Goal: Task Accomplishment & Management: Use online tool/utility

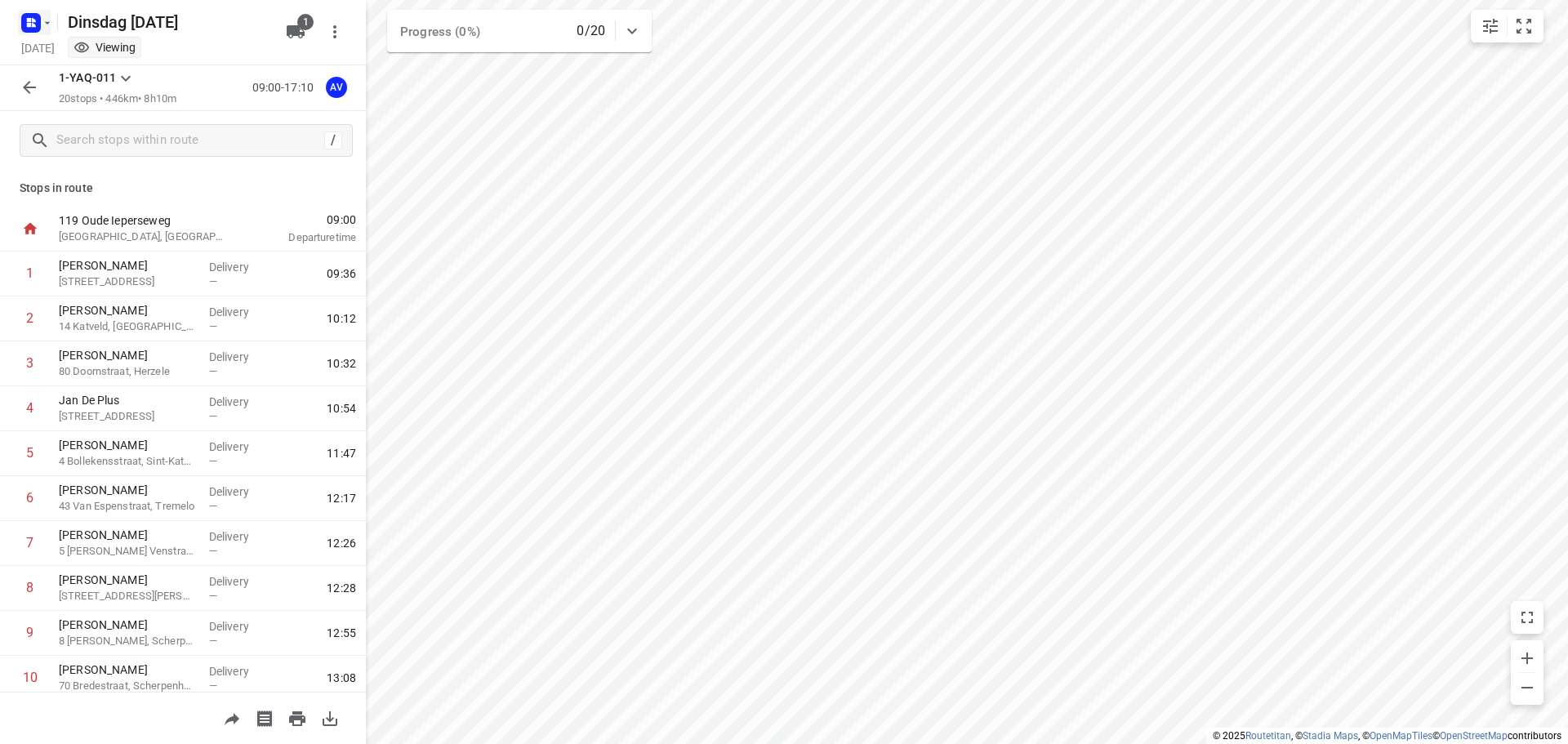
click at [30, 19] on icon "button" at bounding box center [29, 20] width 4 height 4
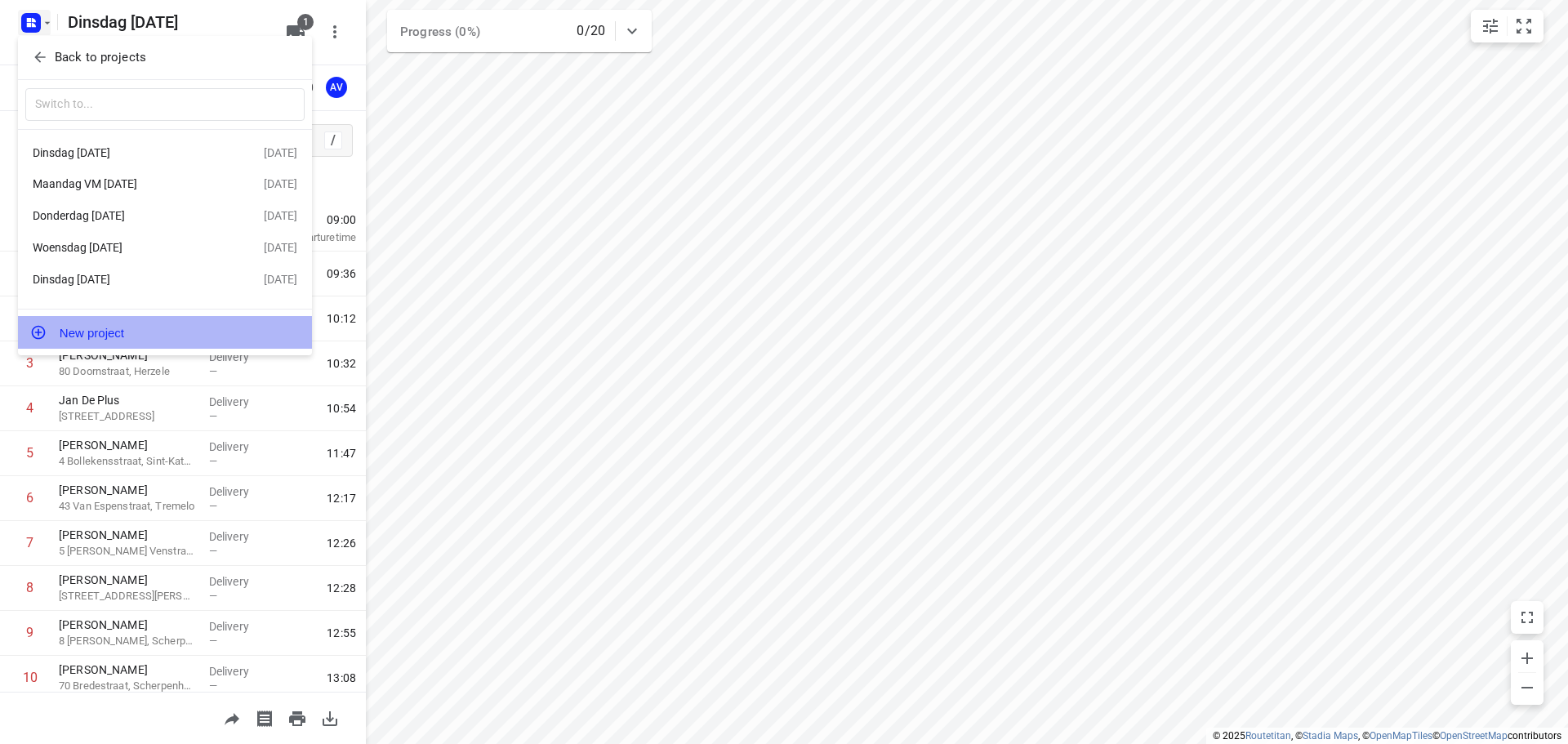
click at [126, 336] on button "New project" at bounding box center [165, 333] width 294 height 33
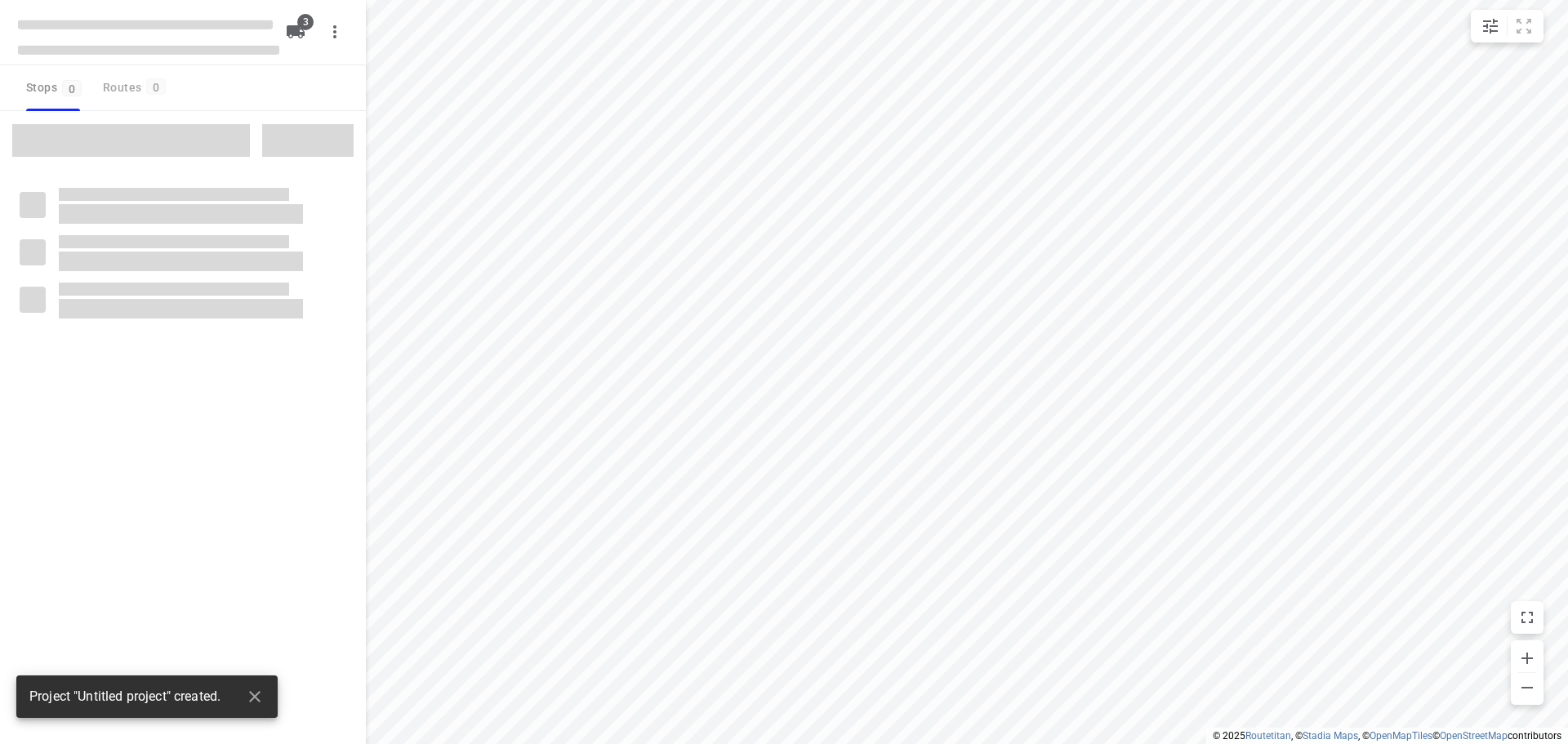
type input "distance"
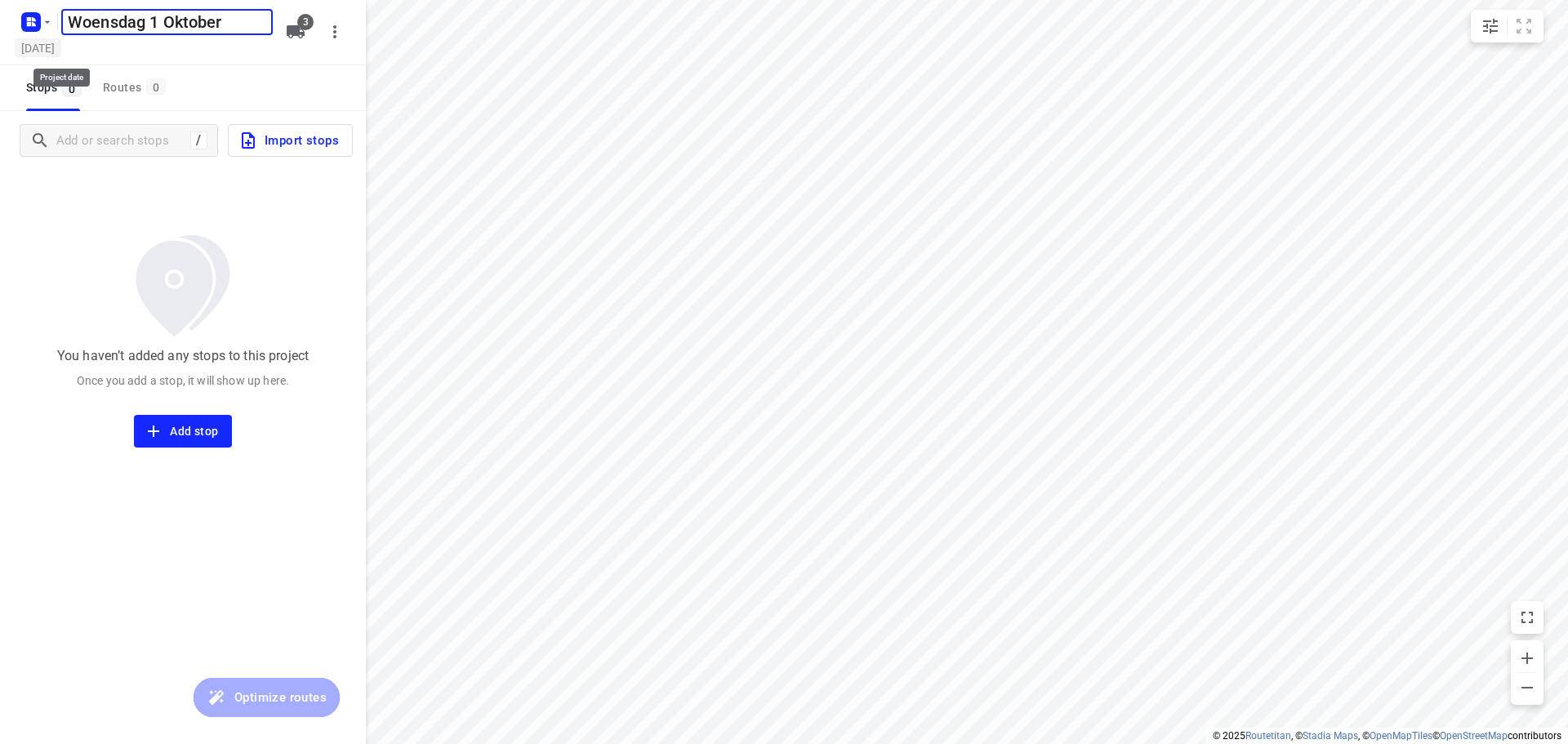
type input "Woensdag 1 Oktober"
click at [62, 43] on h5 "[DATE]" at bounding box center [37, 48] width 46 height 19
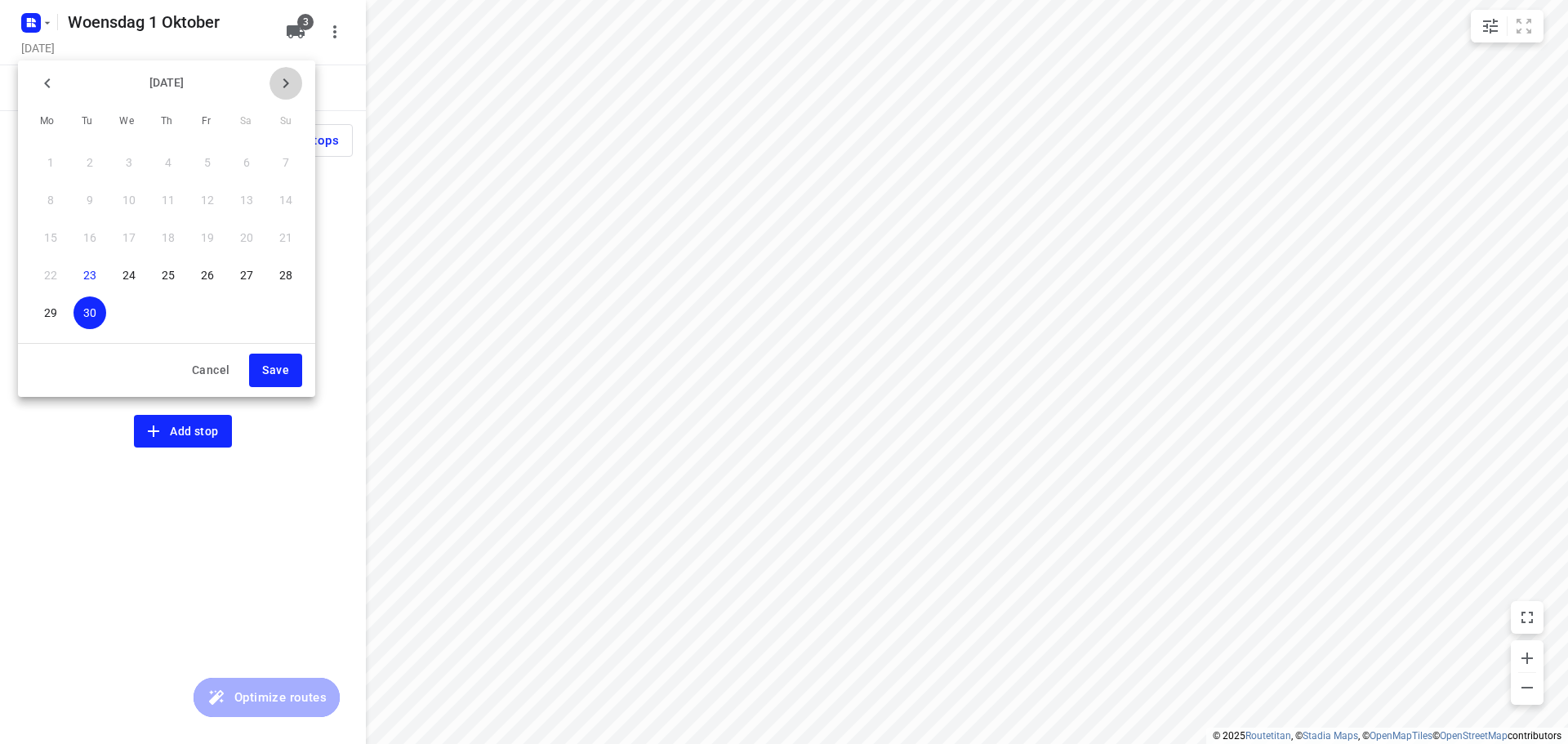
click at [285, 79] on icon "button" at bounding box center [286, 84] width 6 height 10
click at [133, 156] on p "1" at bounding box center [129, 162] width 7 height 16
click at [275, 369] on span "Save" at bounding box center [276, 370] width 27 height 20
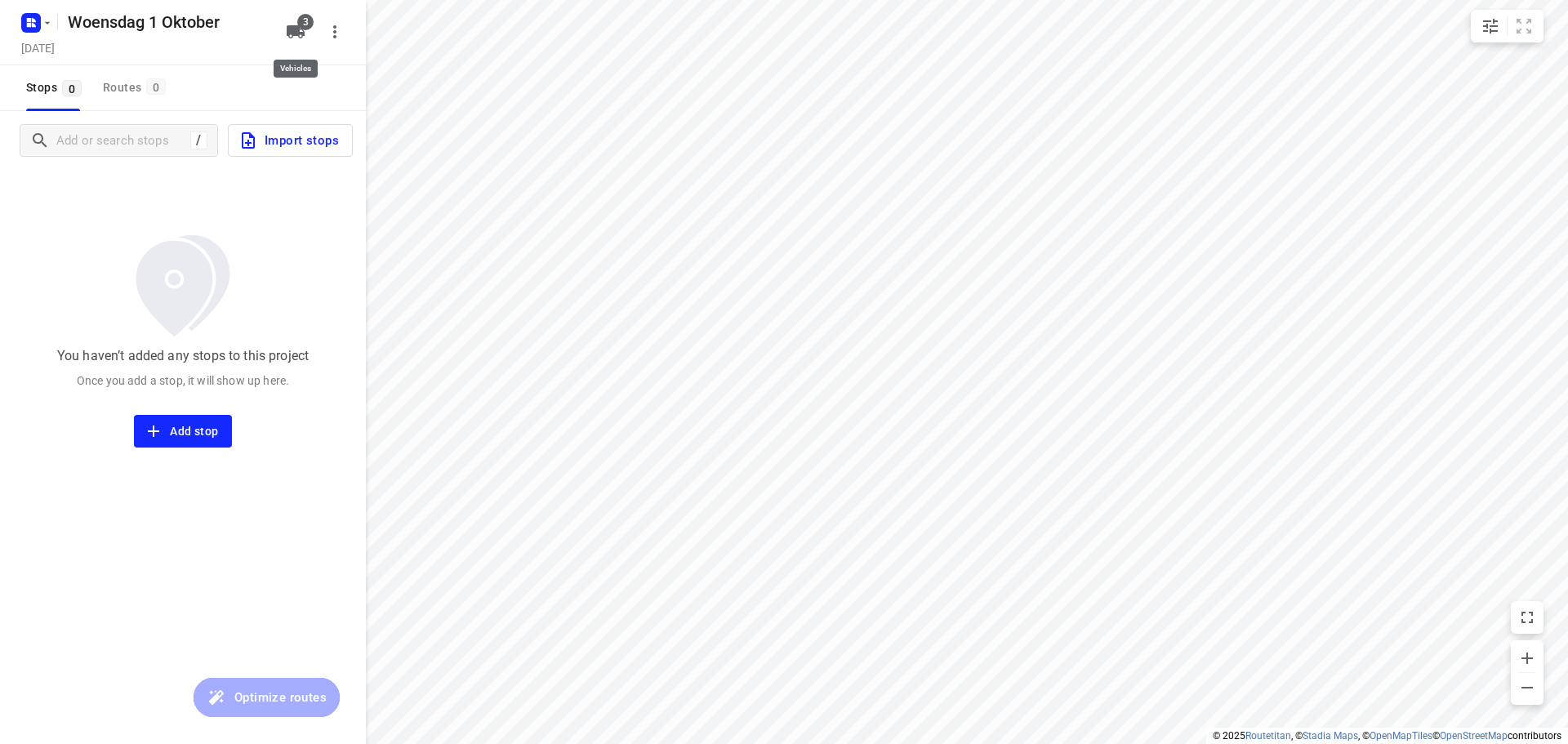
click at [298, 31] on icon "button" at bounding box center [295, 32] width 18 height 13
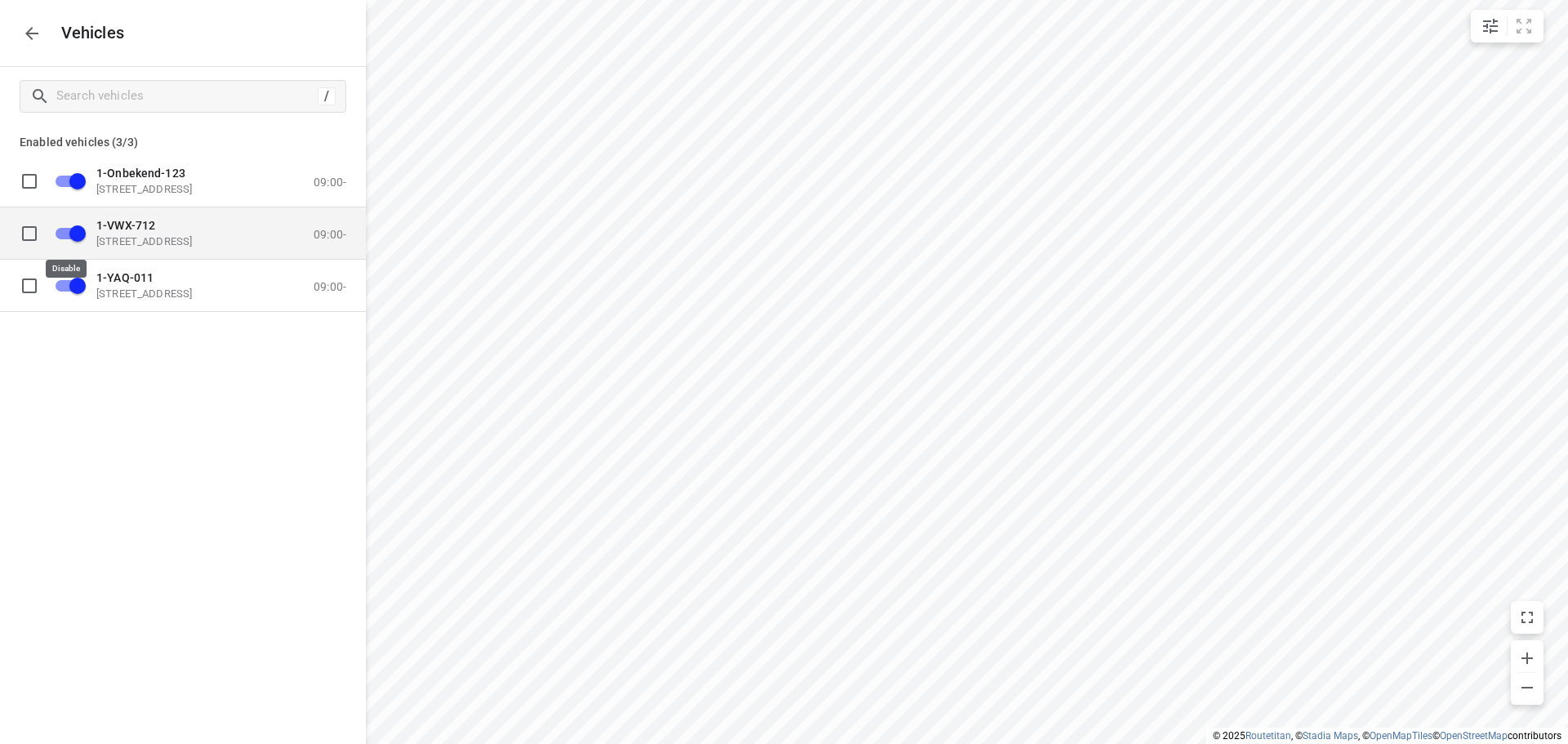
click at [66, 231] on input "grid" at bounding box center [77, 233] width 93 height 31
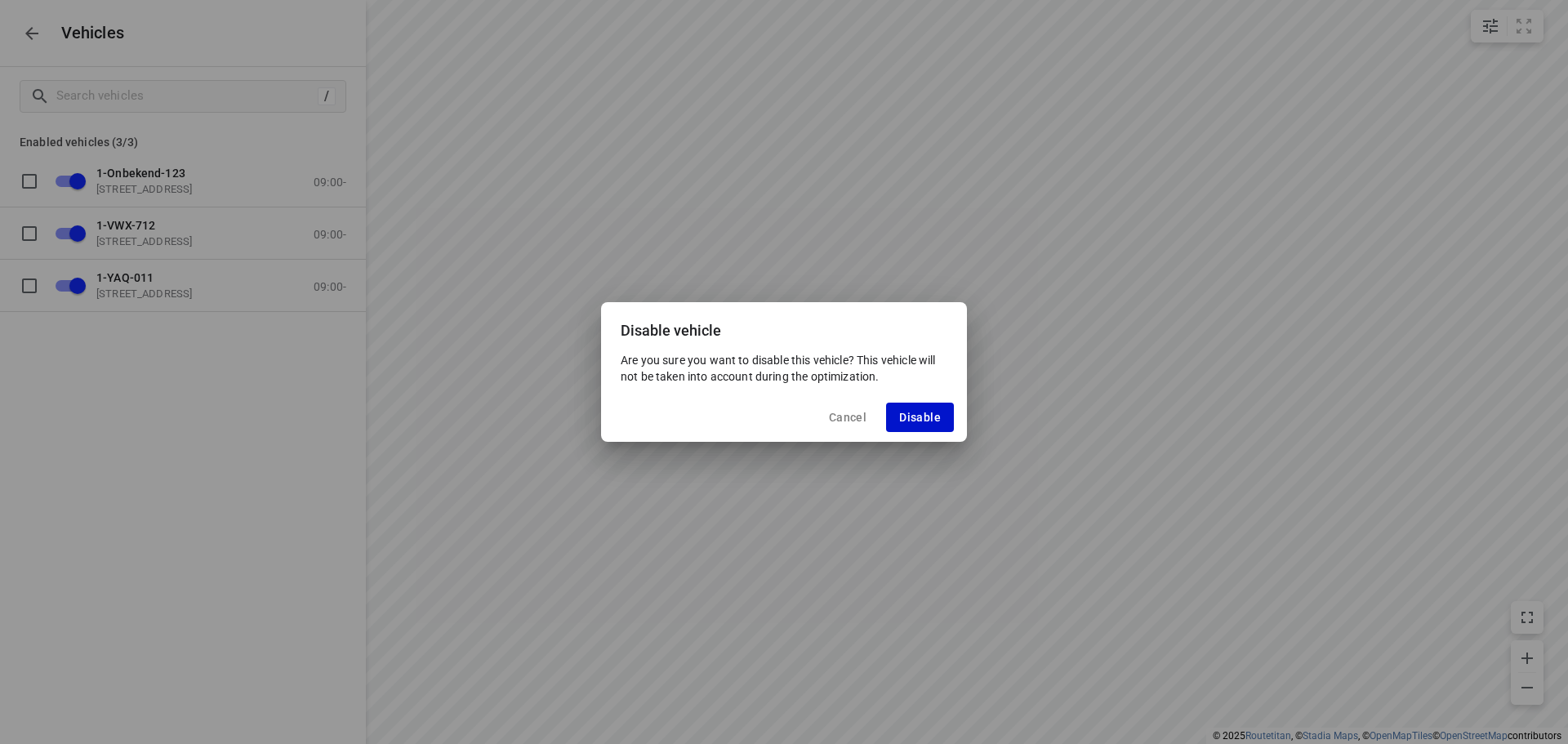
click at [925, 417] on span "Disable" at bounding box center [920, 417] width 41 height 13
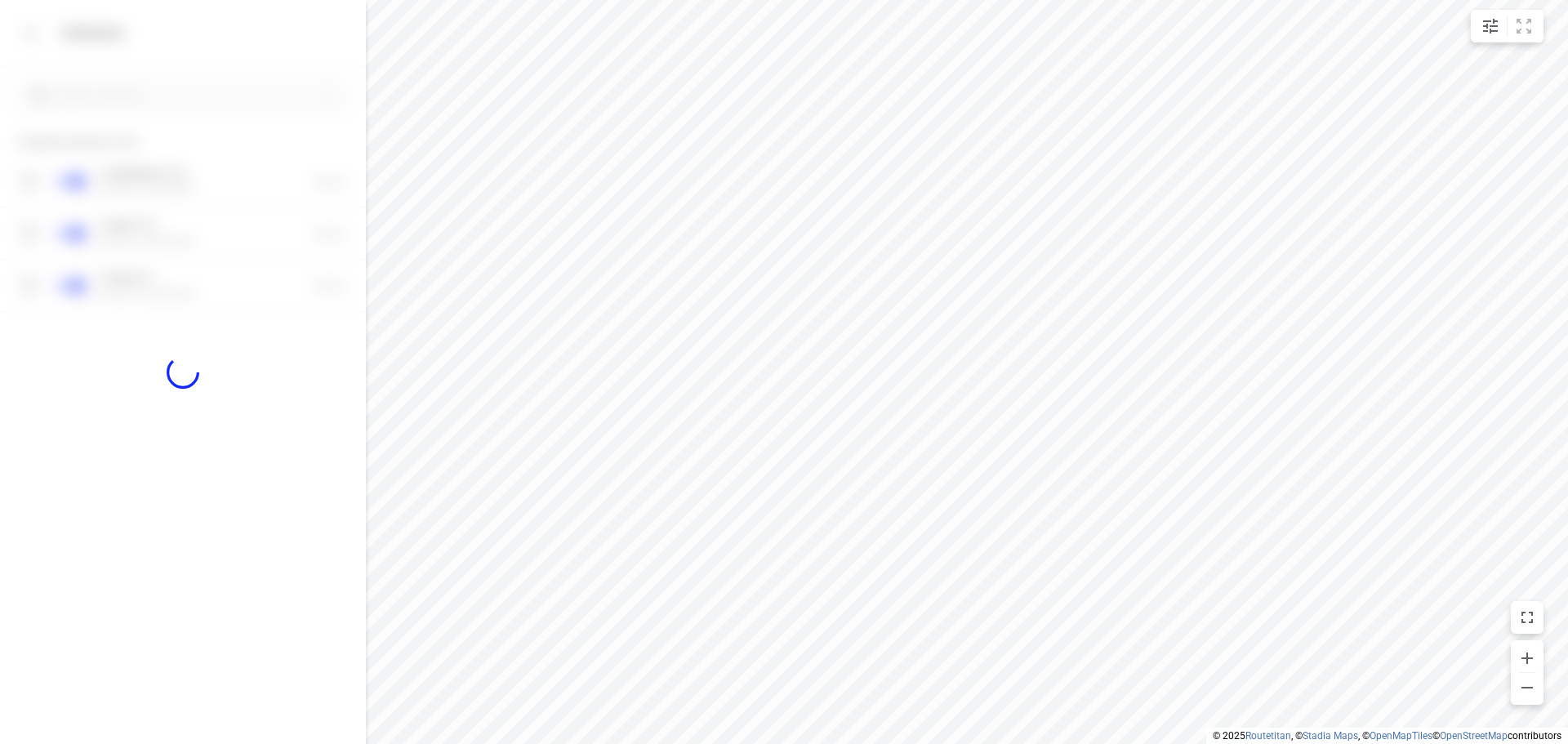
checkbox input "false"
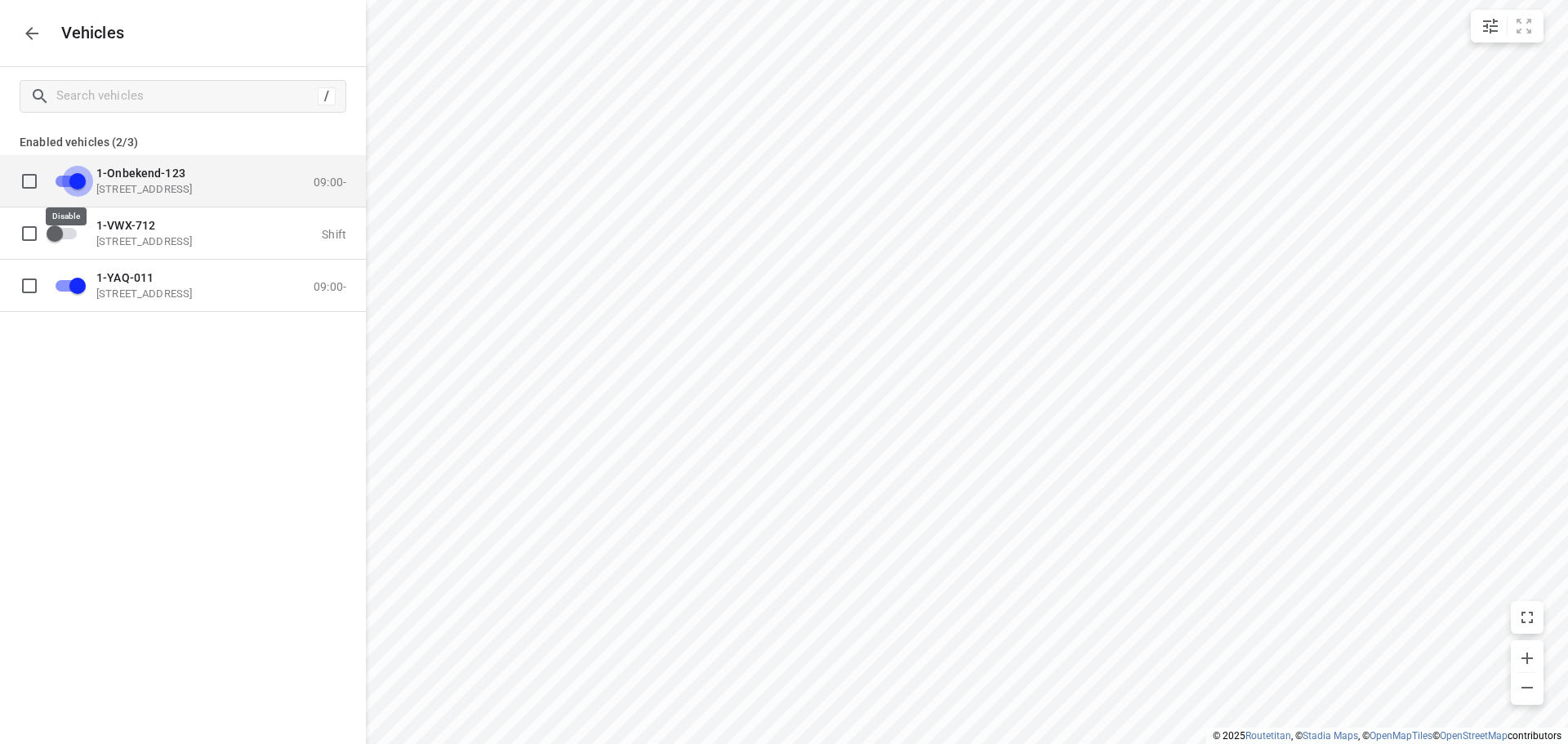
click at [64, 182] on input "grid" at bounding box center [77, 181] width 93 height 31
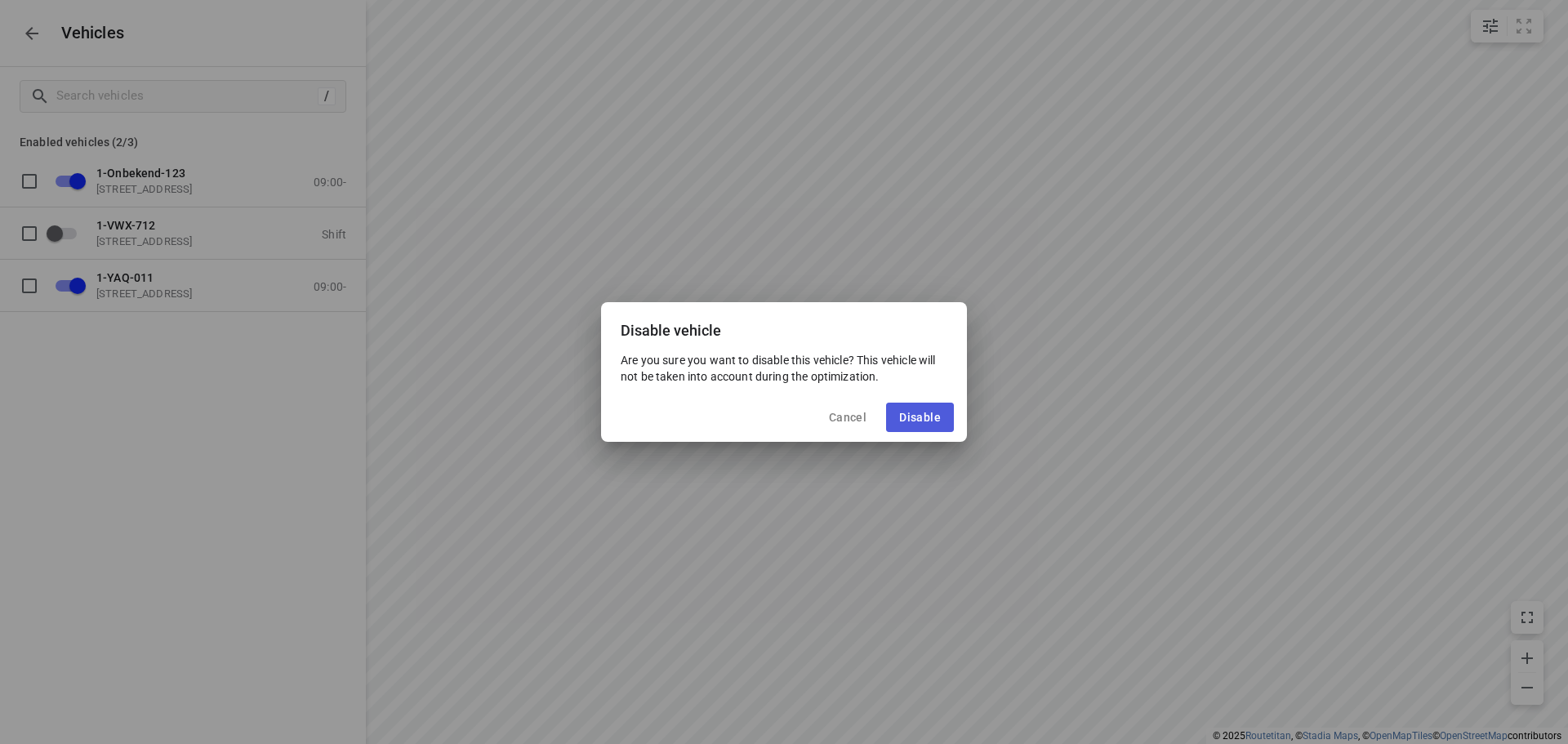
click at [927, 417] on span "Disable" at bounding box center [920, 417] width 41 height 13
checkbox input "false"
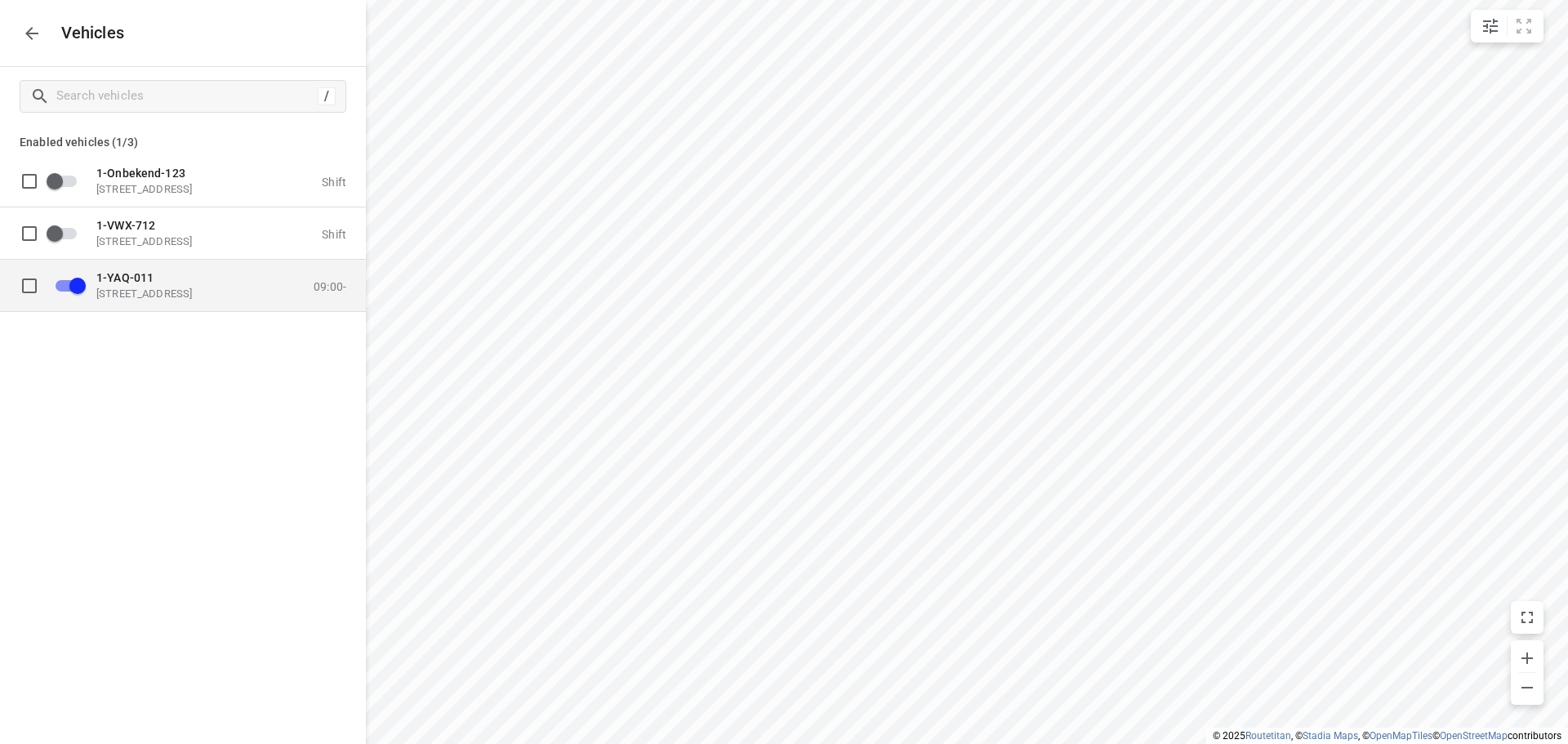
click at [153, 290] on p "[STREET_ADDRESS]" at bounding box center [178, 293] width 163 height 13
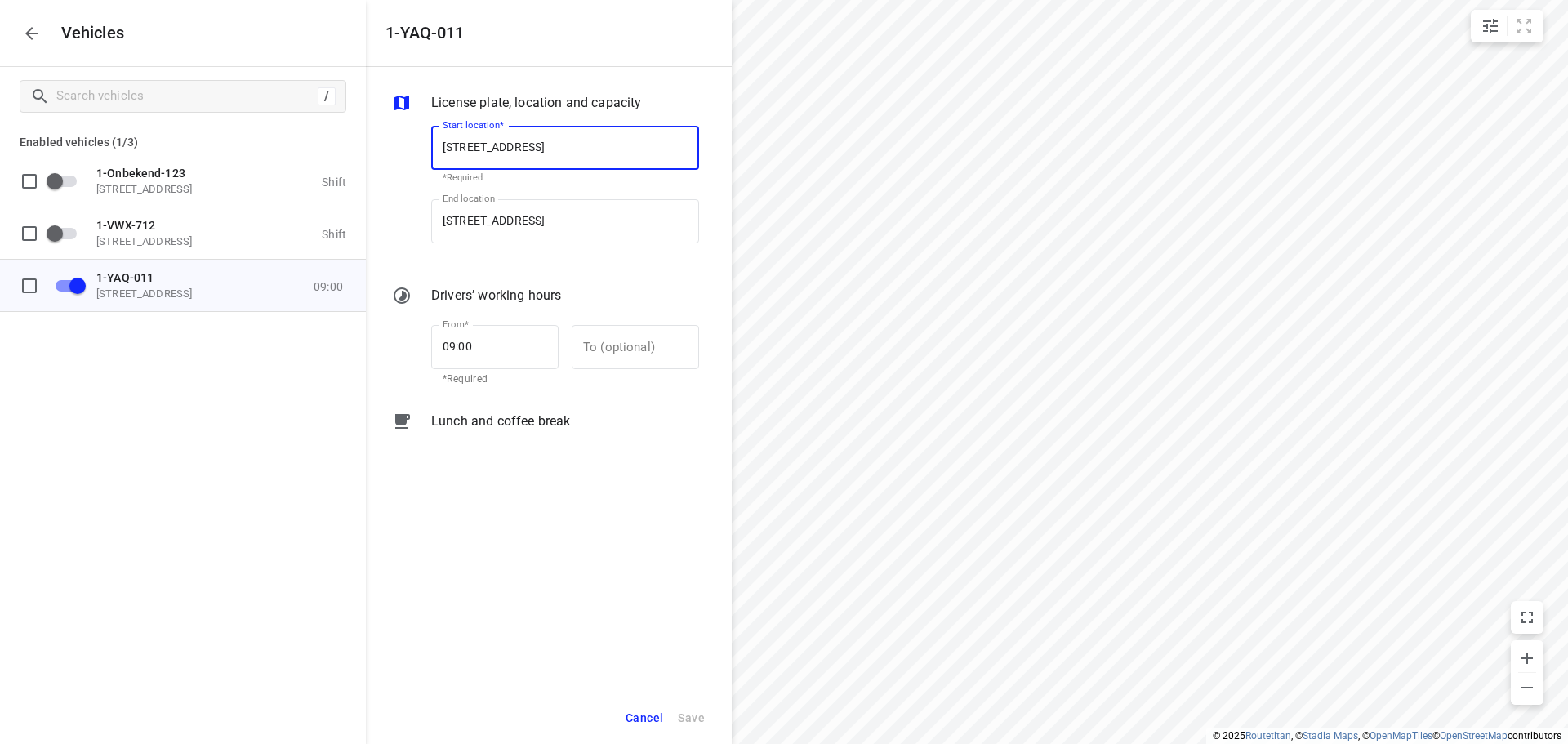
click at [552, 138] on input "[STREET_ADDRESS]" at bounding box center [565, 148] width 268 height 44
type input "[STREET_ADDRESS]"
click at [539, 194] on b "[STREET_ADDRESS]" at bounding box center [491, 194] width 96 height 12
type input "[STREET_ADDRESS]"
click at [553, 218] on input "[STREET_ADDRESS]" at bounding box center [565, 221] width 268 height 44
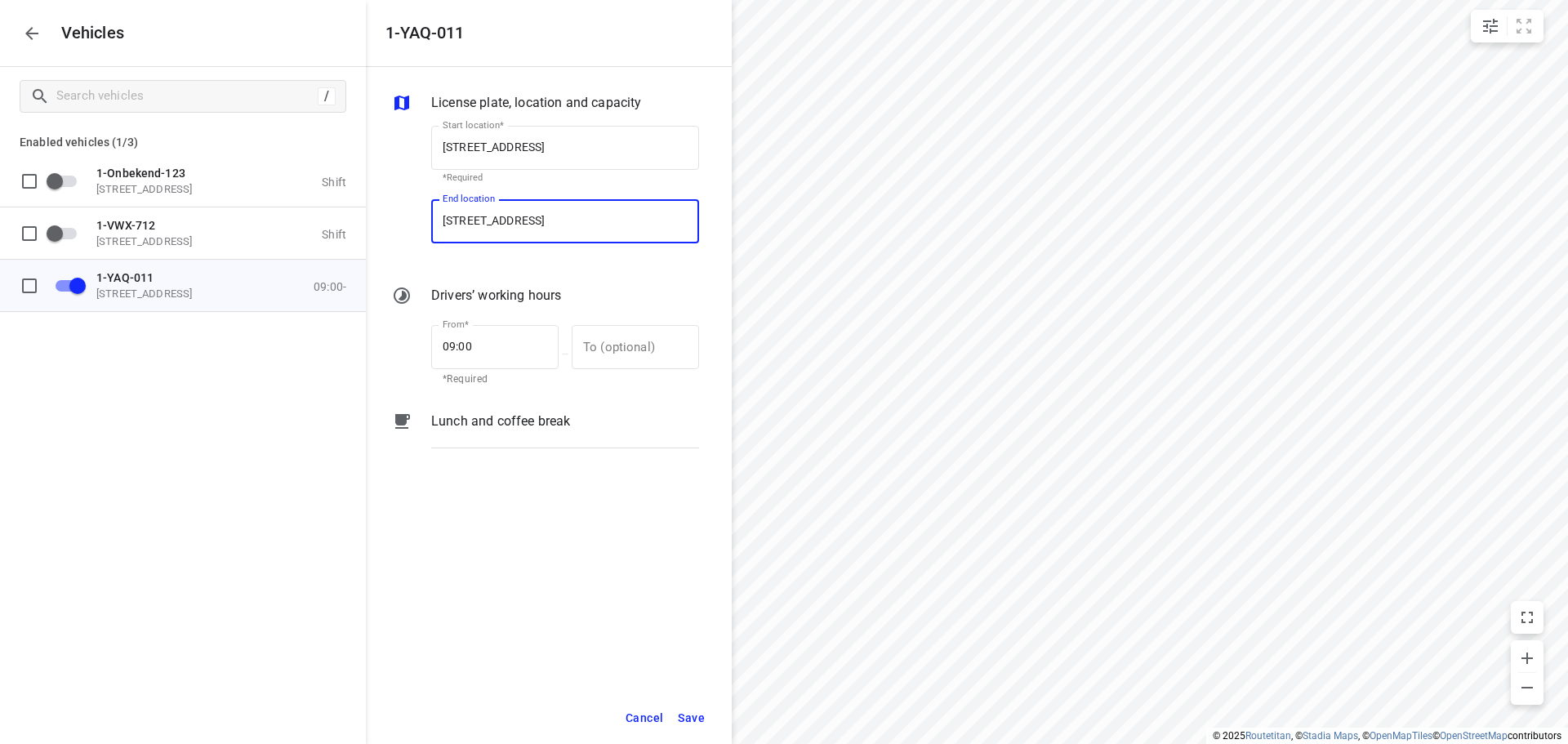
click at [553, 218] on input "[STREET_ADDRESS]" at bounding box center [565, 221] width 268 height 44
type input "[STREET_ADDRESS]"
click at [539, 264] on b "[STREET_ADDRESS]" at bounding box center [491, 268] width 96 height 12
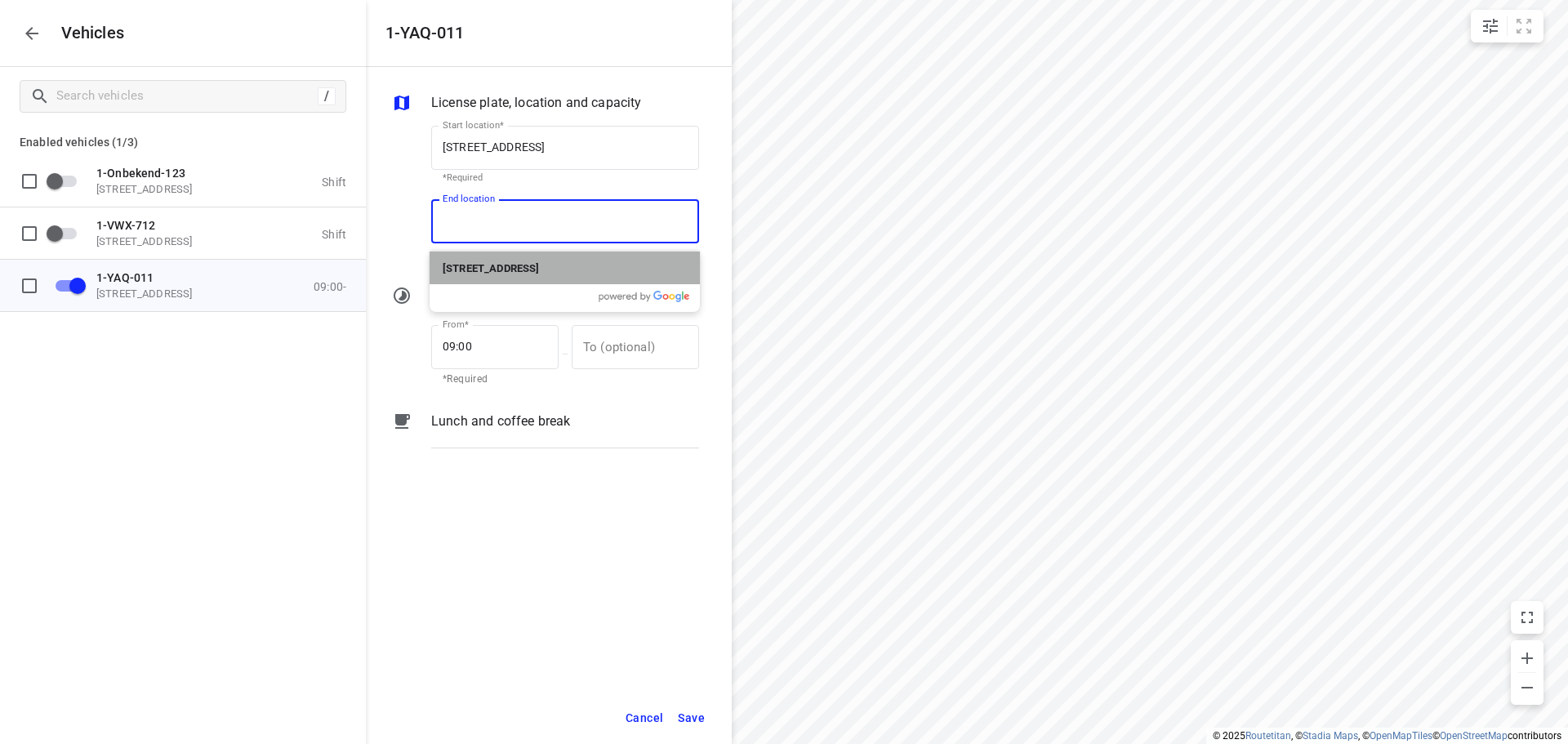
type input "[STREET_ADDRESS]"
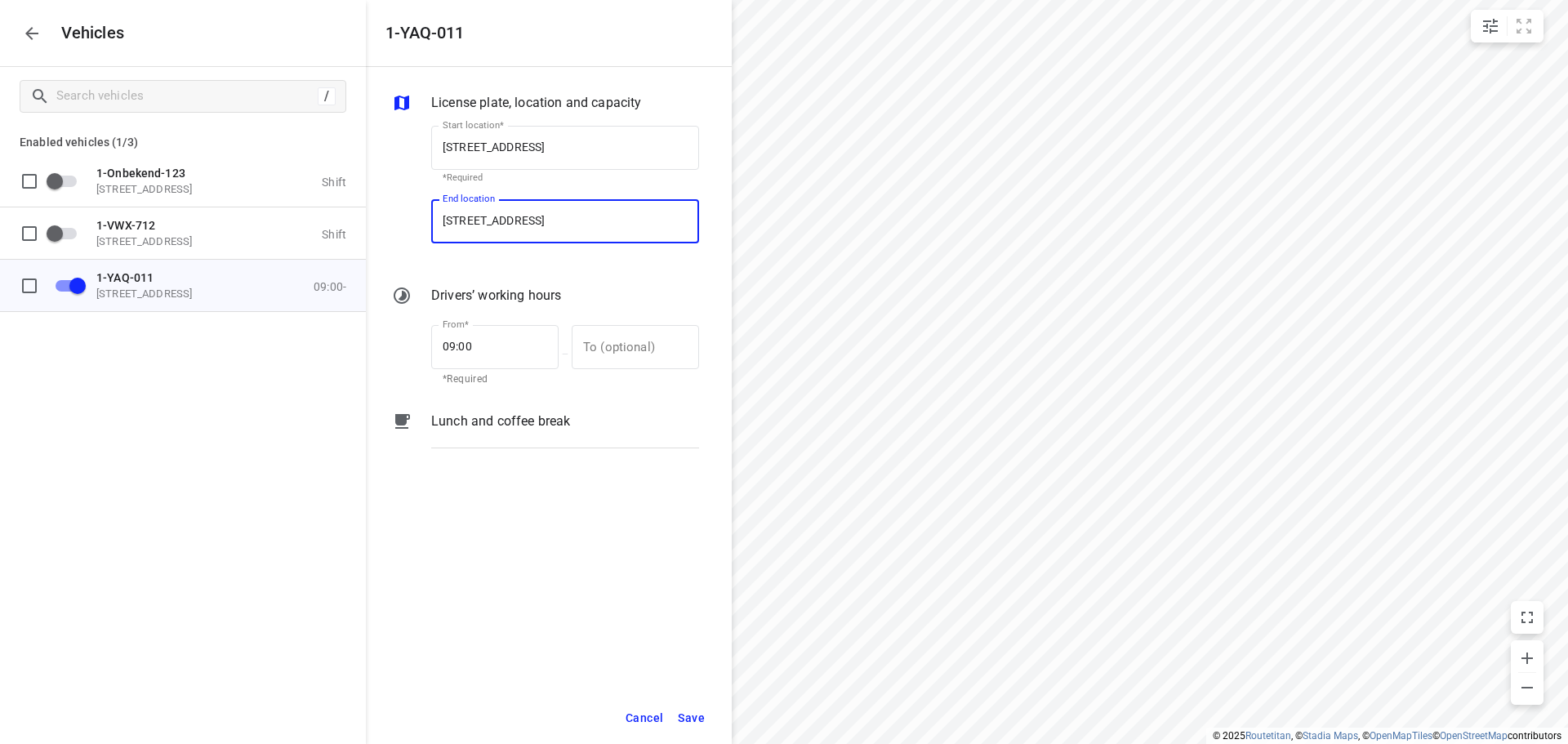
click at [696, 715] on span "Save" at bounding box center [691, 718] width 27 height 20
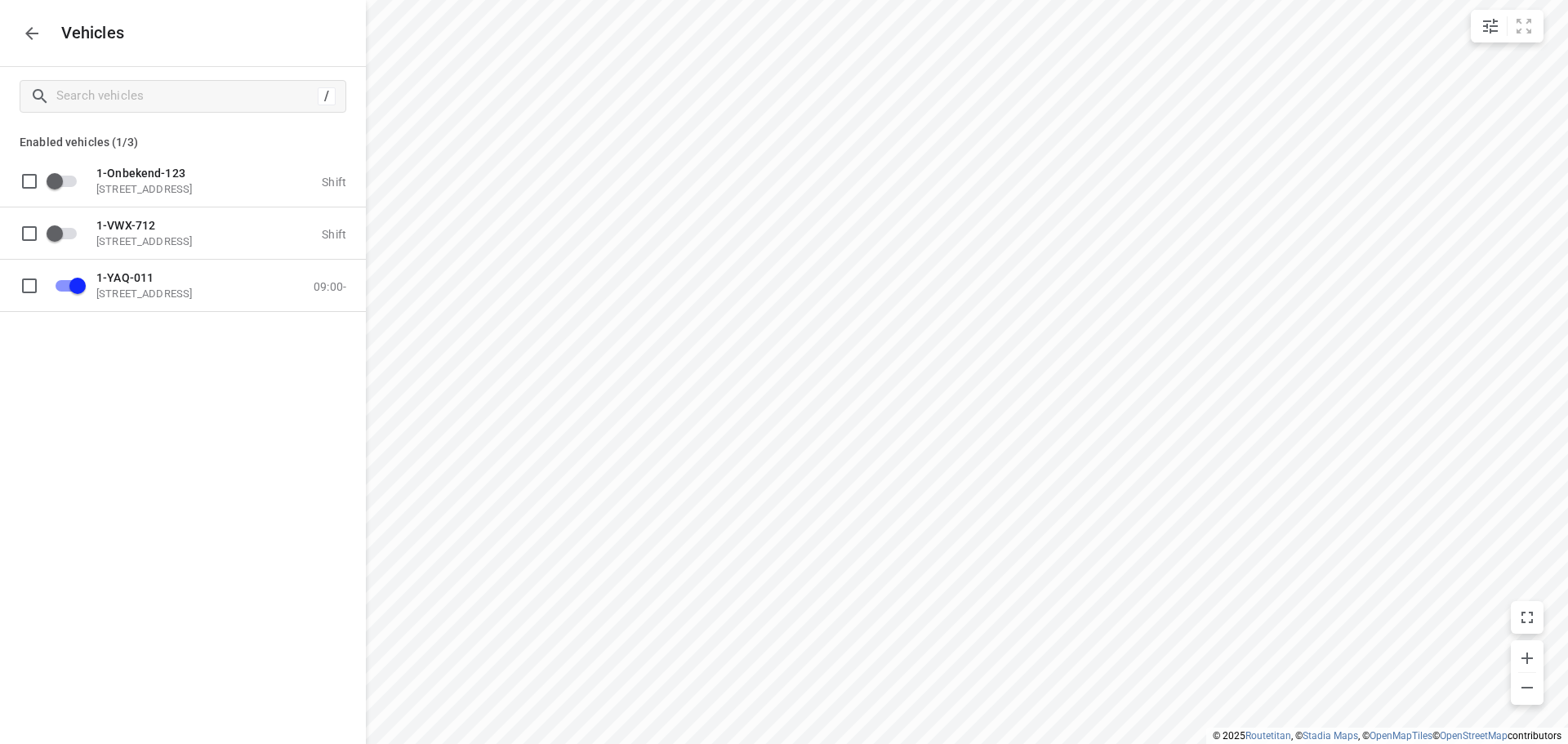
click at [37, 26] on icon "button" at bounding box center [32, 34] width 19 height 19
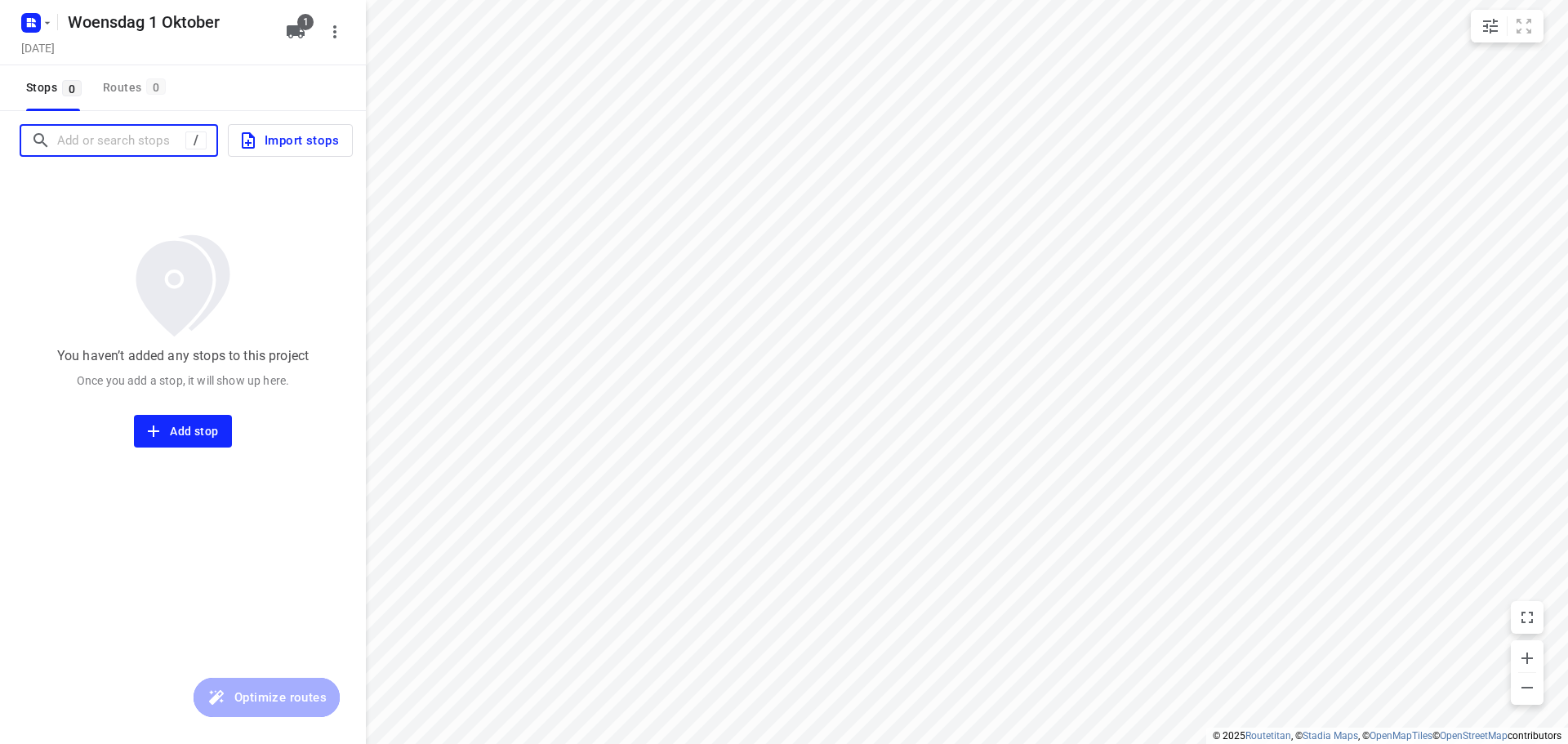
click at [105, 140] on input "Add or search stops" at bounding box center [120, 140] width 128 height 25
type input "B"
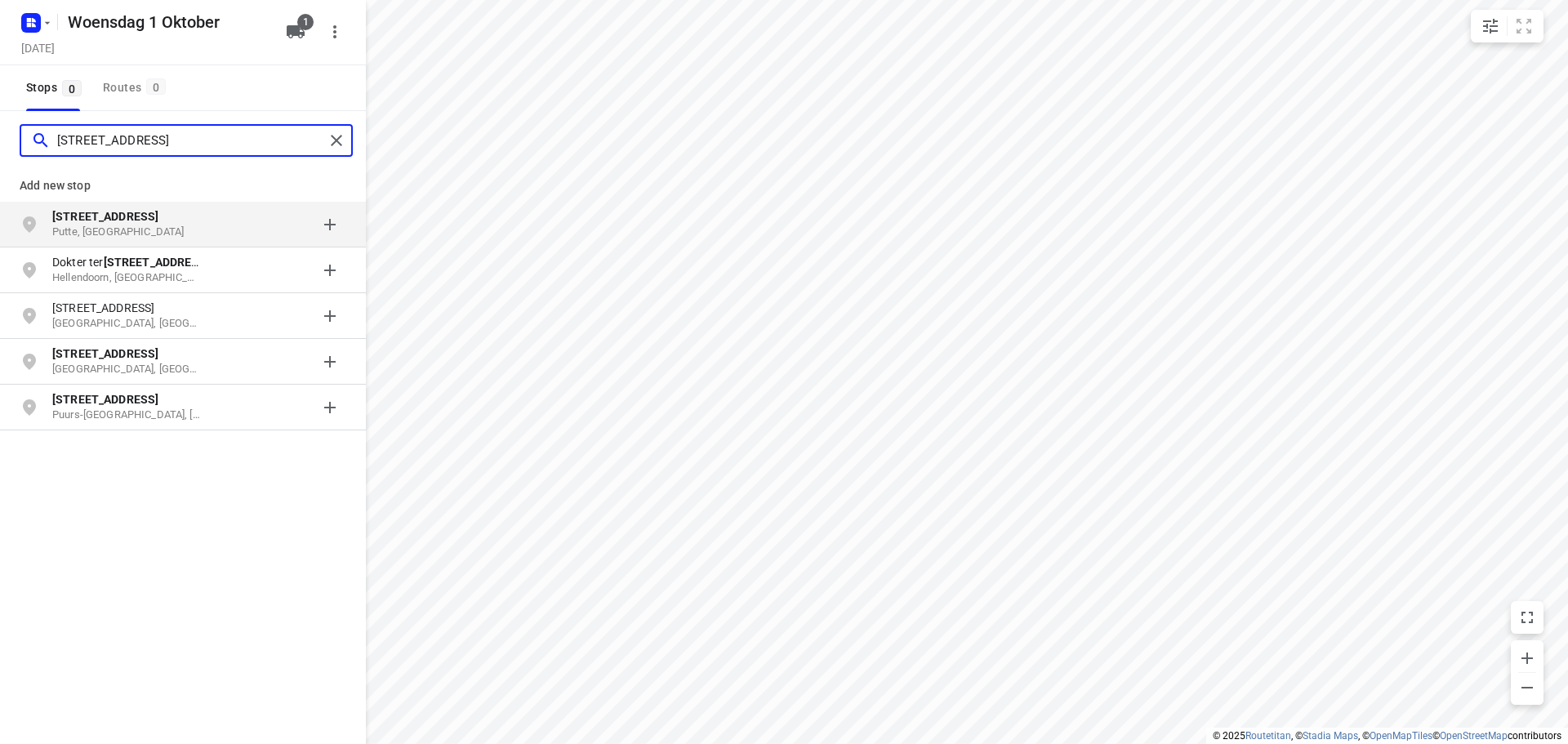
type input "[STREET_ADDRESS]"
click at [148, 226] on p "Putte, [GEOGRAPHIC_DATA]" at bounding box center [127, 233] width 150 height 15
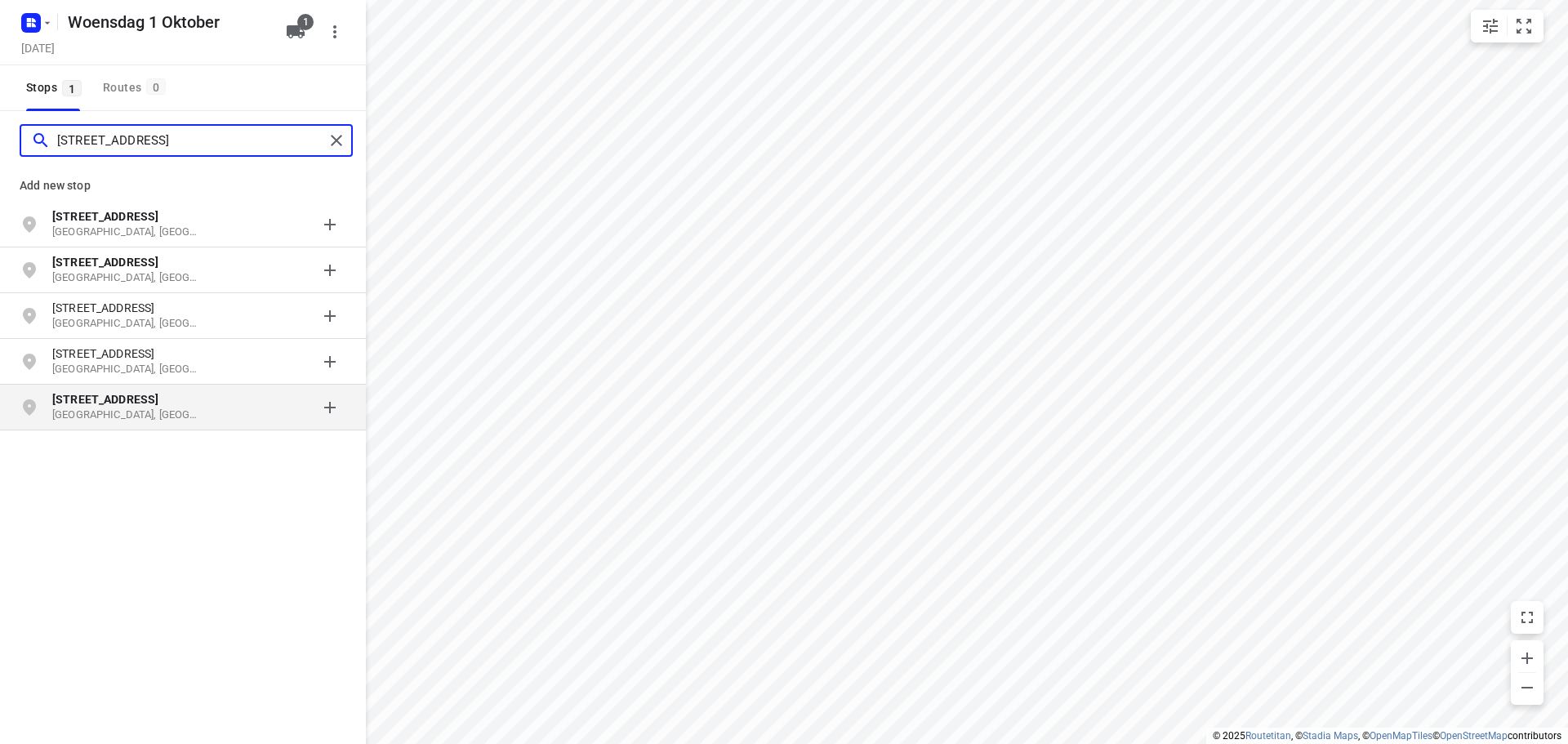
type input "[STREET_ADDRESS]"
click at [136, 414] on p "[GEOGRAPHIC_DATA], [GEOGRAPHIC_DATA]" at bounding box center [127, 415] width 150 height 15
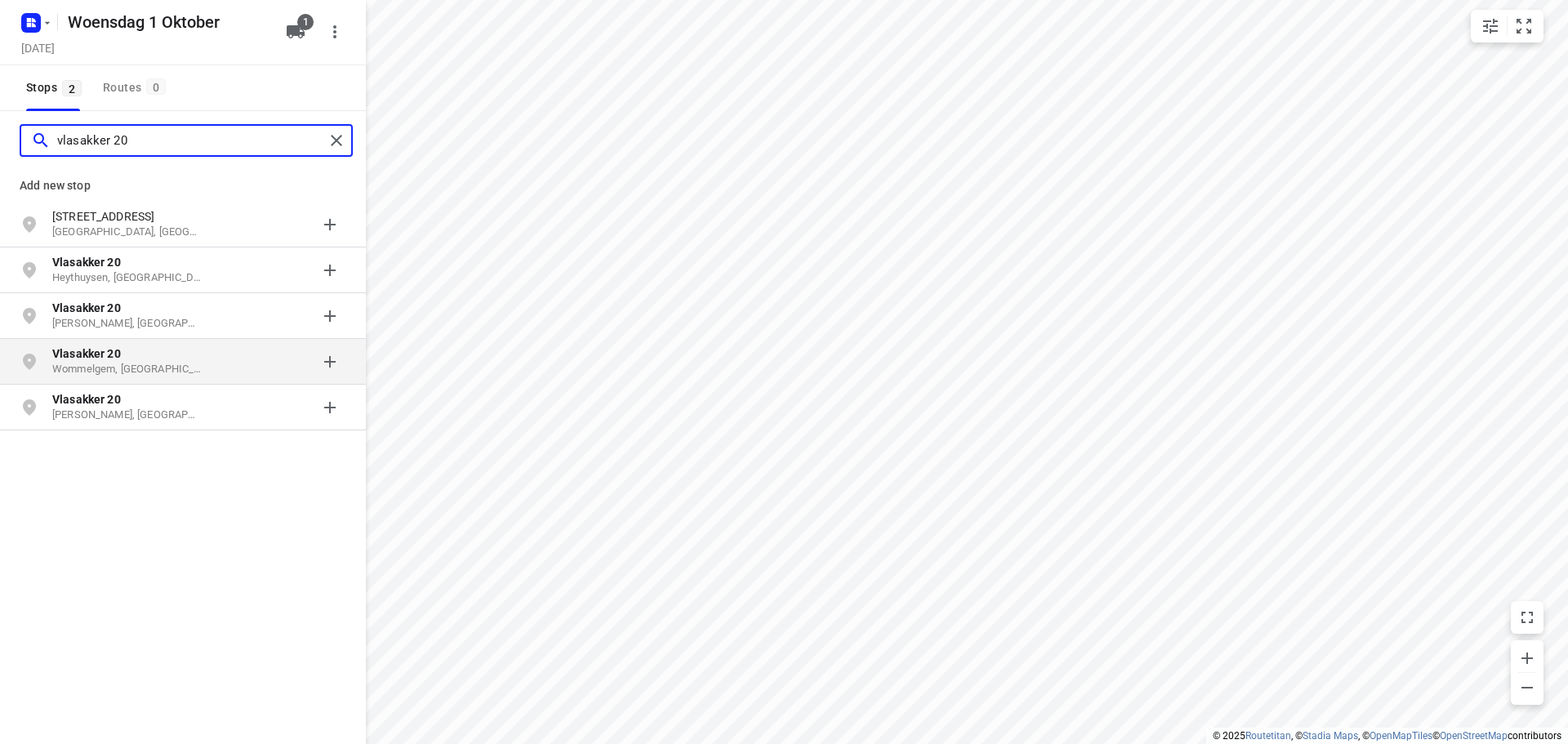
type input "vlasakker 20"
click at [118, 362] on p "Wommelgem, [GEOGRAPHIC_DATA]" at bounding box center [127, 369] width 150 height 15
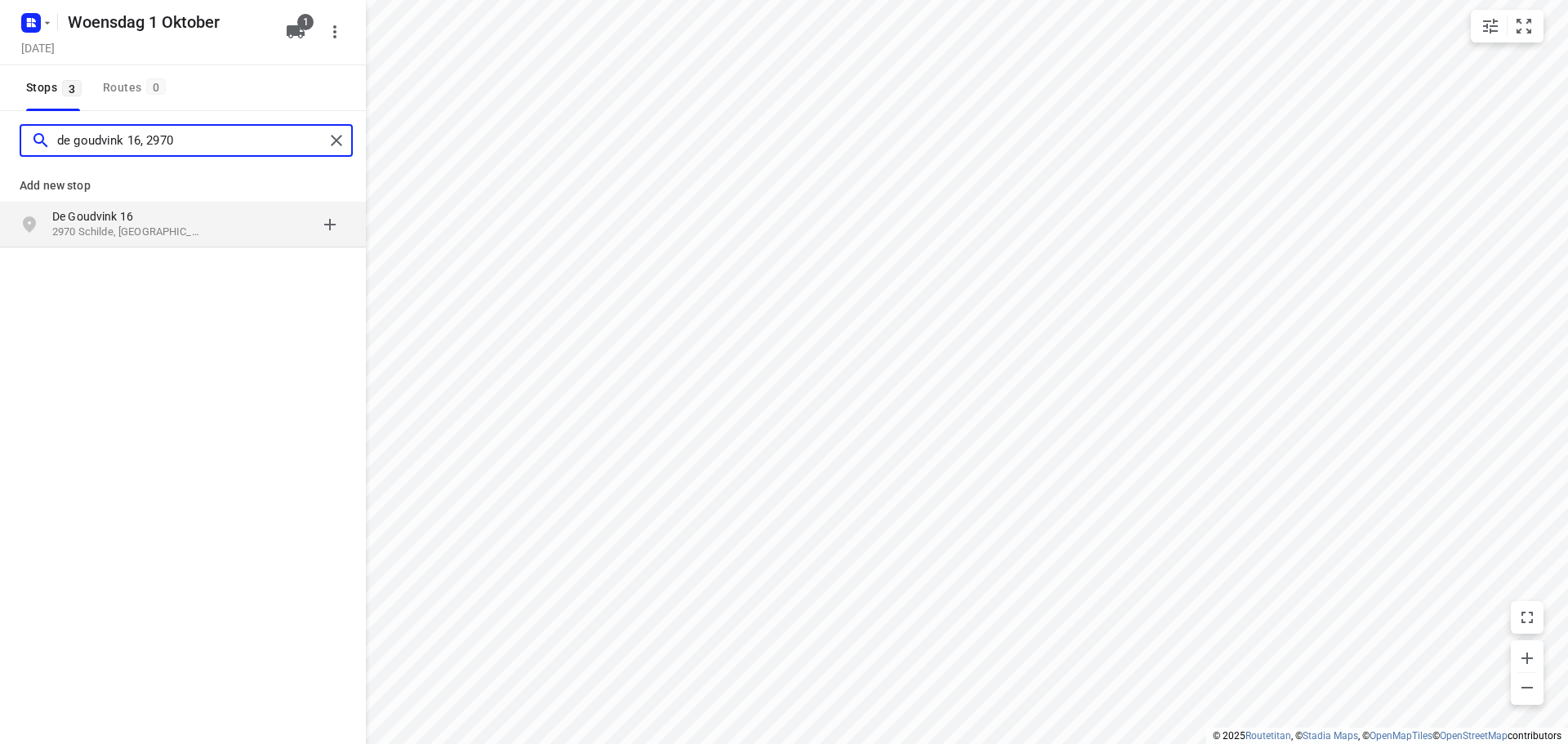
type input "de goudvink 16, 2970"
click at [149, 224] on div "[STREET_ADDRESS]" at bounding box center [135, 225] width 166 height 33
type input "[STREET_ADDRESS]"
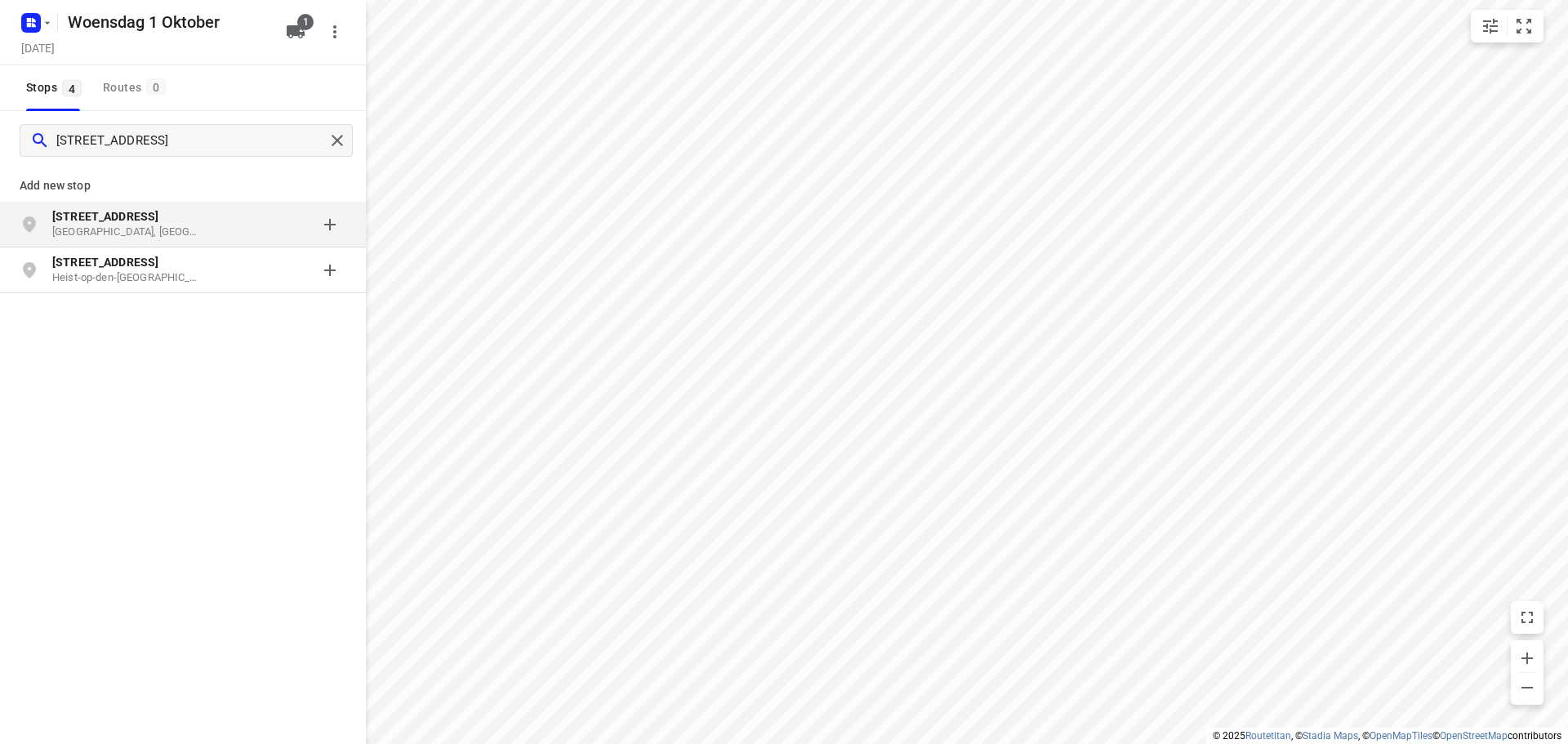
click at [206, 221] on p "[STREET_ADDRESS]" at bounding box center [135, 216] width 166 height 16
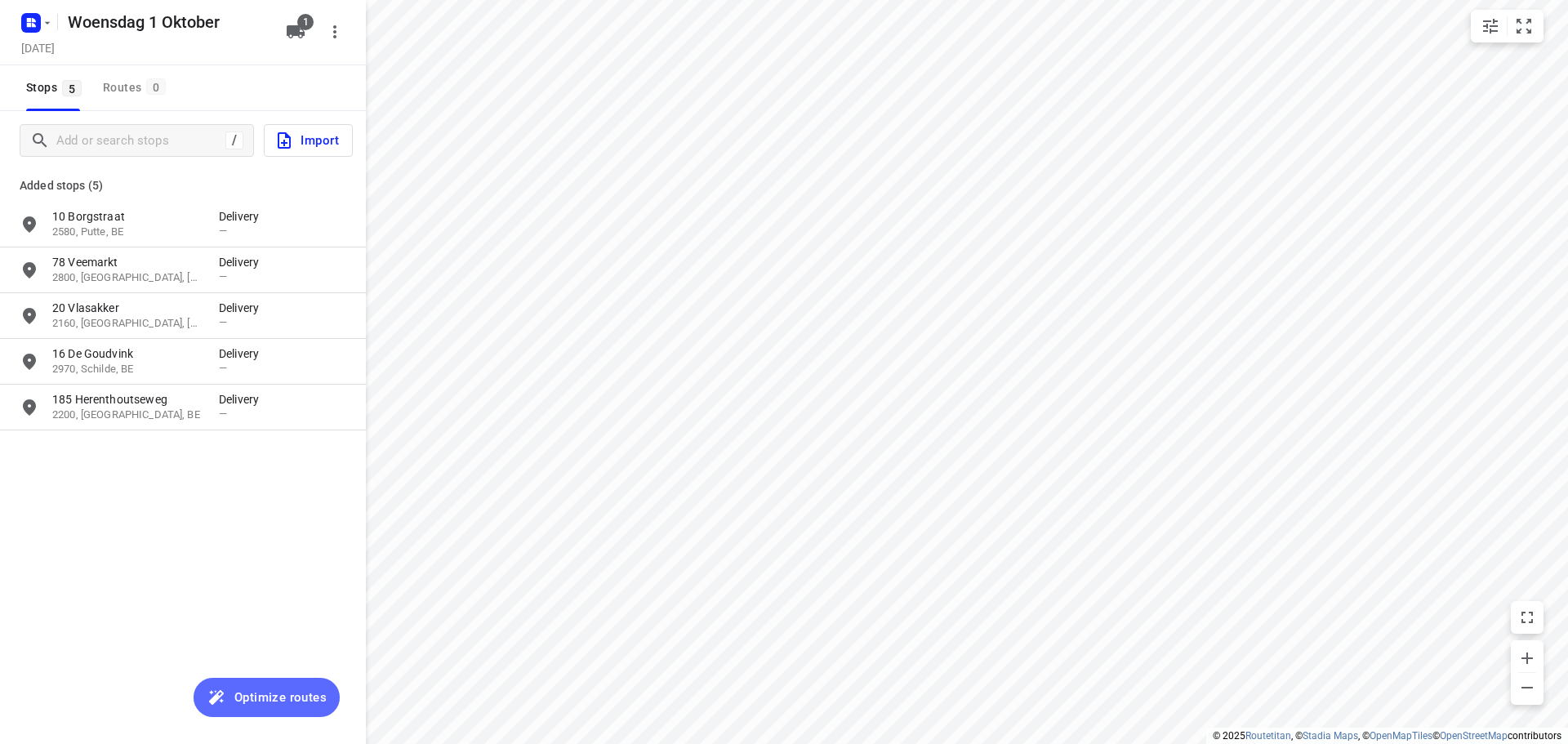
click at [298, 701] on span "Optimize routes" at bounding box center [281, 698] width 92 height 21
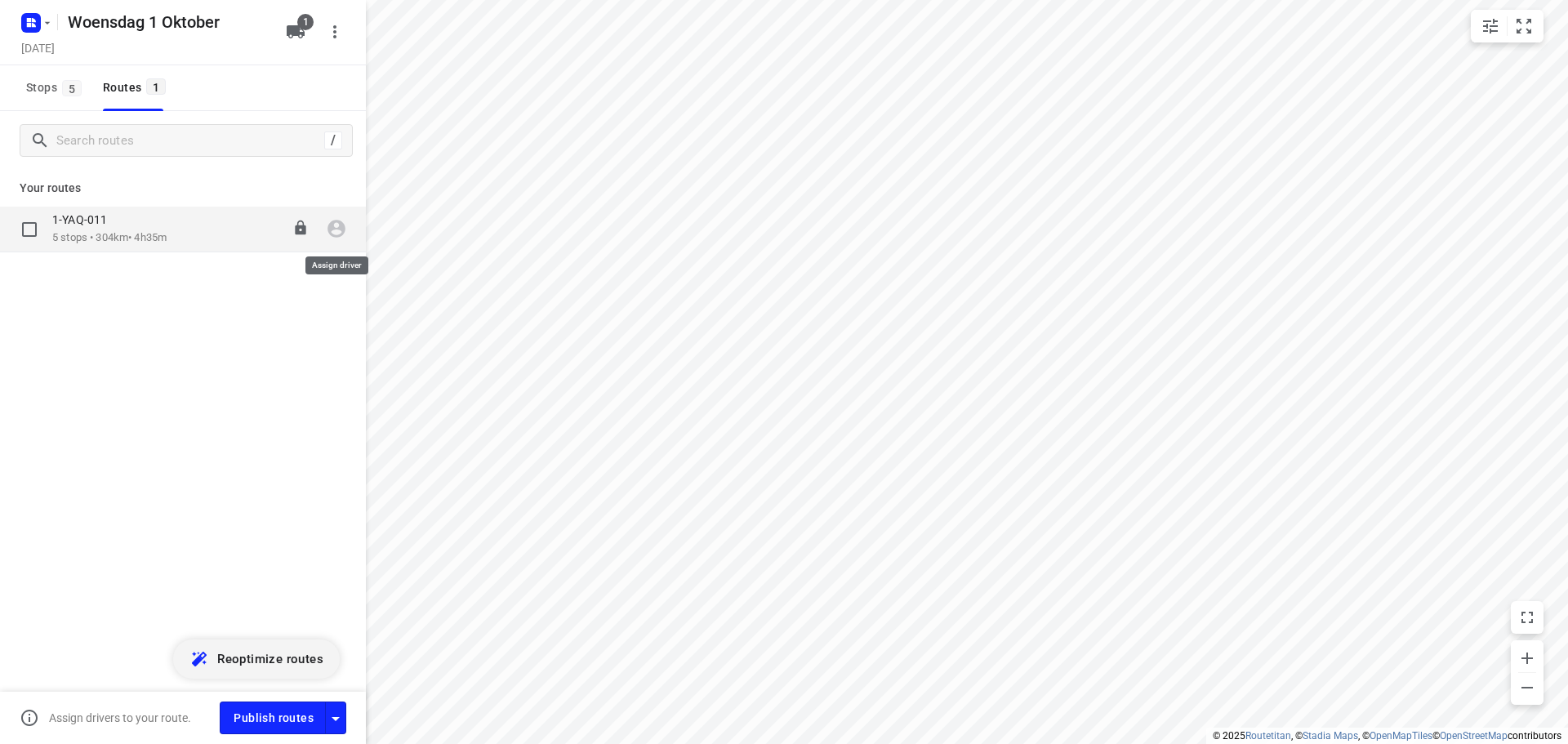
click at [335, 231] on icon "button" at bounding box center [336, 229] width 21 height 21
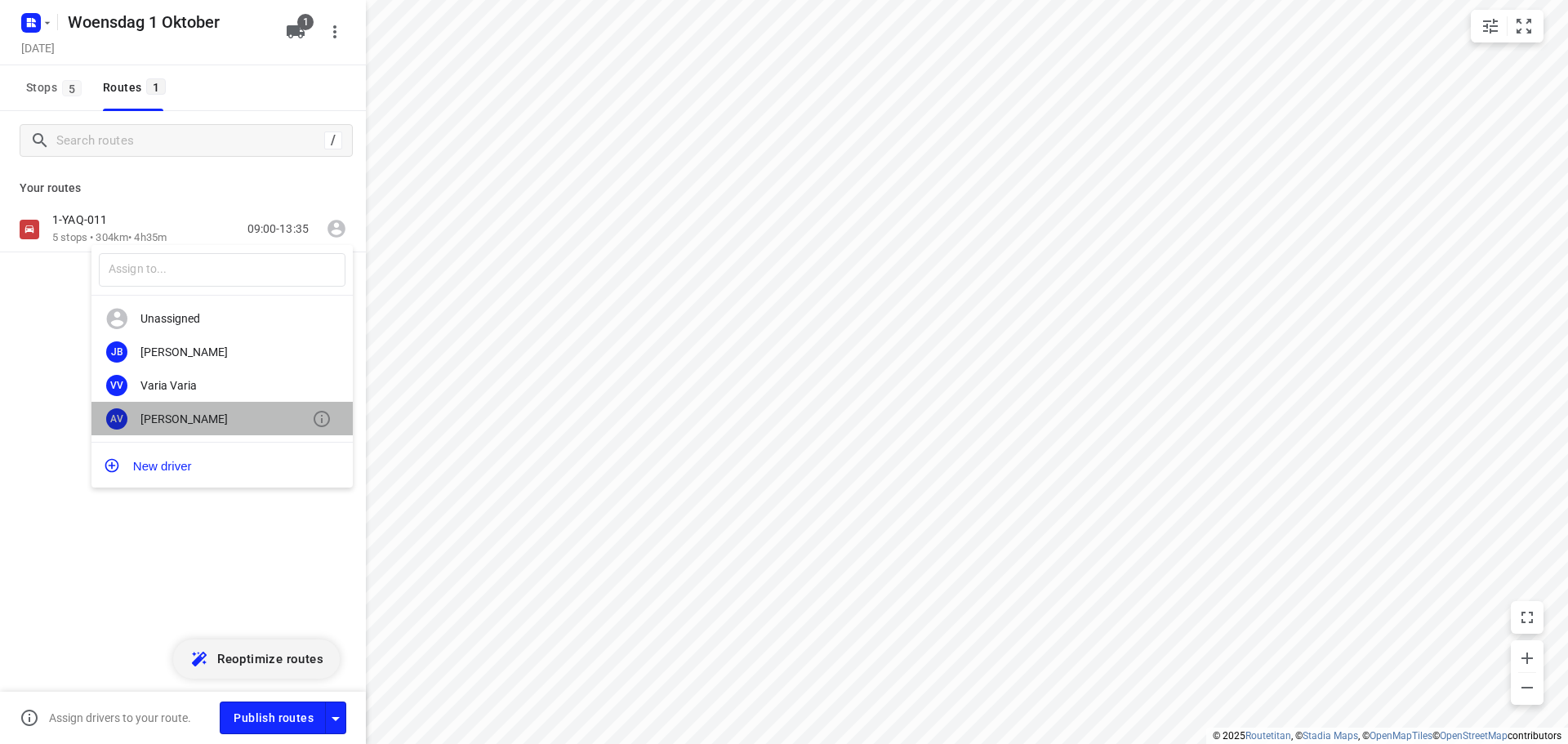
click at [179, 421] on div "[PERSON_NAME]" at bounding box center [226, 419] width 171 height 13
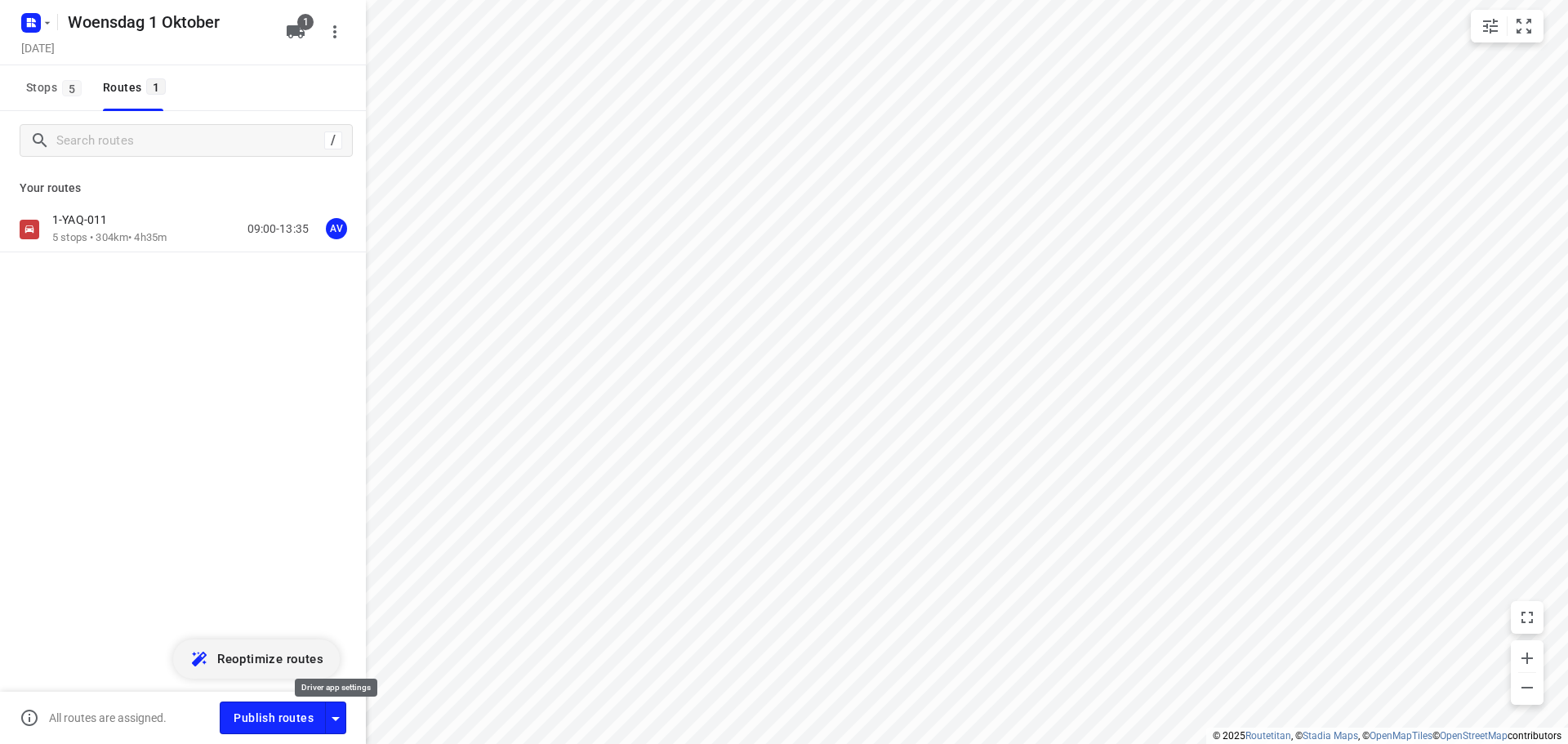
click at [337, 720] on icon "button" at bounding box center [336, 719] width 19 height 19
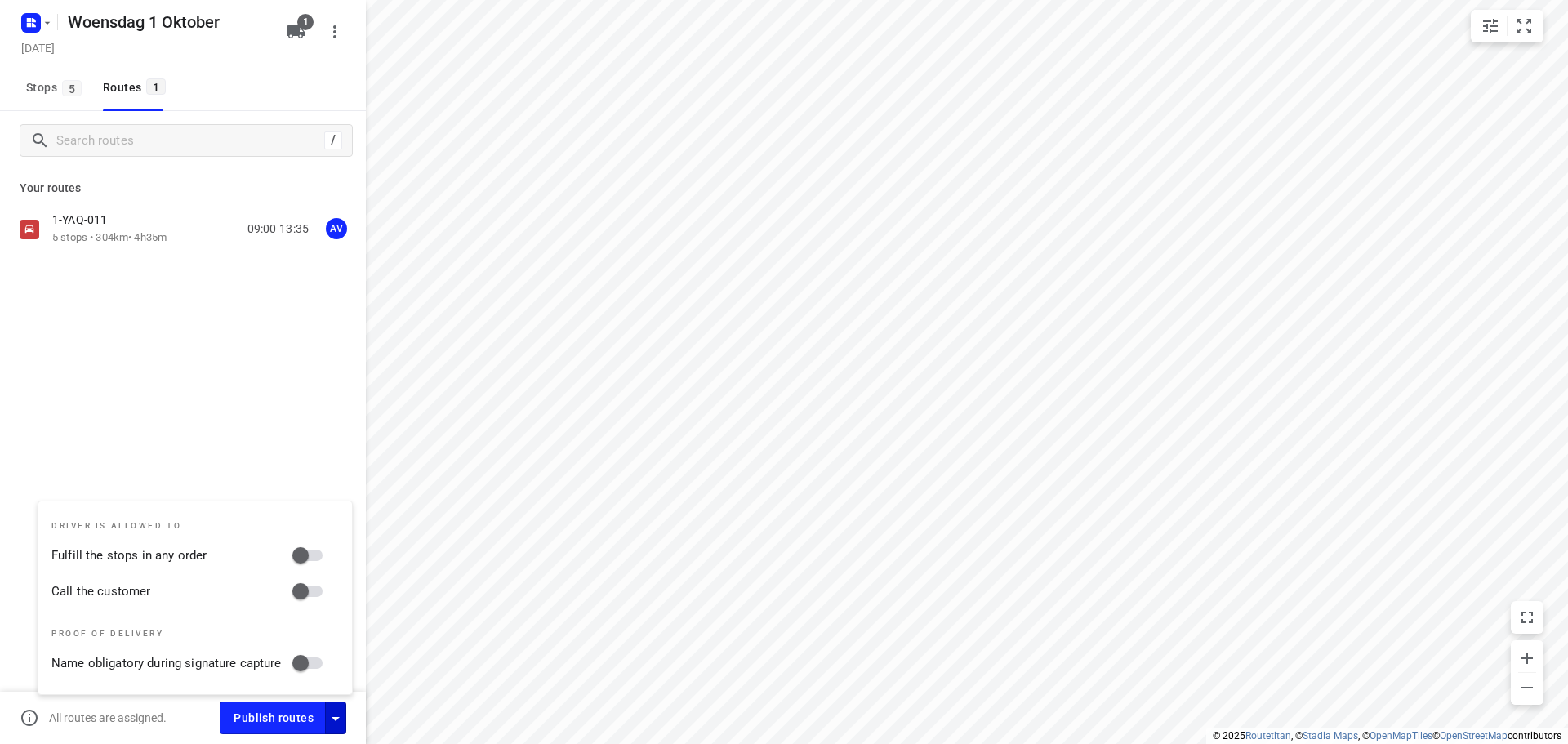
click at [315, 587] on input "Call the customer" at bounding box center [300, 591] width 93 height 31
checkbox input "true"
drag, startPoint x: 336, startPoint y: 720, endPoint x: 299, endPoint y: 570, distance: 154.5
click at [336, 717] on icon "button" at bounding box center [336, 719] width 19 height 19
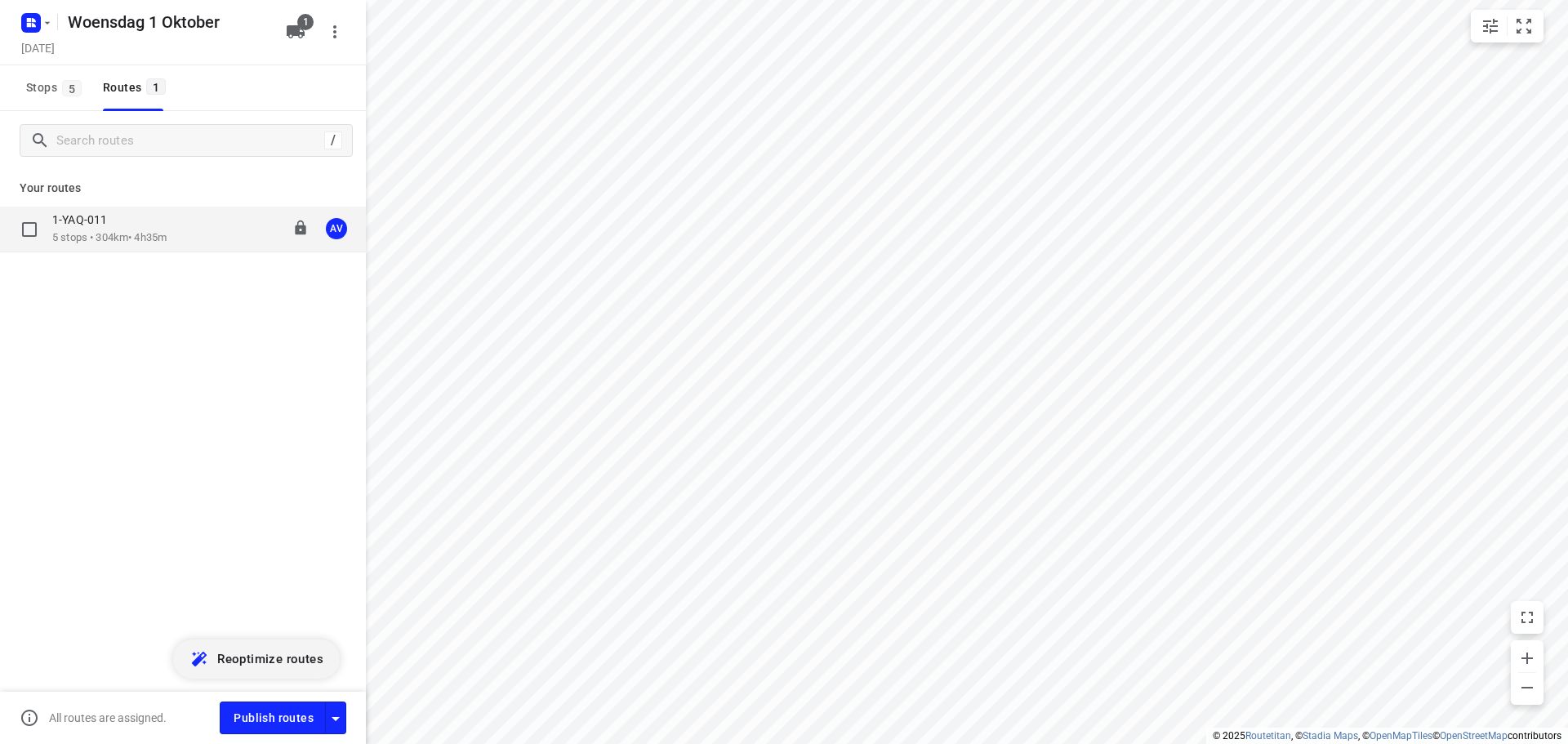
click at [175, 227] on div "1-YAQ-011 5 stops • 304km • 4h35m 09:00-13:35 AV" at bounding box center [209, 229] width 313 height 34
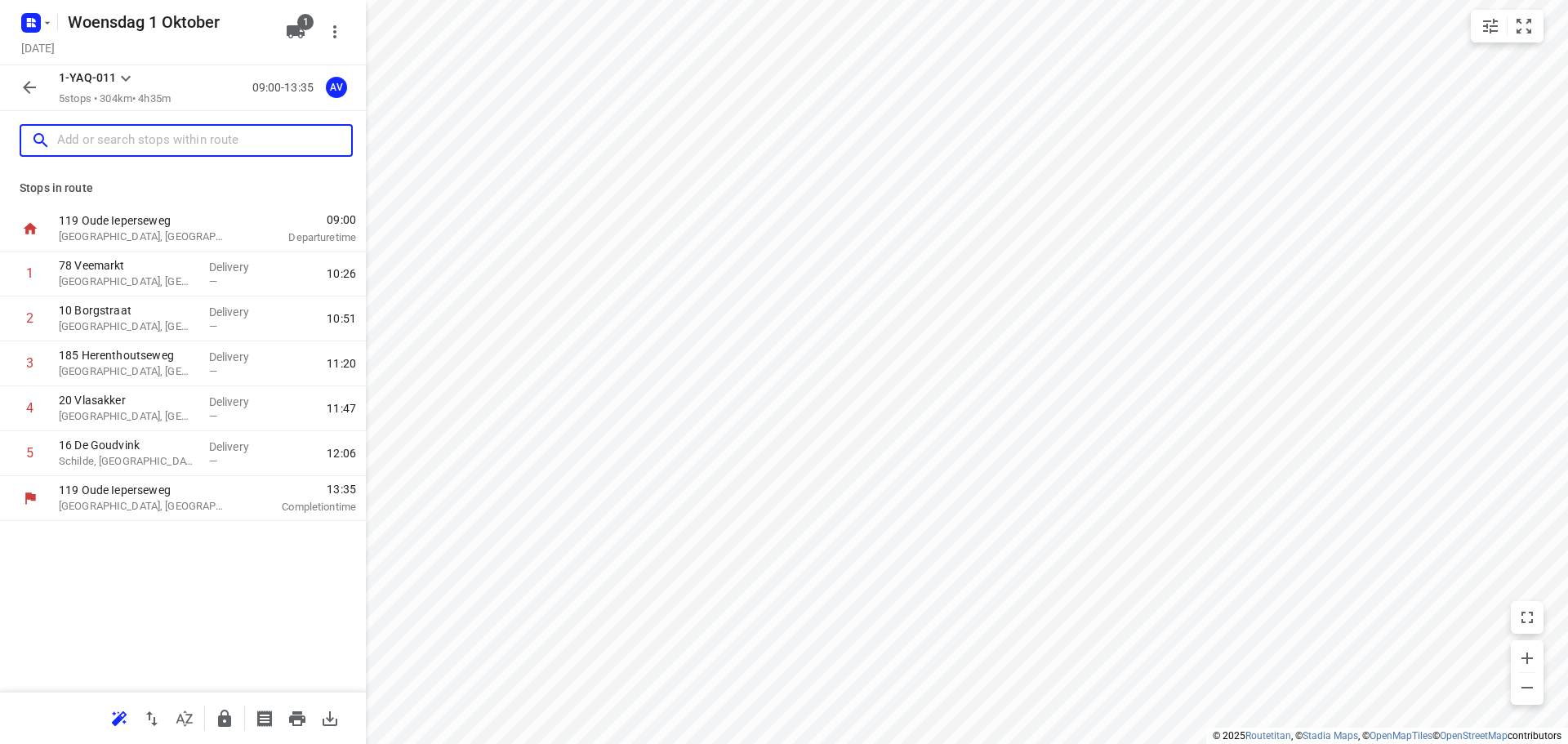
click at [182, 140] on input "text" at bounding box center [204, 140] width 294 height 25
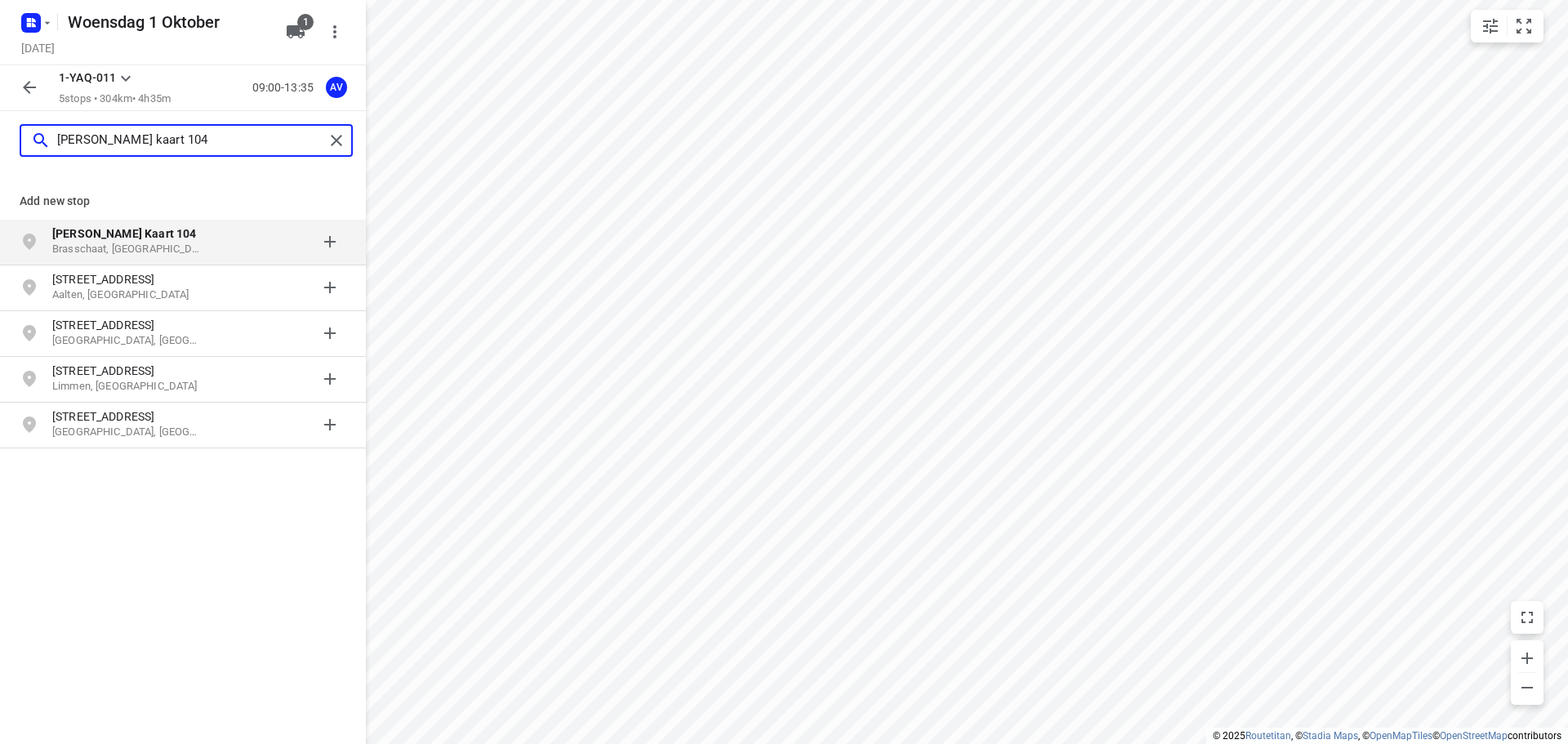
type input "[PERSON_NAME] kaart 104"
click at [185, 244] on p "Brasschaat, [GEOGRAPHIC_DATA]" at bounding box center [127, 250] width 150 height 15
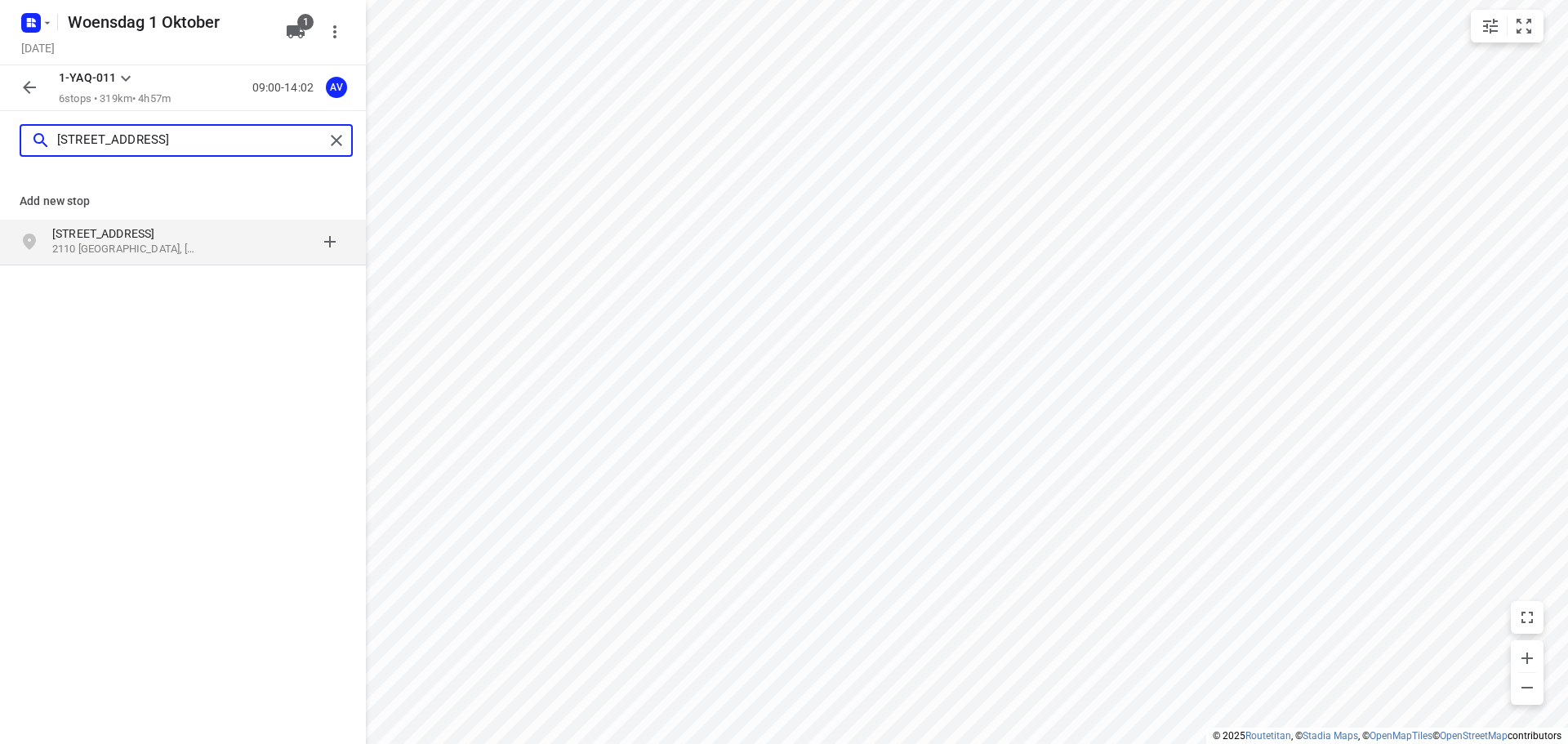
type input "[STREET_ADDRESS]"
click at [144, 245] on p "2110 [GEOGRAPHIC_DATA], [GEOGRAPHIC_DATA]" at bounding box center [127, 250] width 150 height 15
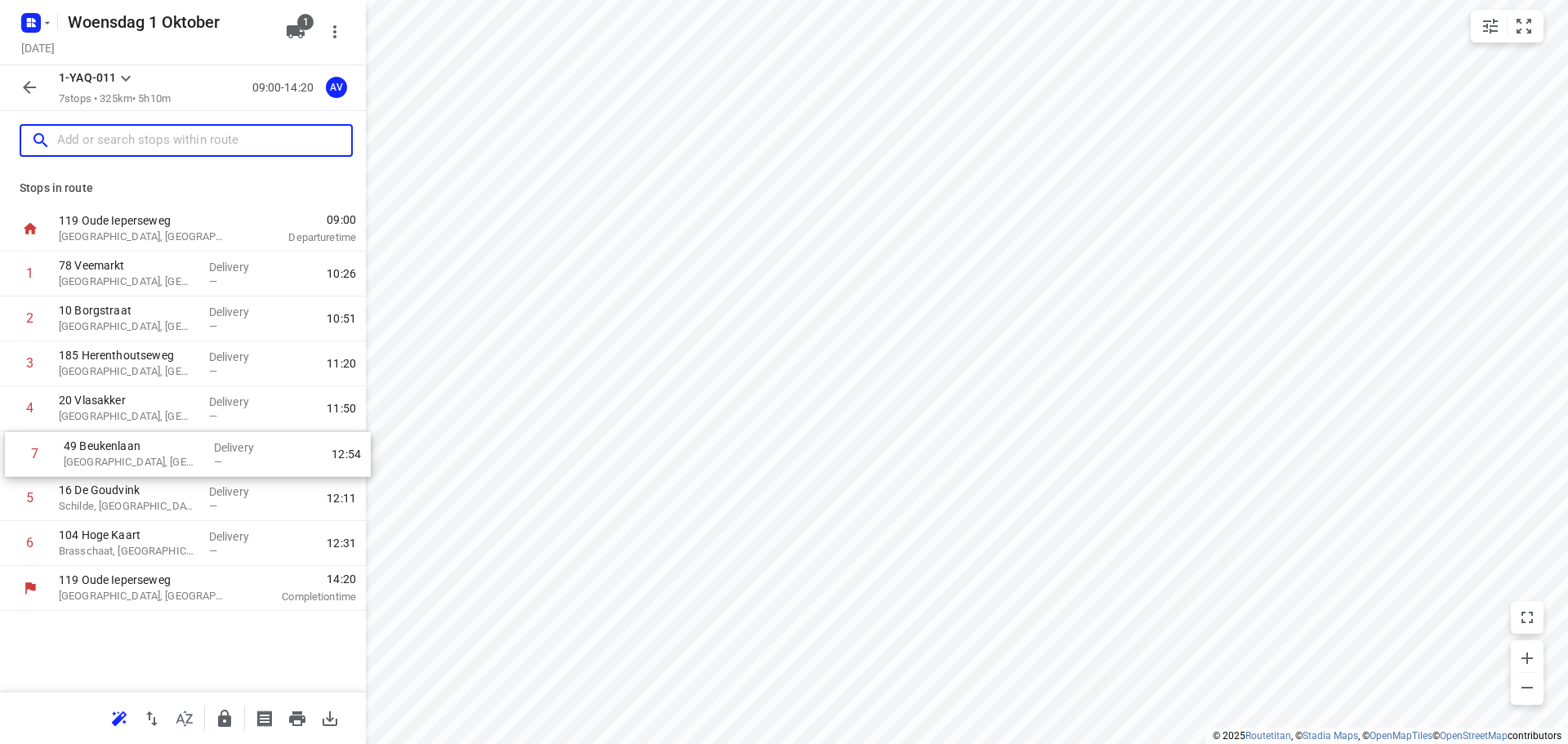
drag, startPoint x: 8, startPoint y: 545, endPoint x: 12, endPoint y: 451, distance: 94.1
click at [12, 451] on div "1 78 Veemarkt [GEOGRAPHIC_DATA], [GEOGRAPHIC_DATA] Delivery — 10:26 [GEOGRAPHIC…" at bounding box center [183, 409] width 366 height 314
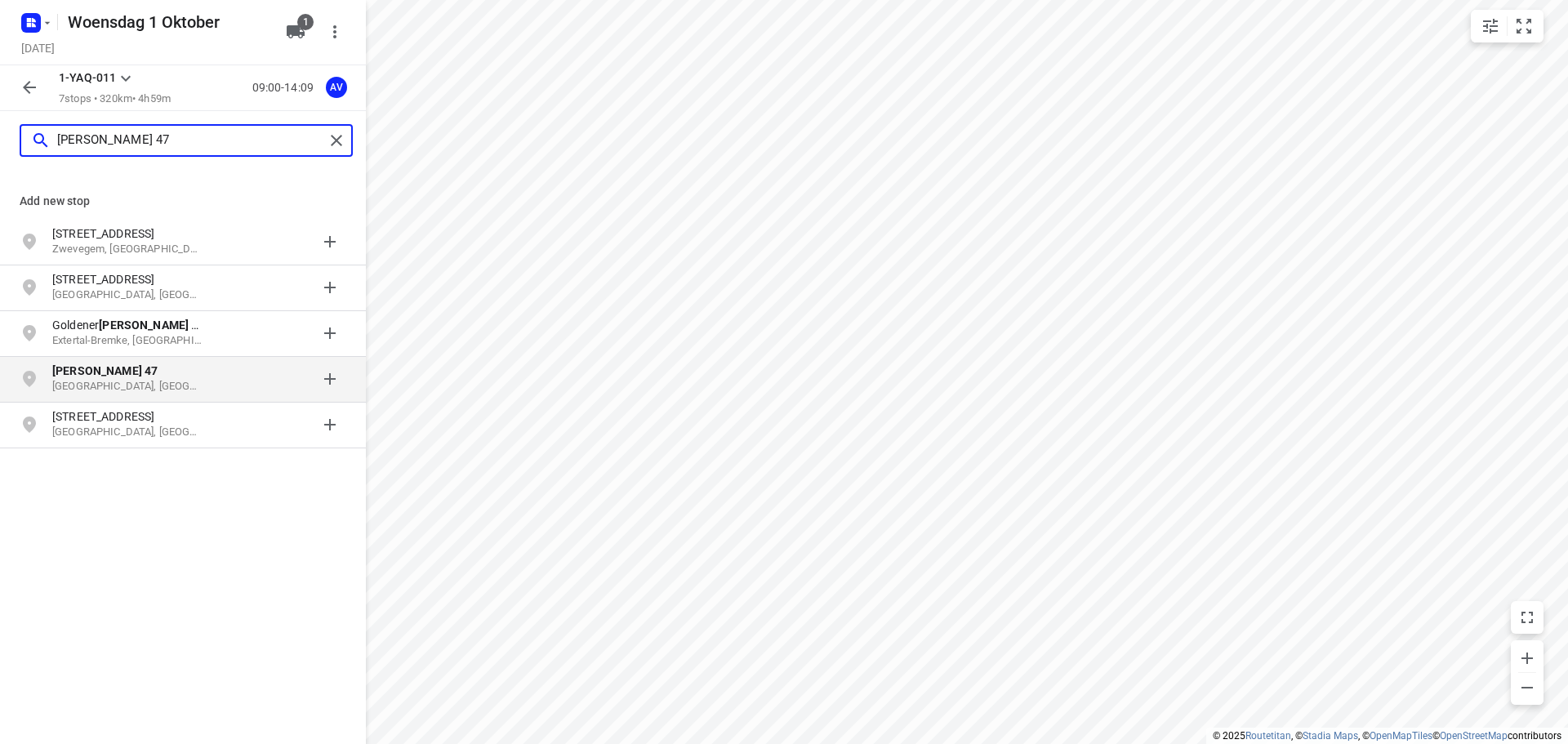
type input "[PERSON_NAME] 47"
click at [128, 378] on p "[PERSON_NAME] 47" at bounding box center [127, 370] width 150 height 16
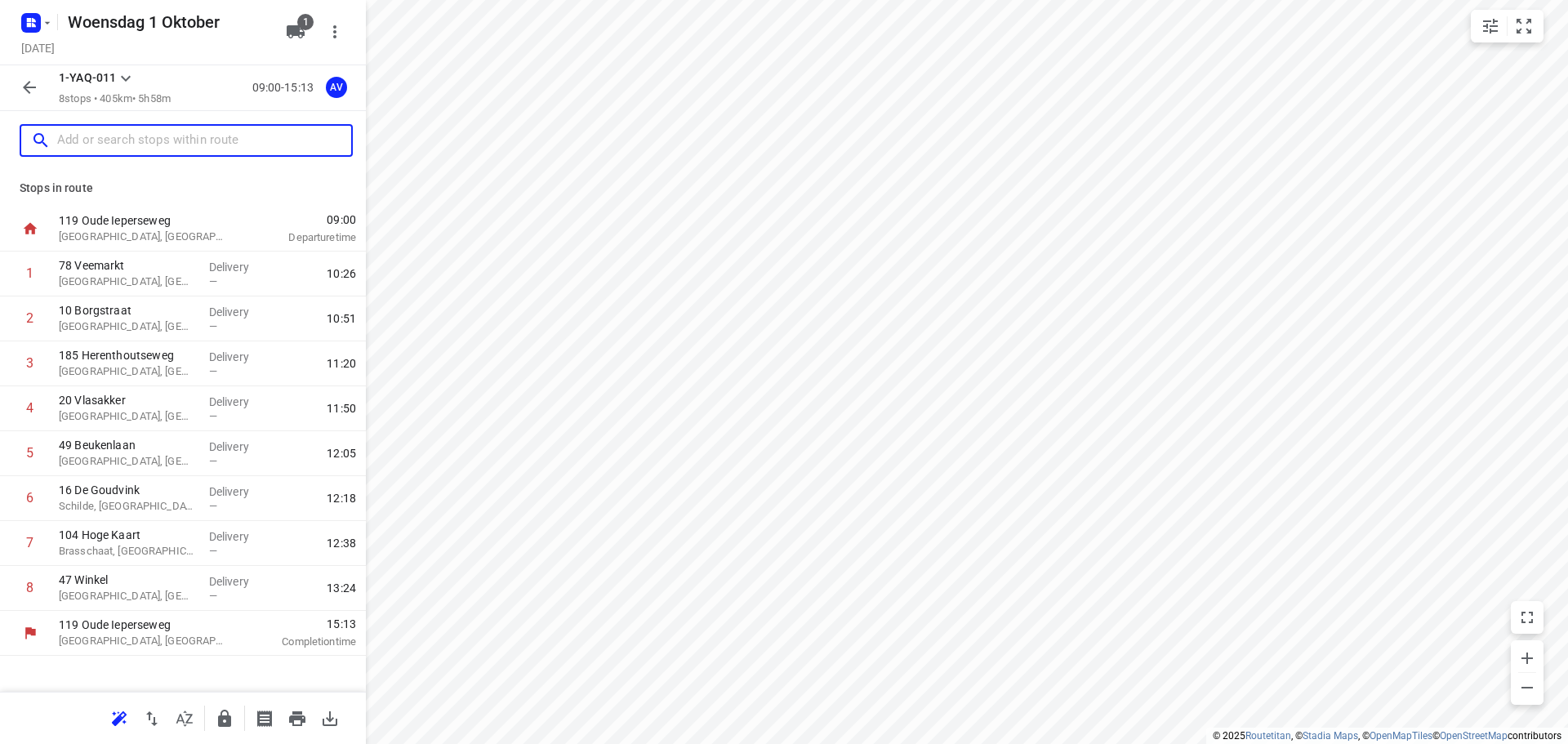
click at [141, 135] on input "text" at bounding box center [204, 140] width 294 height 25
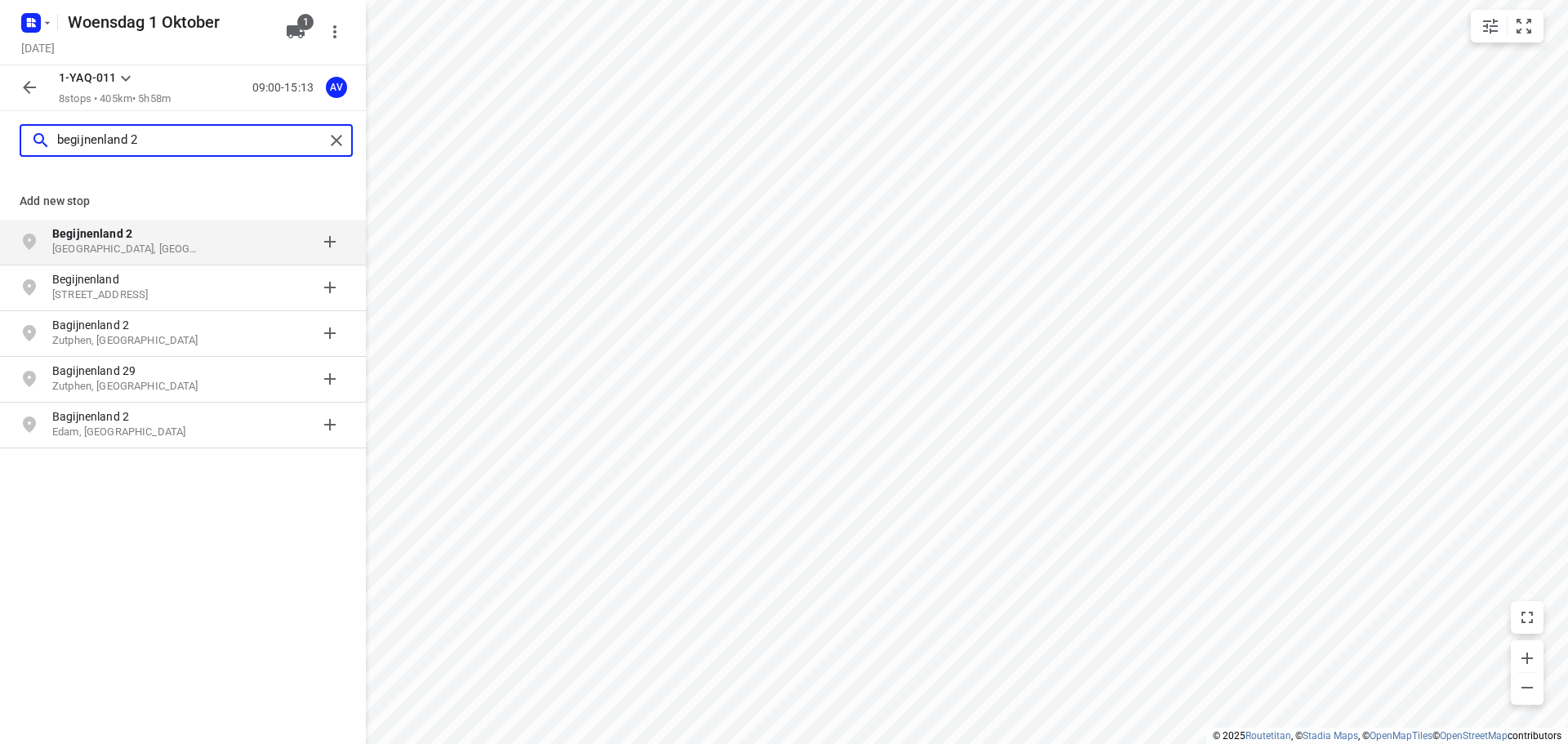
type input "begijnenland 2"
click at [161, 236] on p "Begijnenland 2" at bounding box center [127, 234] width 150 height 16
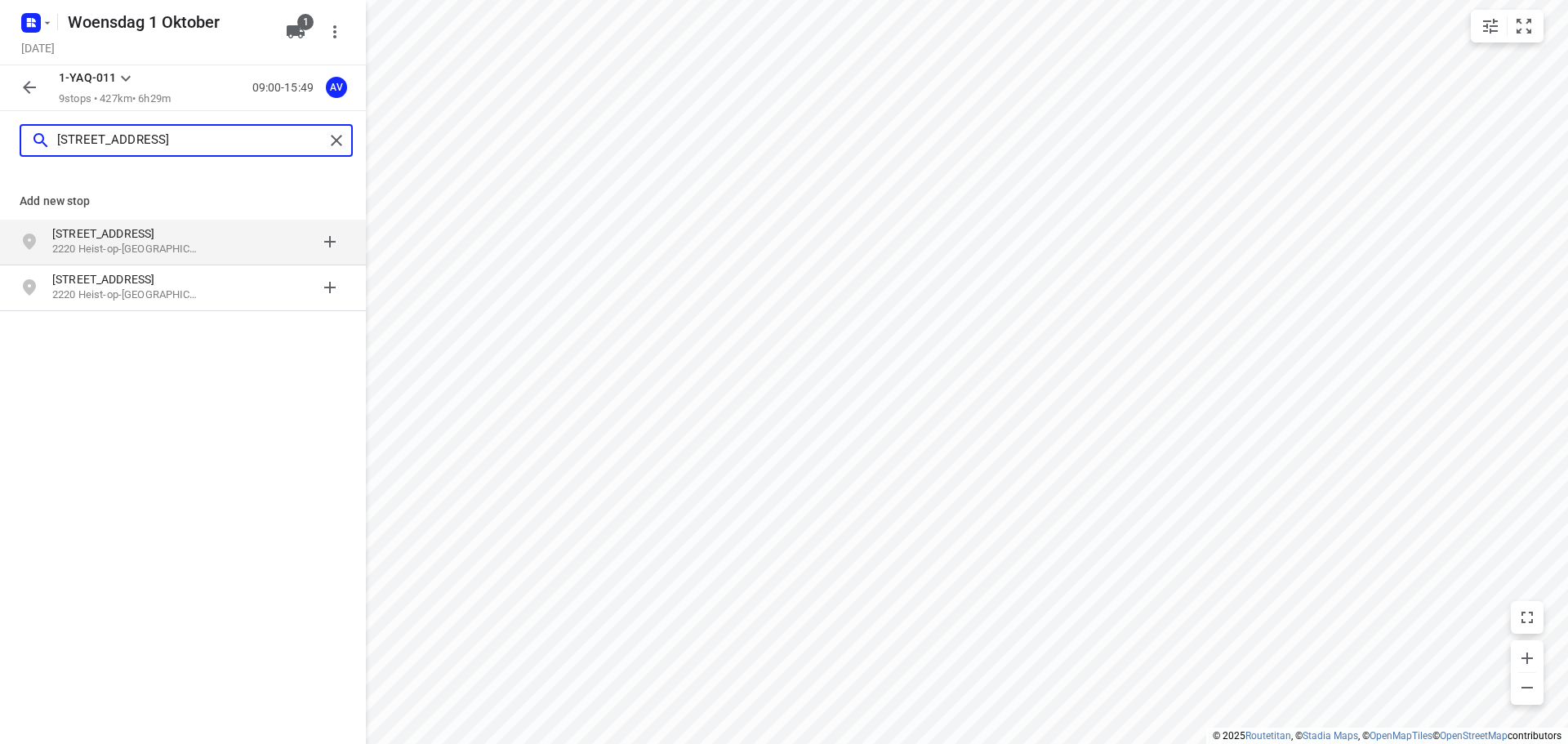
type input "[STREET_ADDRESS]"
click at [181, 236] on p "[STREET_ADDRESS]" at bounding box center [127, 234] width 150 height 16
type input "[PERSON_NAME] 3-laan 36, 2390"
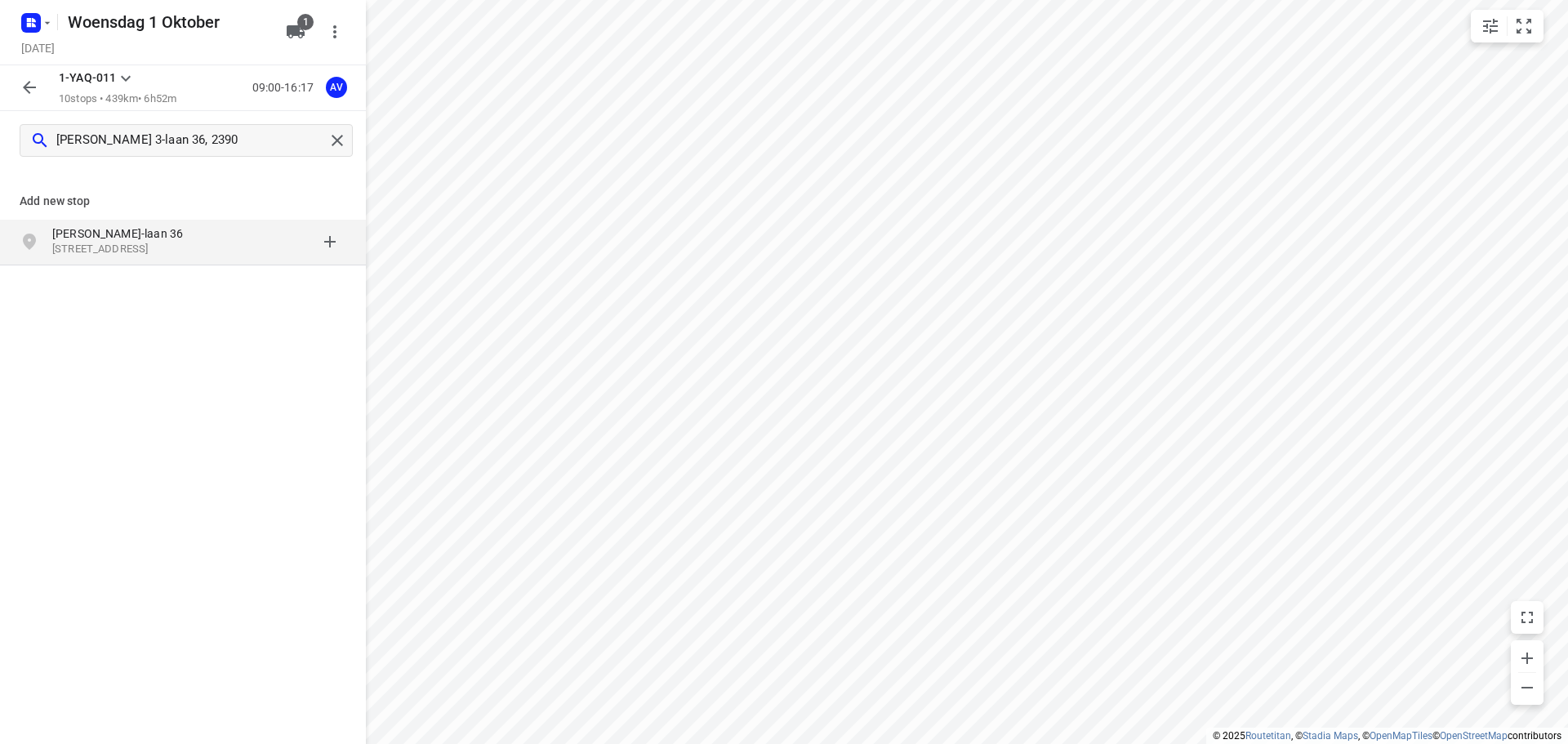
click at [148, 242] on p "[PERSON_NAME]-laan 36" at bounding box center [127, 234] width 150 height 16
type input "[PERSON_NAME][STREET_ADDRESS]"
click at [177, 236] on p "Jeroom [STREET_ADDRESS]" at bounding box center [127, 234] width 150 height 16
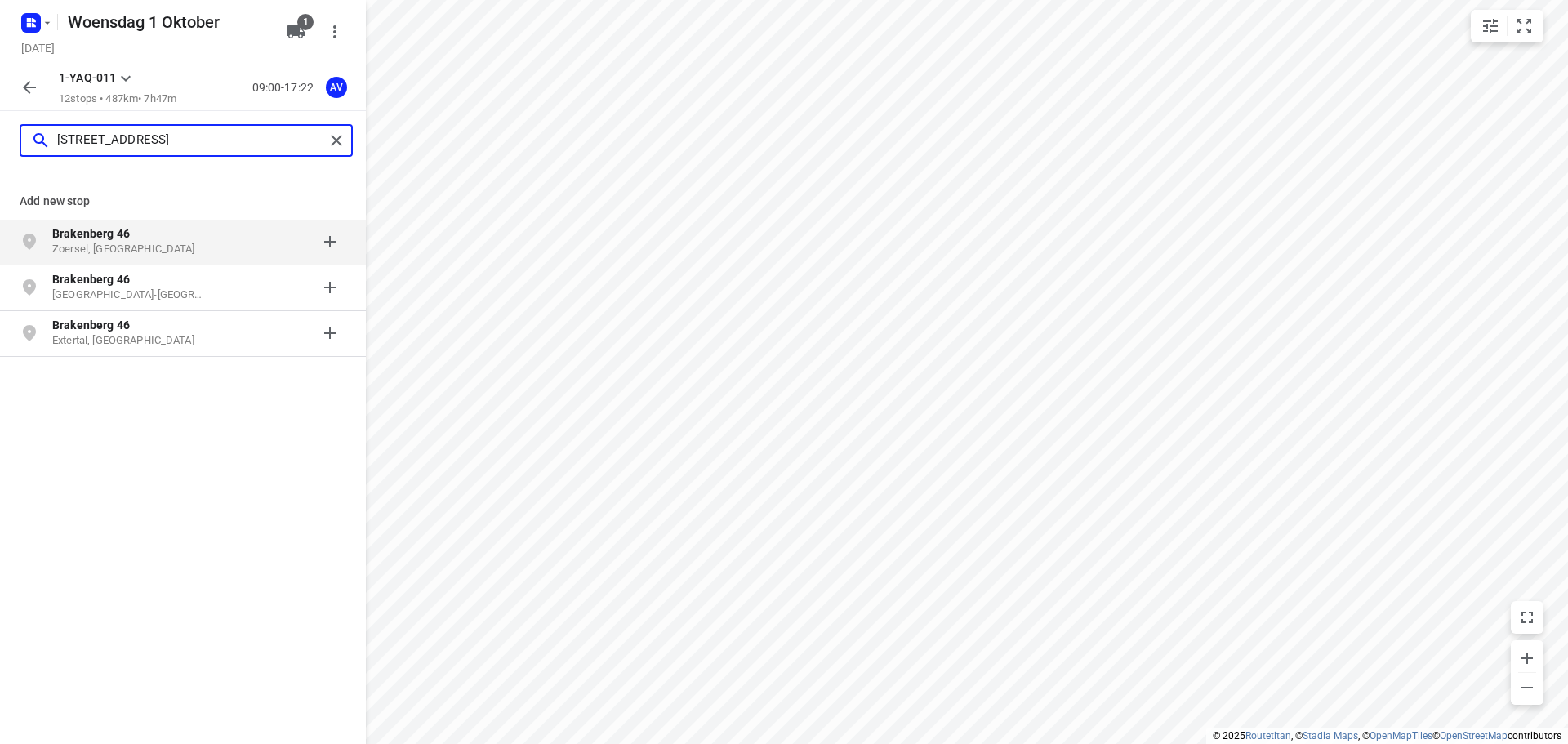
type input "[STREET_ADDRESS]"
click at [189, 236] on p "Brakenberg 46" at bounding box center [127, 234] width 150 height 16
type input "[STREET_ADDRESS]"
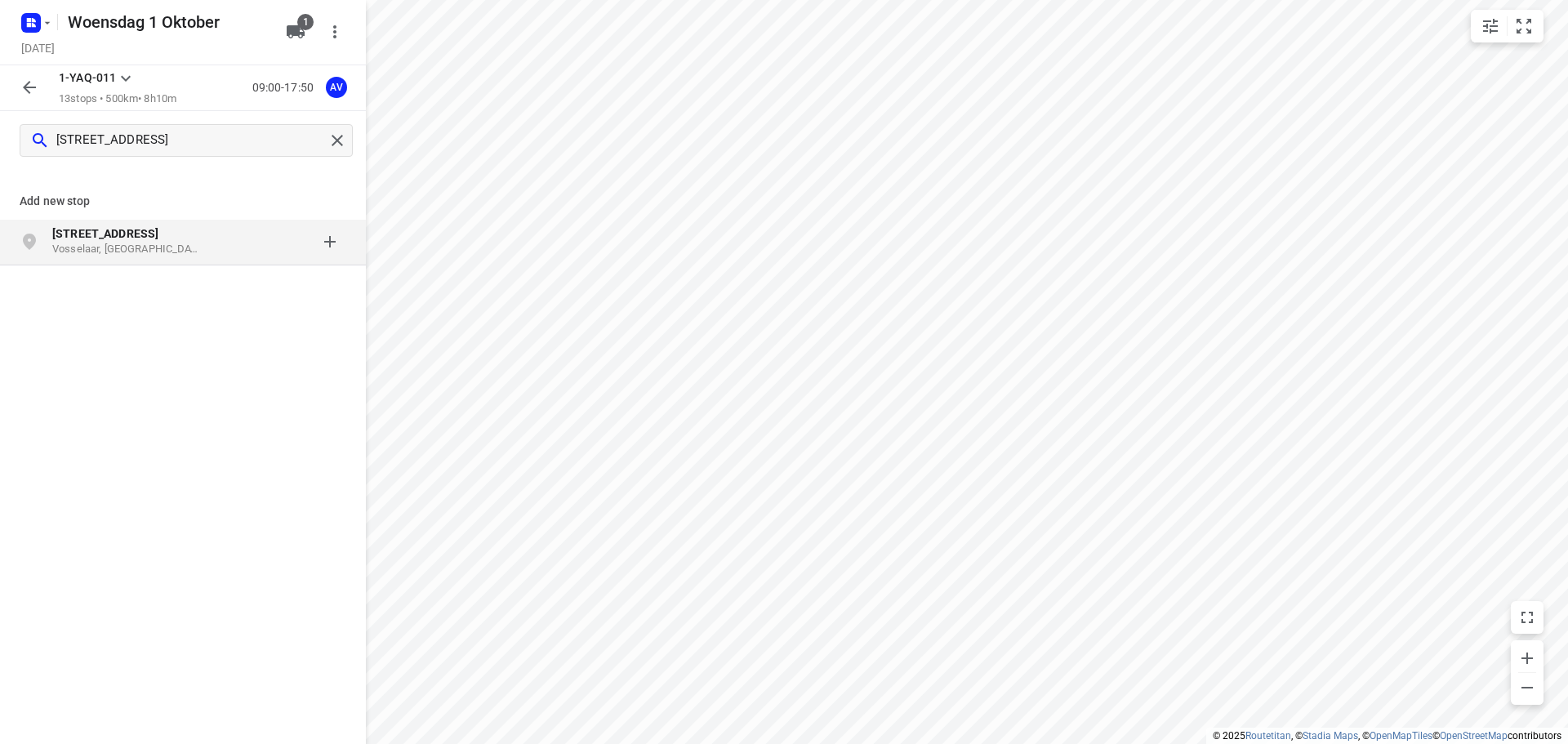
click at [165, 242] on p "Vosselaar, [GEOGRAPHIC_DATA]" at bounding box center [127, 250] width 150 height 15
type input "[STREET_ADDRESS]"
click at [185, 244] on p "2800 [GEOGRAPHIC_DATA], [GEOGRAPHIC_DATA]" at bounding box center [127, 250] width 150 height 15
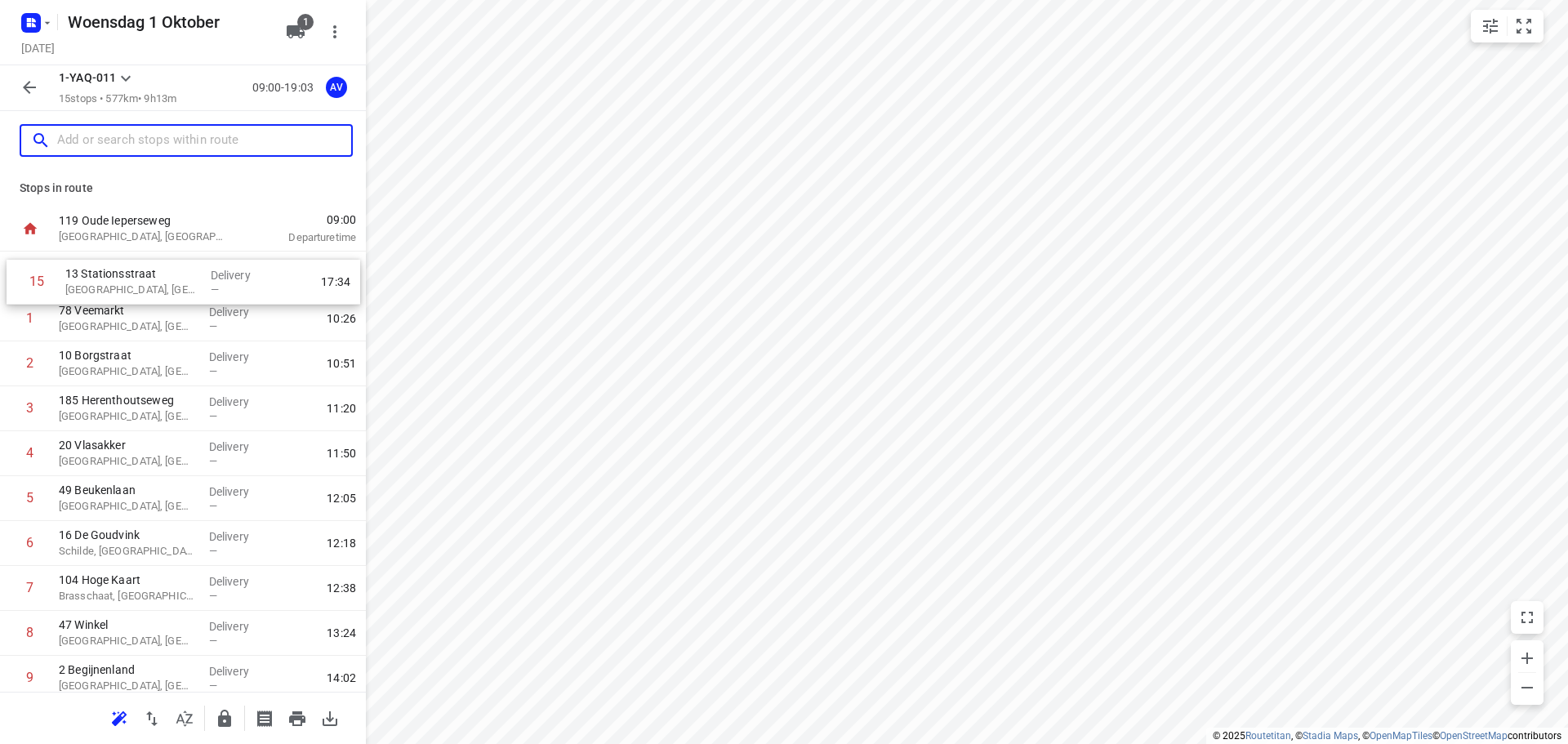
drag, startPoint x: 7, startPoint y: 628, endPoint x: 11, endPoint y: 277, distance: 351.0
click at [11, 277] on div "1 78 Veemarkt [GEOGRAPHIC_DATA], [GEOGRAPHIC_DATA] Delivery — 10:26 [GEOGRAPHIC…" at bounding box center [183, 588] width 366 height 674
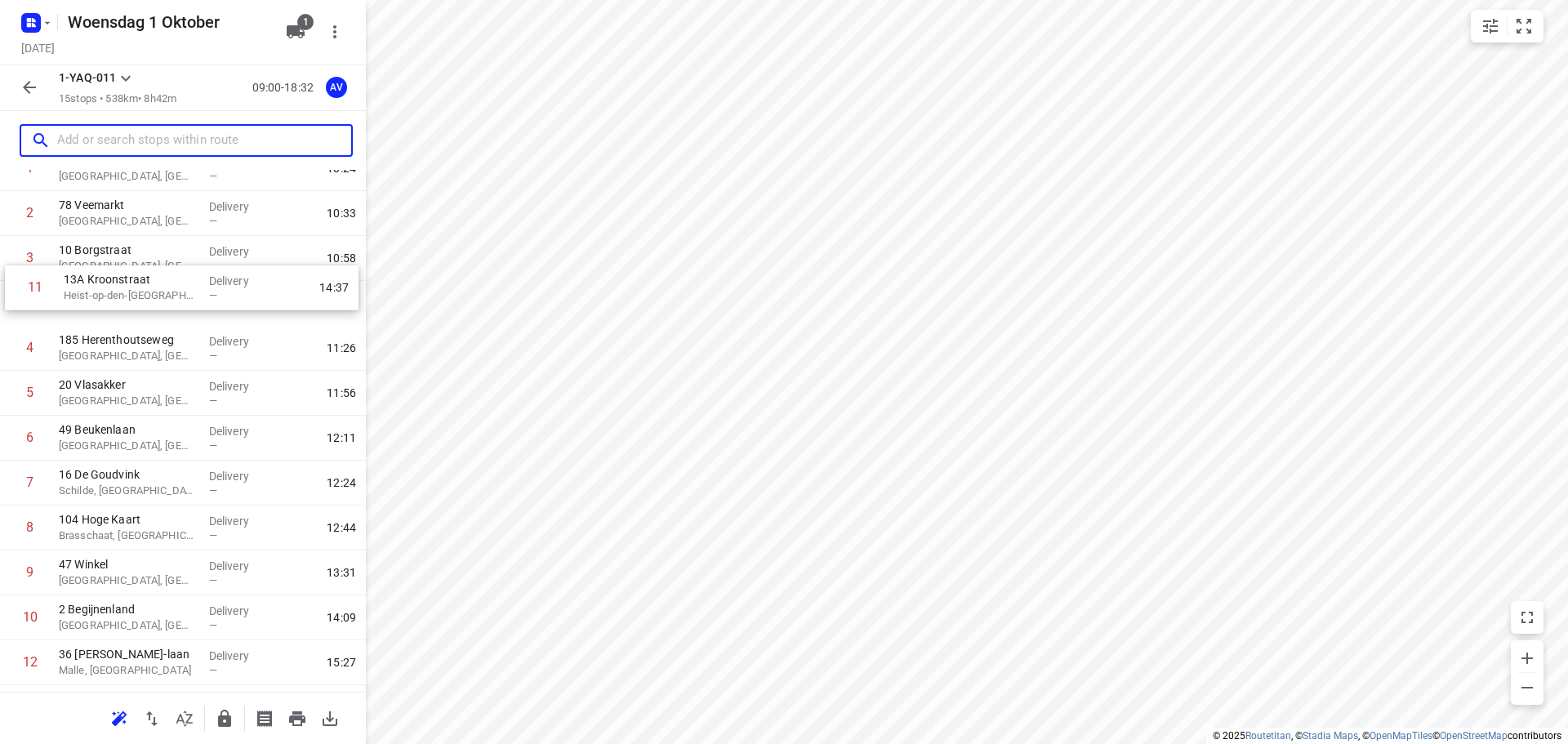
scroll to position [101, 0]
drag, startPoint x: 11, startPoint y: 447, endPoint x: 14, endPoint y: 303, distance: 144.0
click at [14, 303] on div "1 [GEOGRAPHIC_DATA], [GEOGRAPHIC_DATA] Delivery — 10:24 2 78 Veemarkt [GEOGRAPH…" at bounding box center [183, 487] width 366 height 674
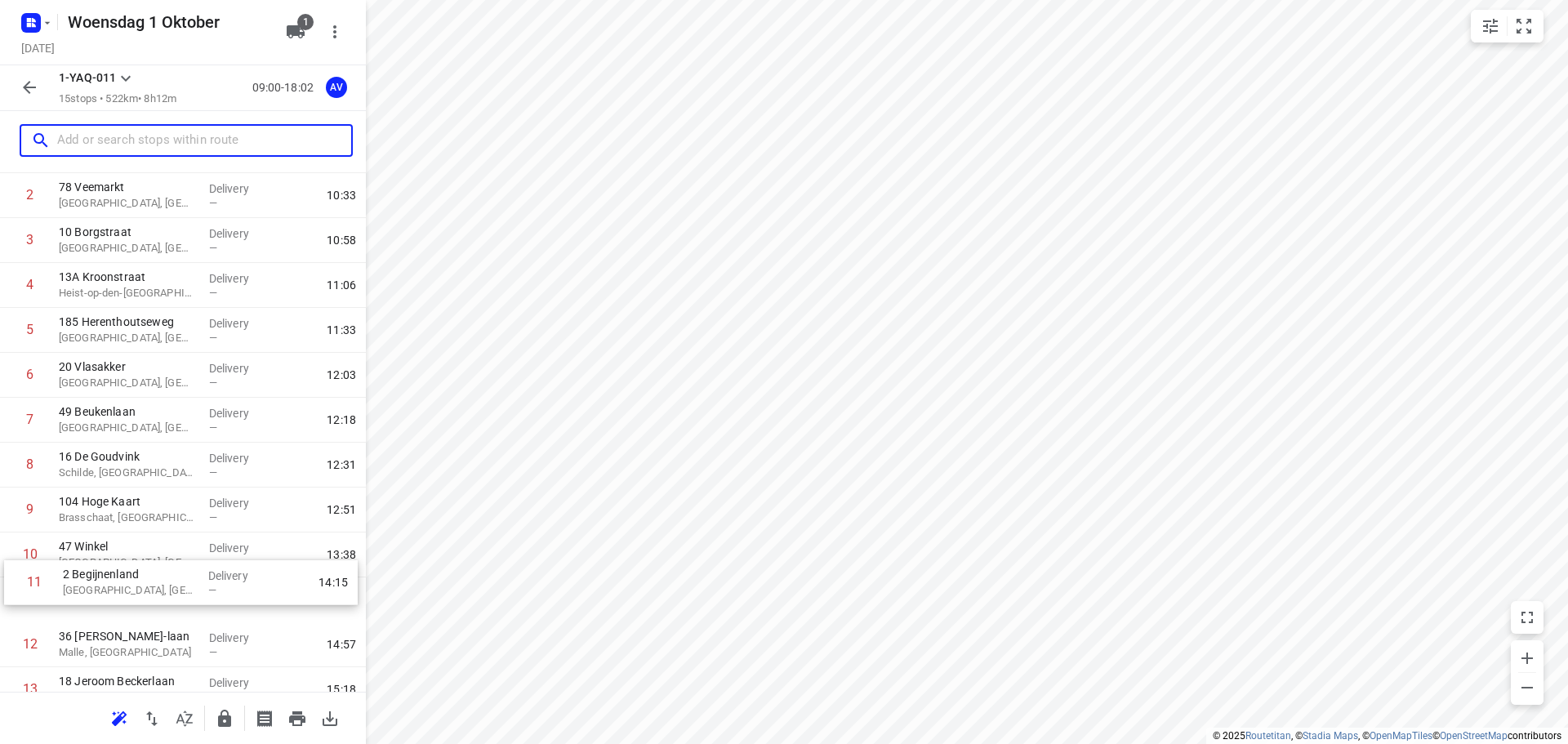
scroll to position [130, 0]
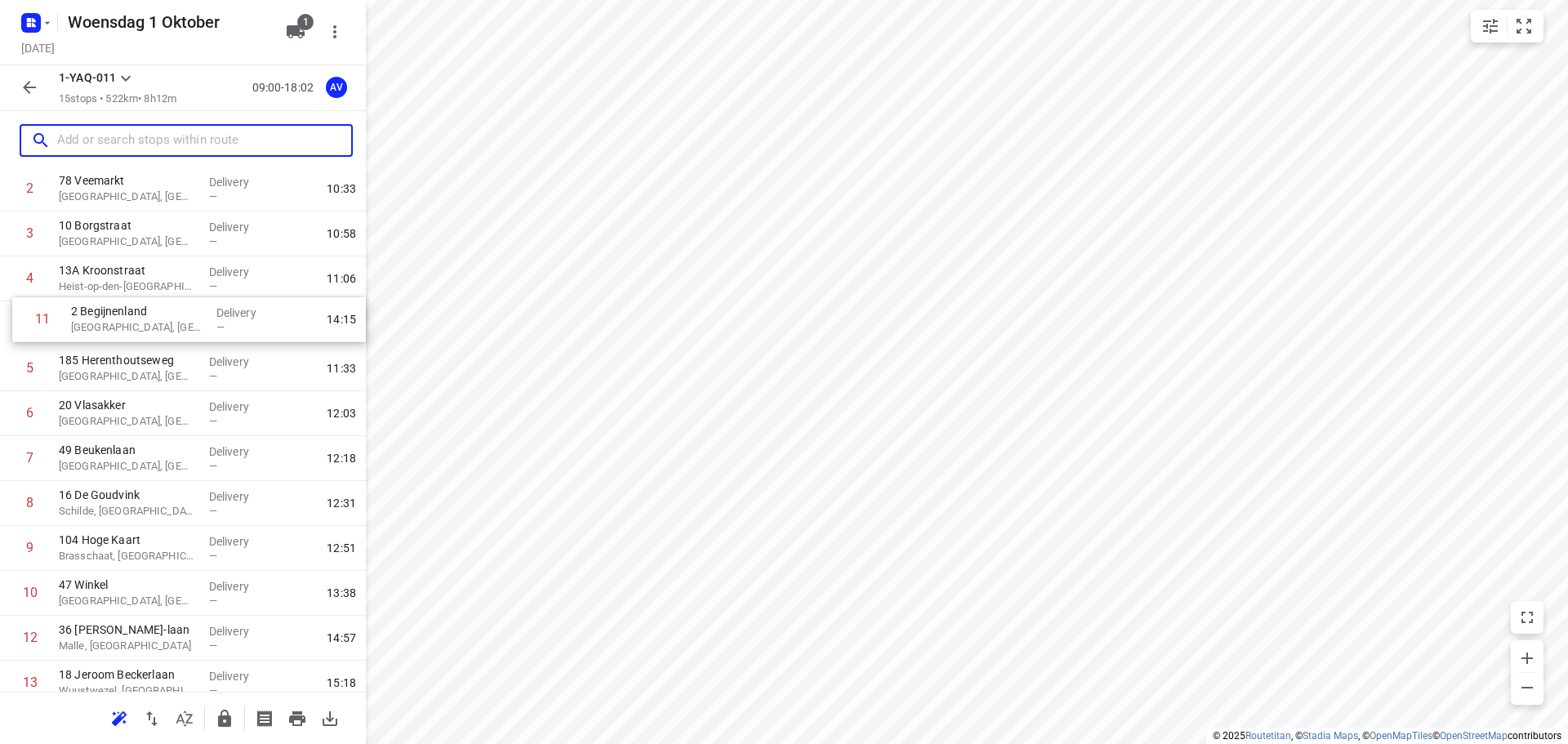
drag, startPoint x: 9, startPoint y: 627, endPoint x: 18, endPoint y: 316, distance: 311.1
click at [18, 316] on div "1 [GEOGRAPHIC_DATA], [GEOGRAPHIC_DATA] Delivery — 10:24 2 78 Veemarkt [GEOGRAPH…" at bounding box center [183, 459] width 366 height 674
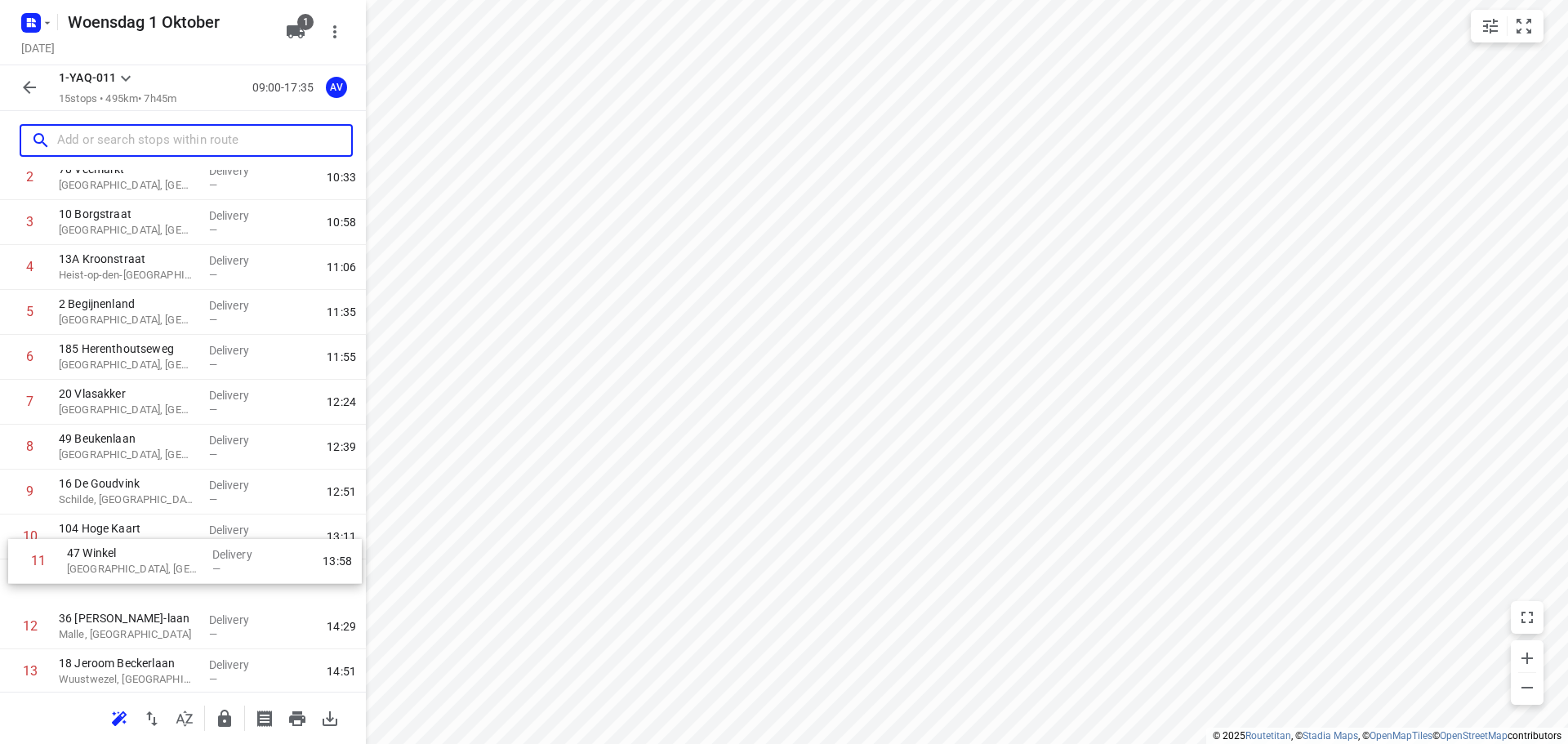
scroll to position [142, 0]
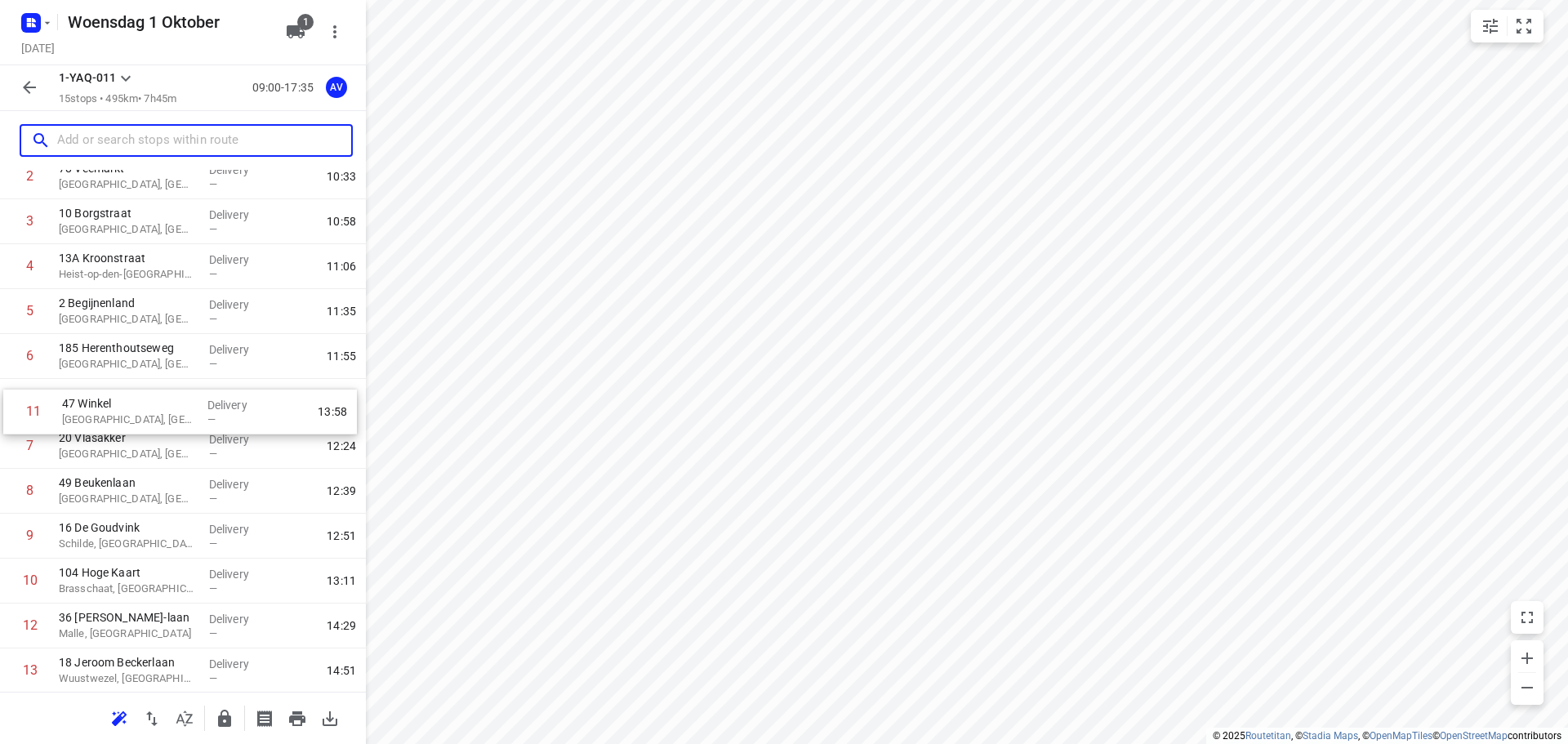
drag, startPoint x: 11, startPoint y: 598, endPoint x: 13, endPoint y: 409, distance: 189.0
click at [13, 409] on div "1 13 Stationsstraat [GEOGRAPHIC_DATA], [GEOGRAPHIC_DATA] Delivery — 10:24 2 78 …" at bounding box center [183, 446] width 366 height 674
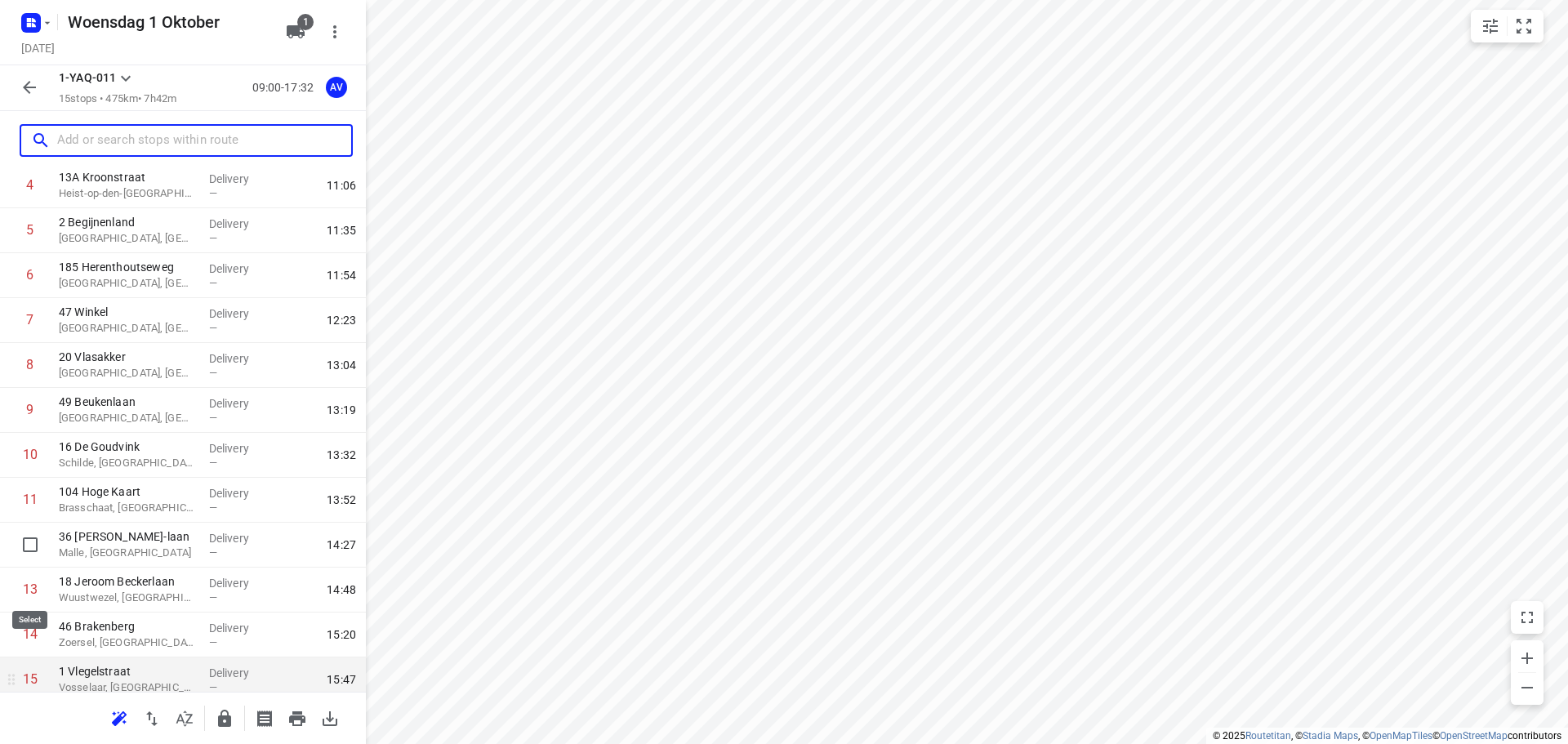
scroll to position [279, 0]
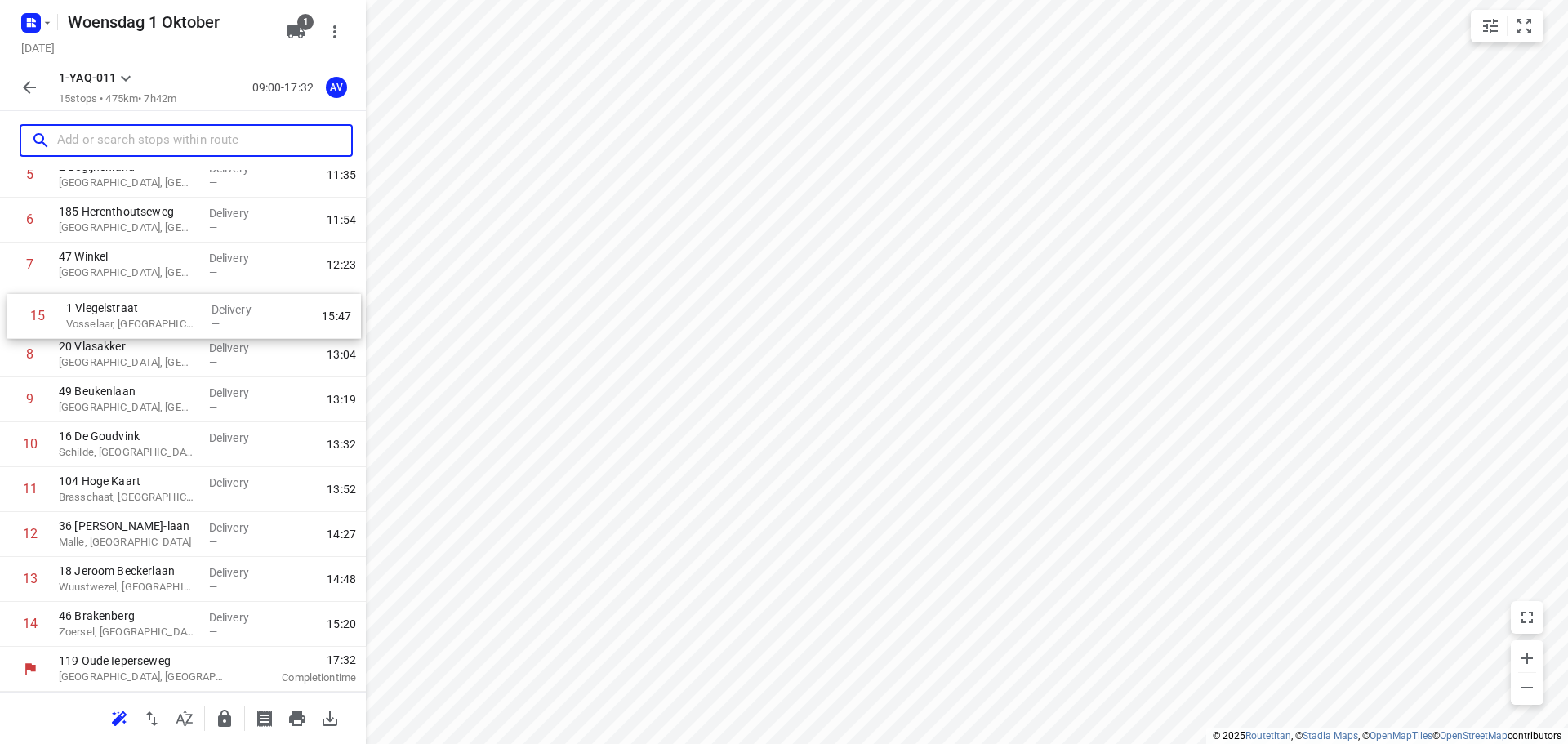
drag, startPoint x: 12, startPoint y: 625, endPoint x: 19, endPoint y: 310, distance: 315.1
click at [19, 310] on div "1 [GEOGRAPHIC_DATA], [GEOGRAPHIC_DATA] Delivery — 10:24 2 78 Veemarkt [GEOGRAPH…" at bounding box center [183, 310] width 366 height 674
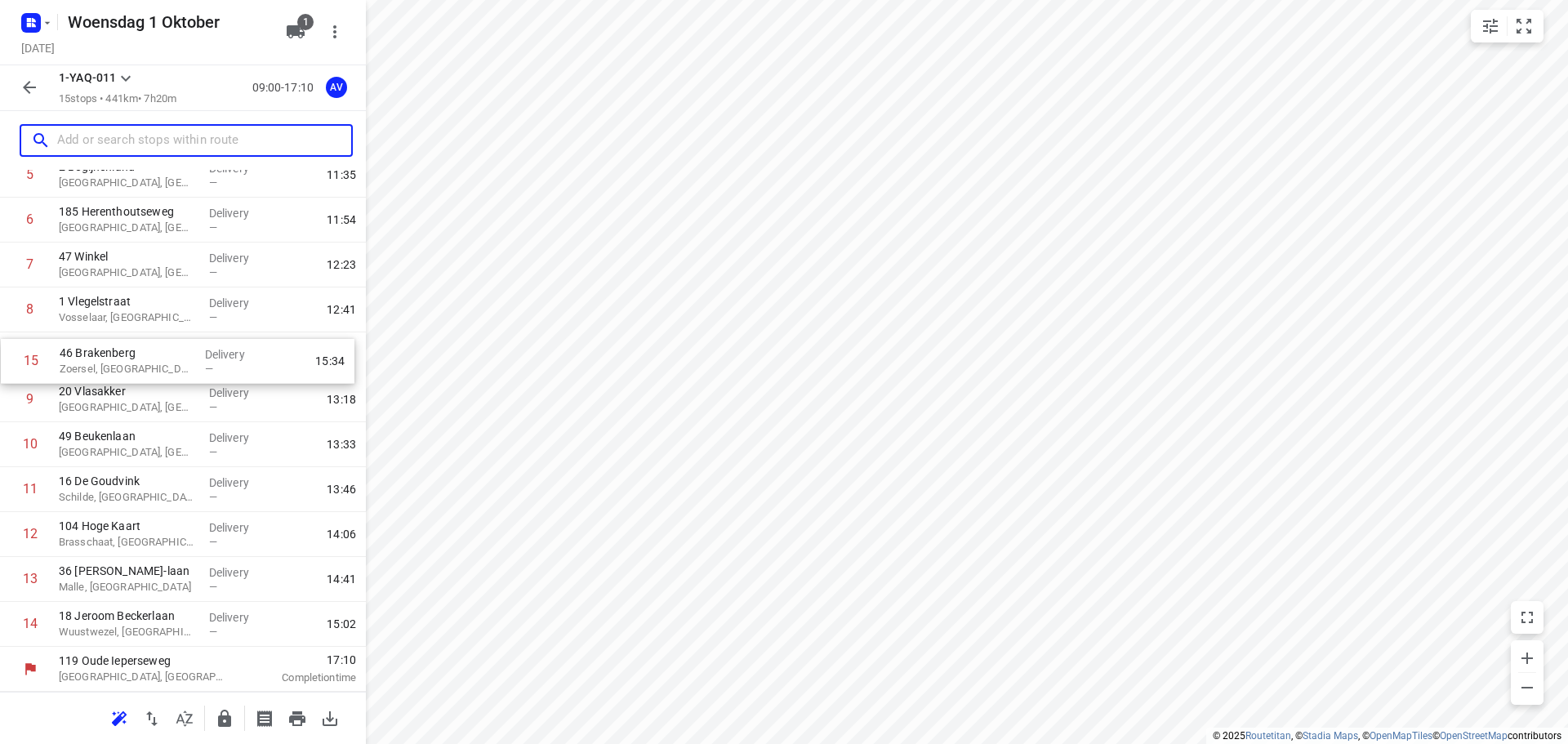
drag, startPoint x: 10, startPoint y: 627, endPoint x: 12, endPoint y: 356, distance: 271.0
click at [12, 356] on div "1 13 Stationsstraat [GEOGRAPHIC_DATA], [GEOGRAPHIC_DATA] Delivery — 10:24 2 78 …" at bounding box center [183, 310] width 366 height 674
drag, startPoint x: 6, startPoint y: 583, endPoint x: 4, endPoint y: 405, distance: 178.0
click at [3, 405] on div "1 13 Stationsstraat [GEOGRAPHIC_DATA], [GEOGRAPHIC_DATA] Delivery — 10:24 2 78 …" at bounding box center [183, 310] width 366 height 674
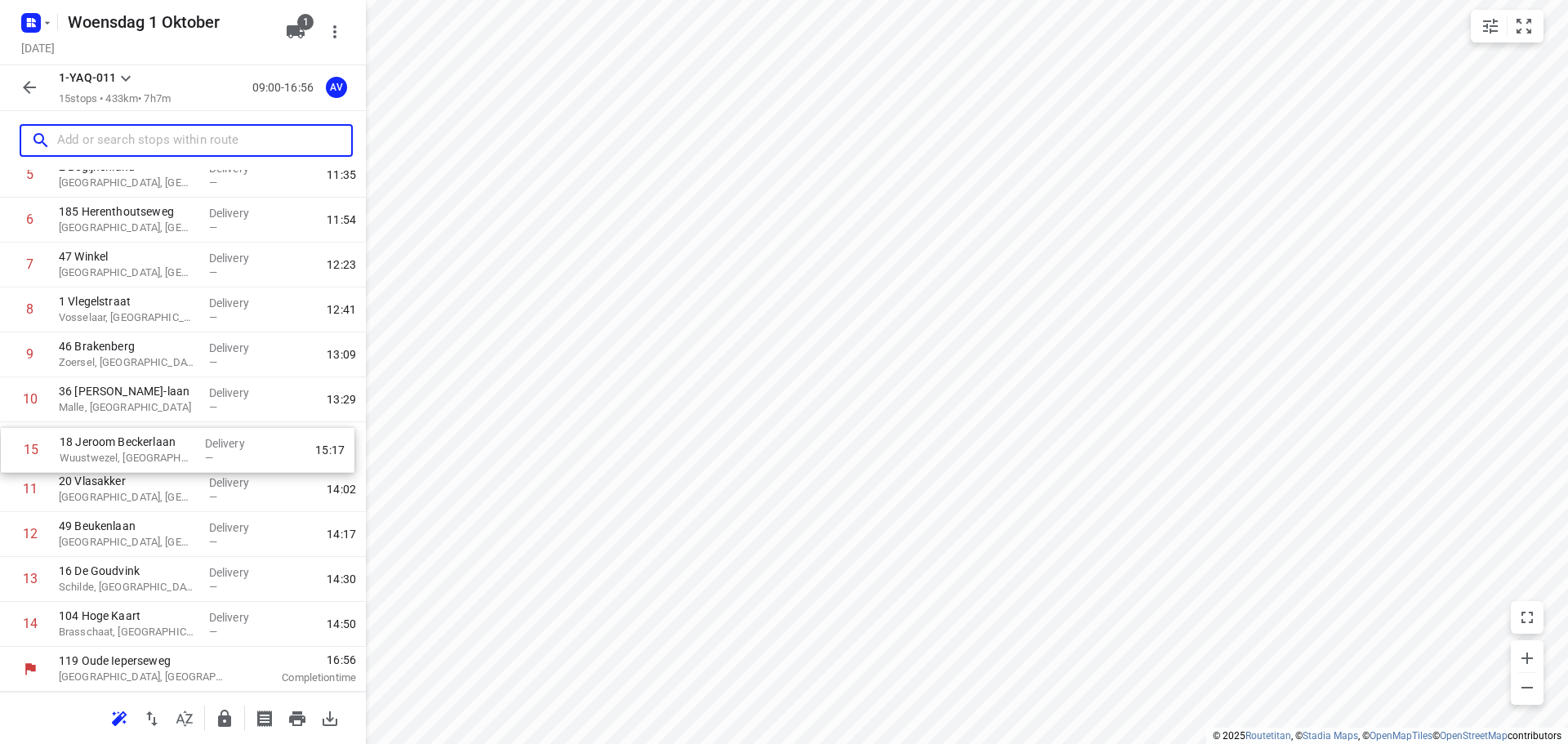
drag, startPoint x: 10, startPoint y: 628, endPoint x: 20, endPoint y: 447, distance: 181.3
click at [12, 447] on div "1 13 Stationsstraat [GEOGRAPHIC_DATA], [GEOGRAPHIC_DATA] Delivery — 10:24 2 78 …" at bounding box center [183, 310] width 366 height 674
drag, startPoint x: 12, startPoint y: 626, endPoint x: 9, endPoint y: 491, distance: 135.0
click at [9, 491] on div "1 13 Stationsstraat [GEOGRAPHIC_DATA], [GEOGRAPHIC_DATA] Delivery — 10:24 2 78 …" at bounding box center [183, 310] width 366 height 674
drag, startPoint x: 10, startPoint y: 627, endPoint x: 20, endPoint y: 533, distance: 94.5
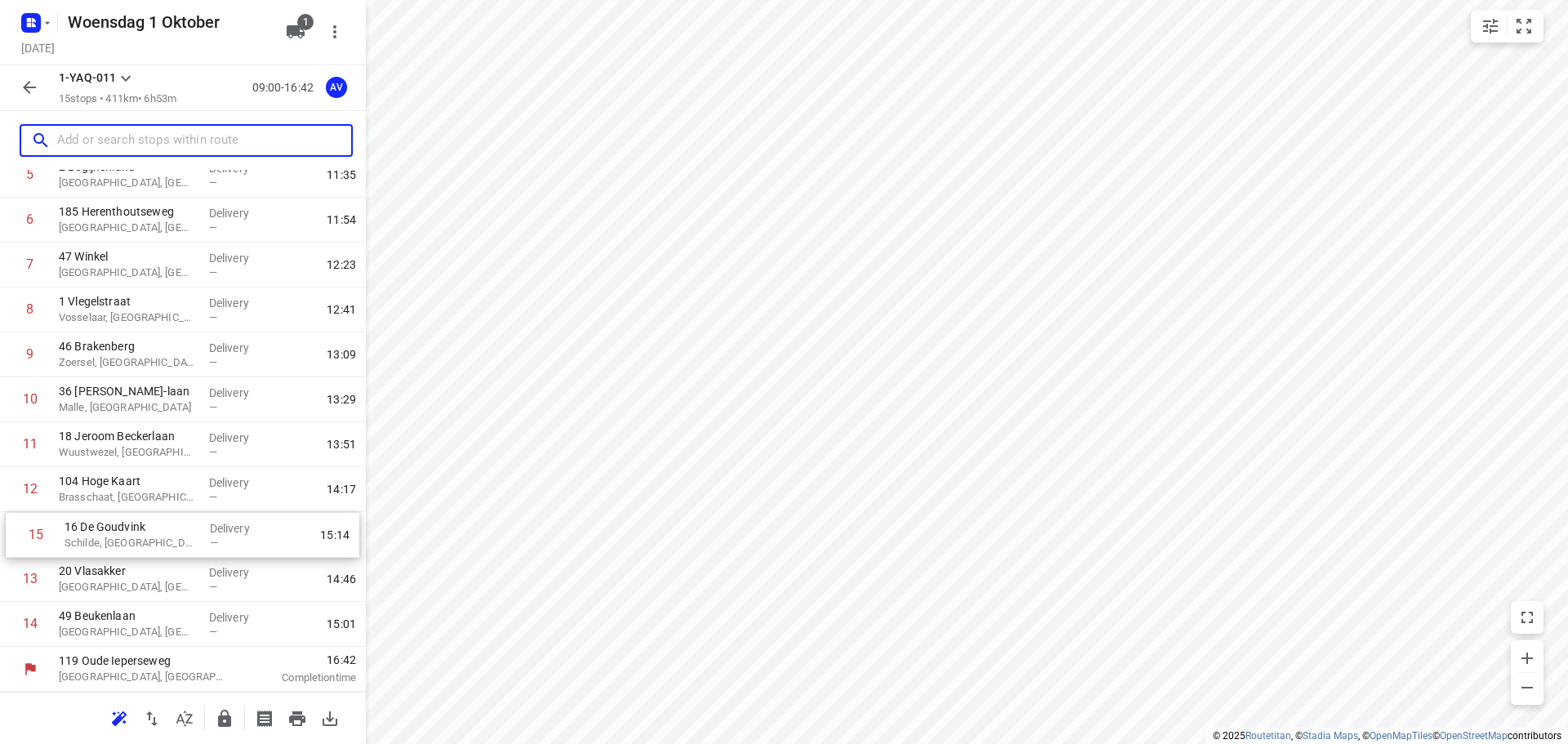
click at [20, 533] on div "1 13 Stationsstraat [GEOGRAPHIC_DATA], [GEOGRAPHIC_DATA] Delivery — 10:24 2 78 …" at bounding box center [183, 310] width 366 height 674
drag, startPoint x: 10, startPoint y: 622, endPoint x: 10, endPoint y: 584, distance: 38.0
click at [10, 584] on div "1 13 Stationsstraat [GEOGRAPHIC_DATA], [GEOGRAPHIC_DATA] Delivery — 10:24 2 78 …" at bounding box center [183, 310] width 366 height 674
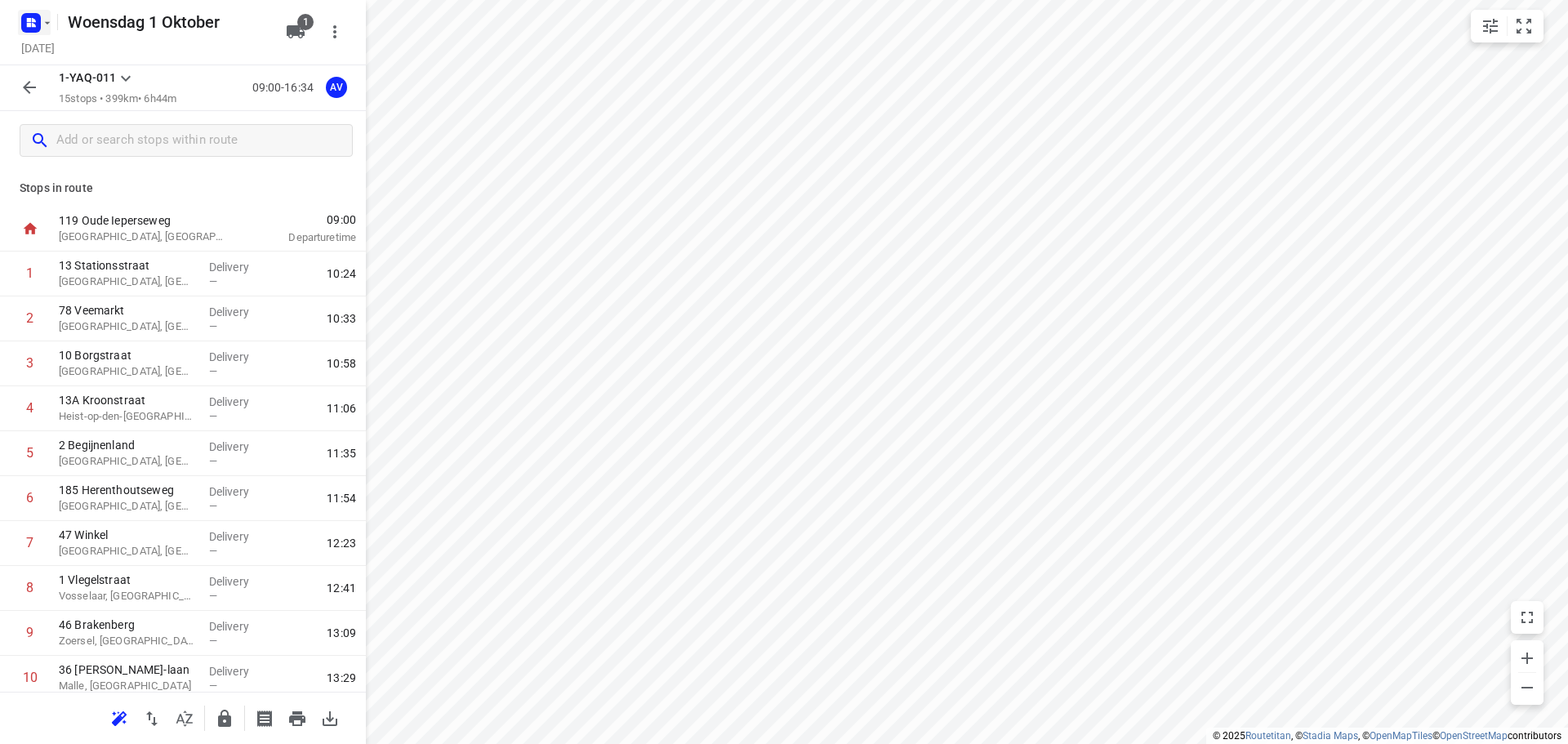
click at [36, 19] on icon "button" at bounding box center [34, 20] width 4 height 4
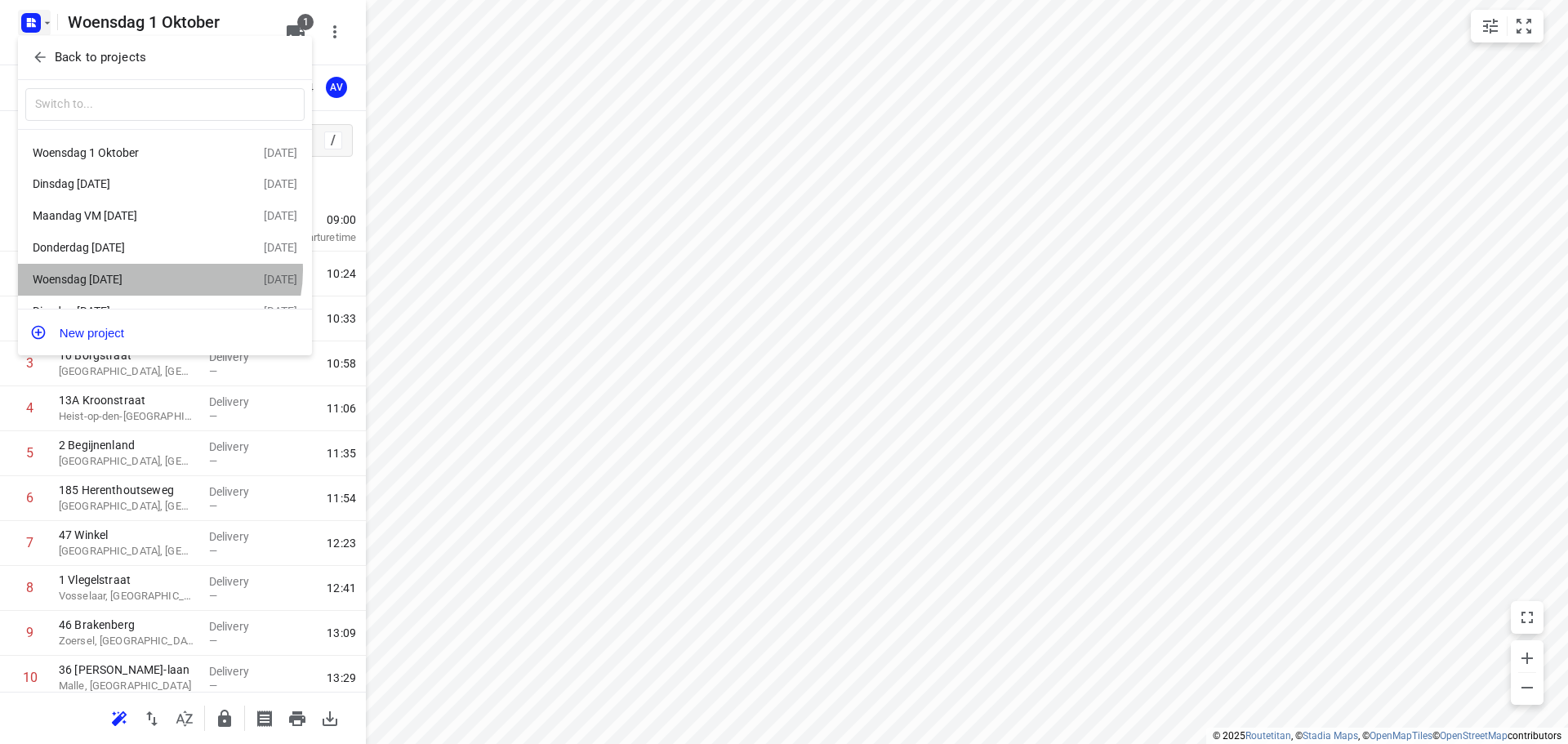
click at [157, 274] on div "Woensdag [DATE]" at bounding box center [148, 279] width 231 height 19
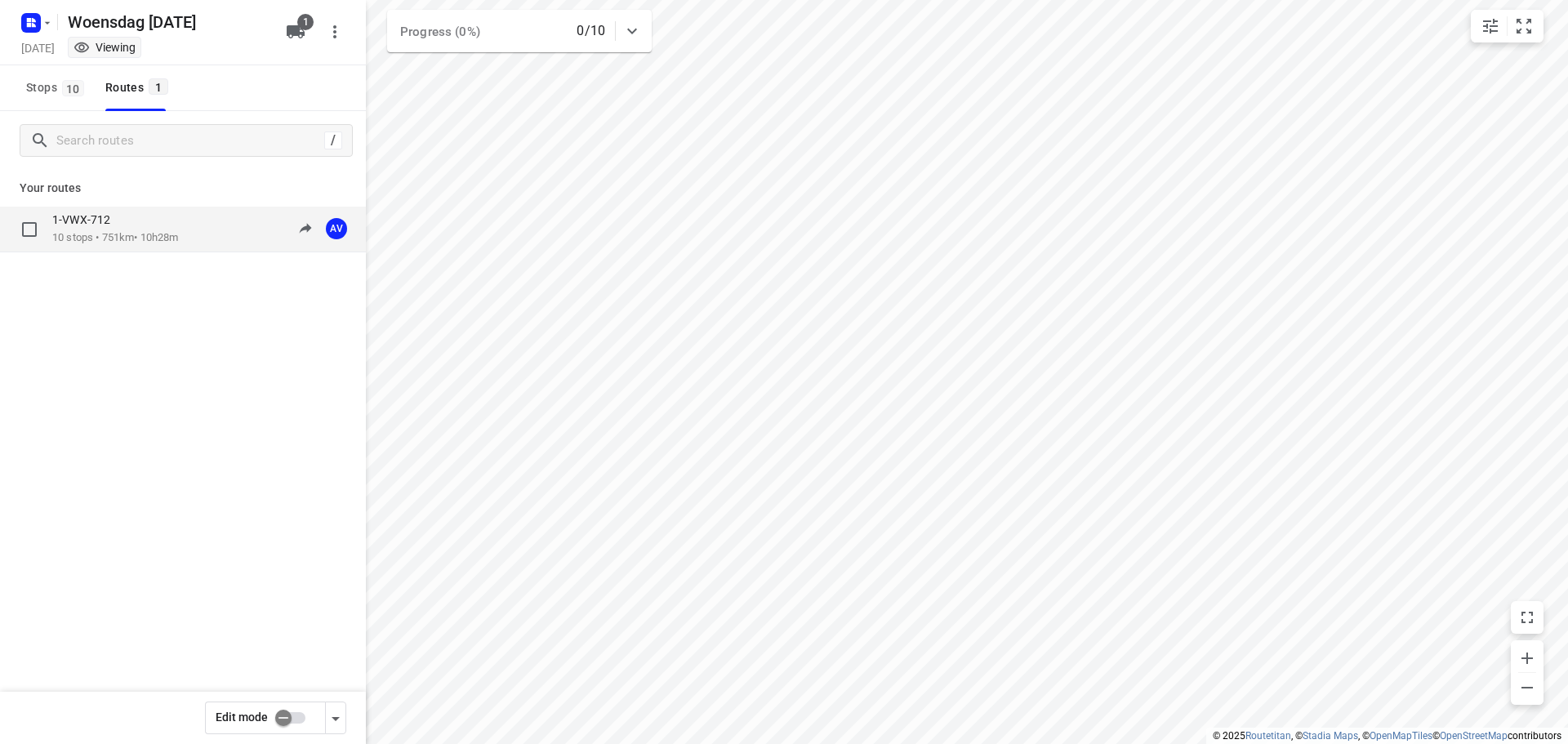
click at [195, 236] on div "1-VWX-712 10 stops • 751km • 10h28m 09:00-19:28 AV" at bounding box center [209, 229] width 313 height 34
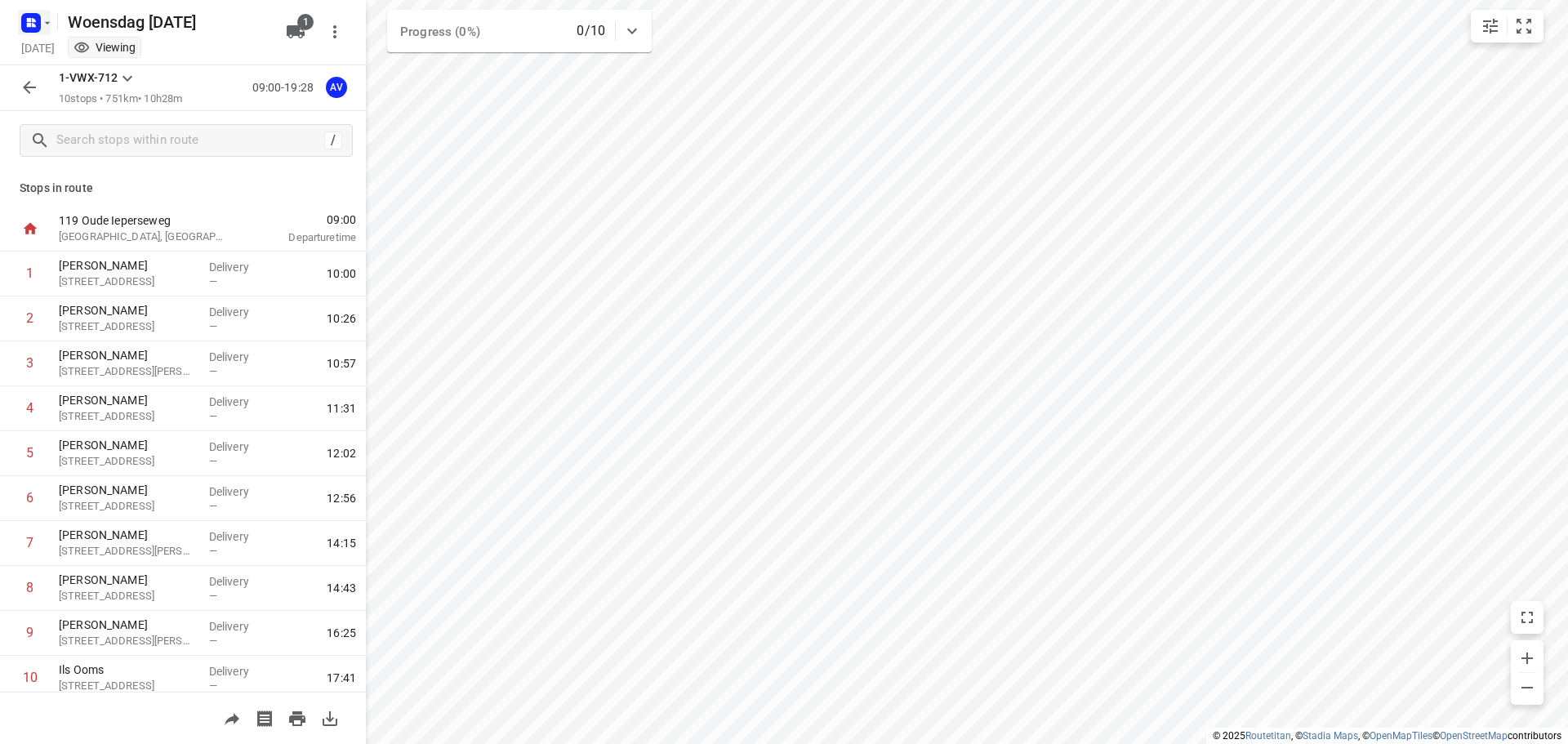
click at [41, 21] on icon "button" at bounding box center [47, 23] width 13 height 13
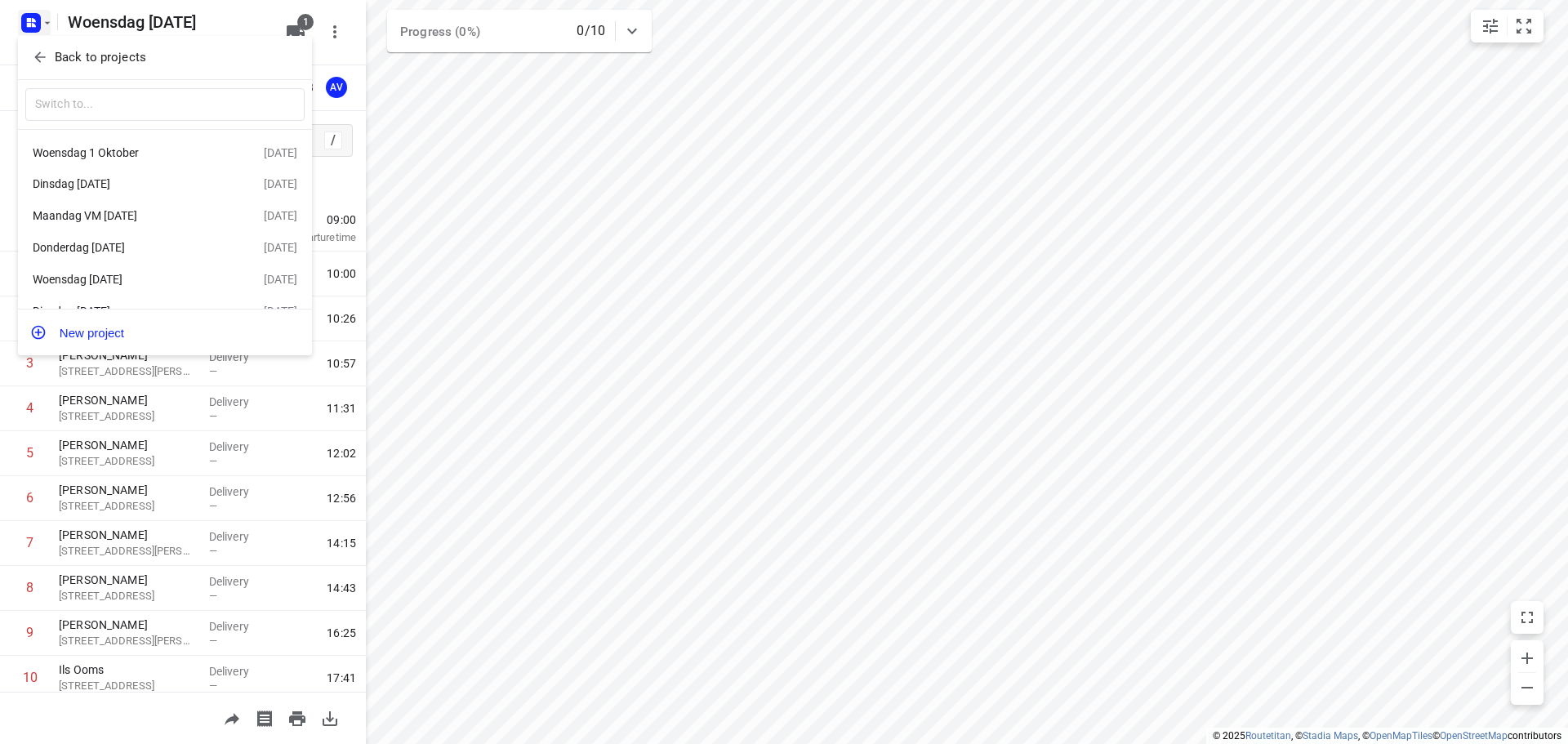
scroll to position [30, 0]
click at [122, 285] on div "Dinsdag [DATE]" at bounding box center [126, 286] width 187 height 13
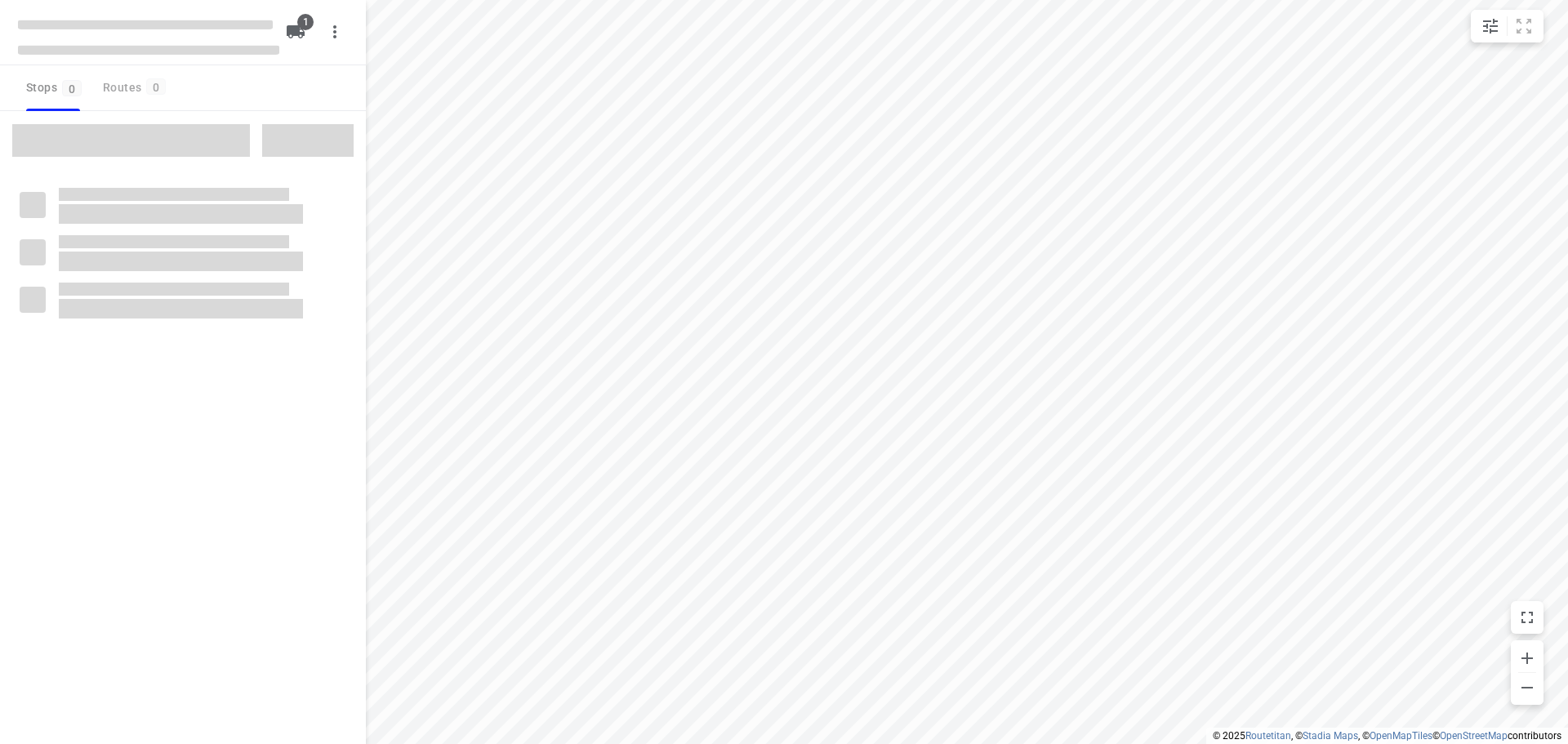
type input "distance"
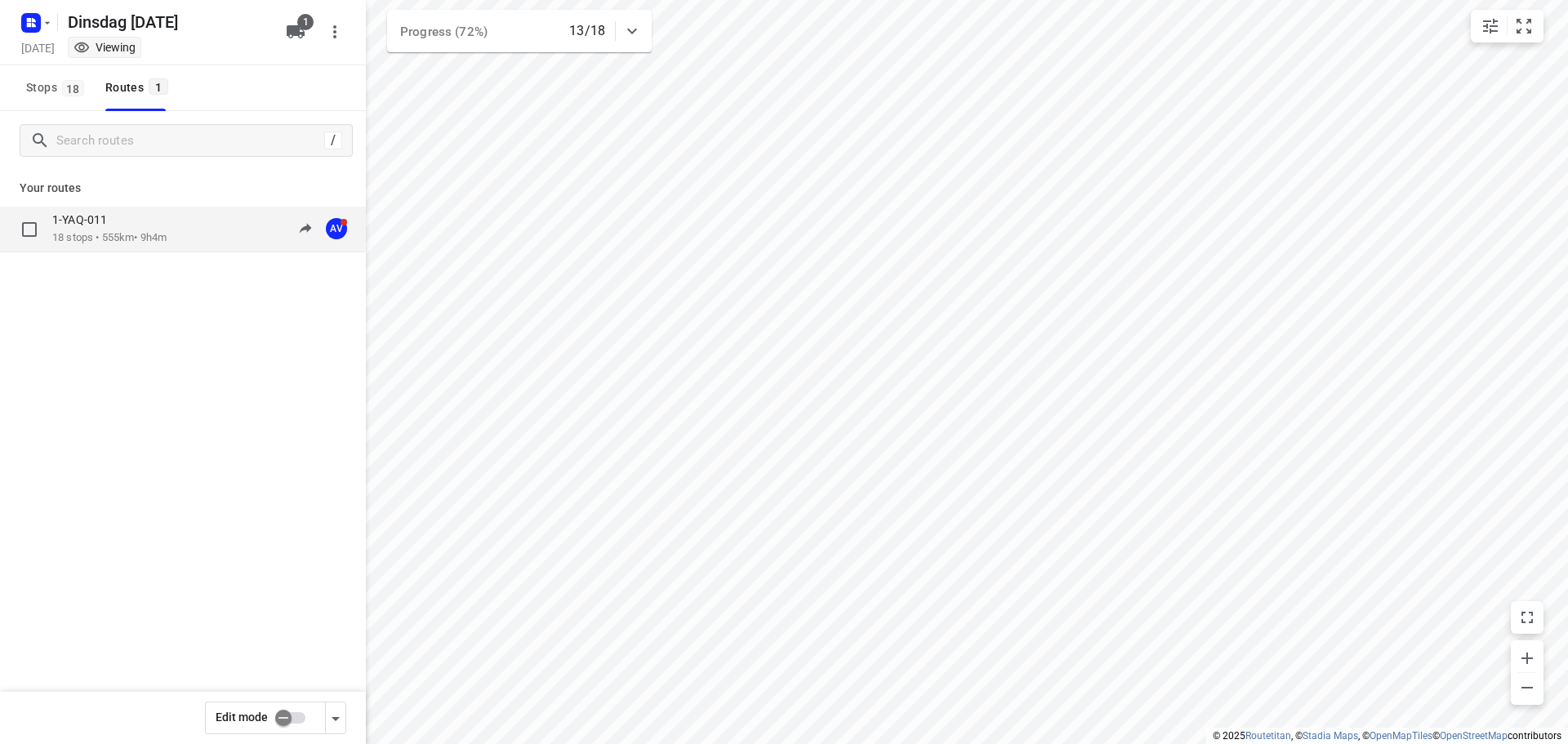
click at [166, 233] on p "18 stops • 555km • 9h4m" at bounding box center [109, 238] width 114 height 15
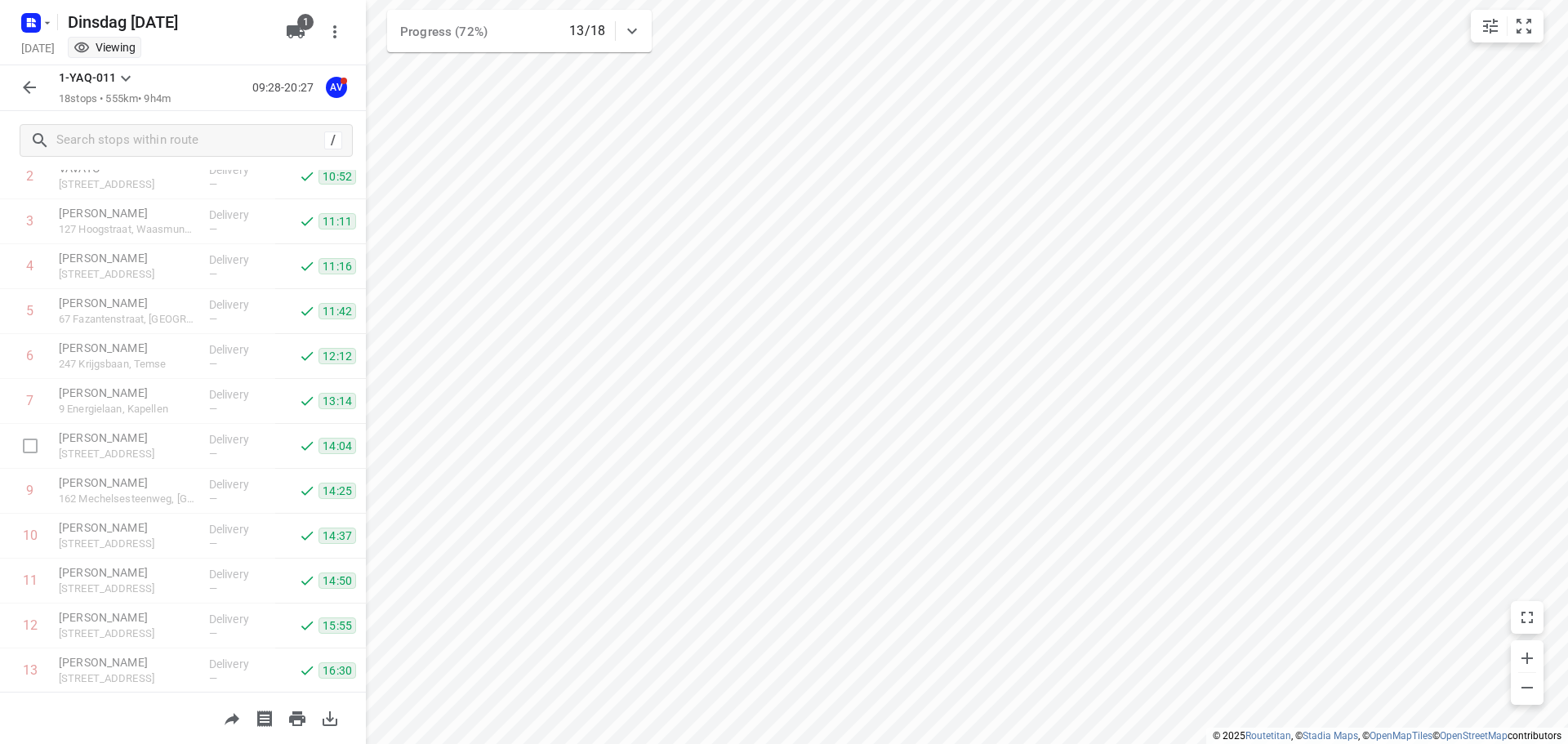
scroll to position [413, 0]
